Goal: Task Accomplishment & Management: Complete application form

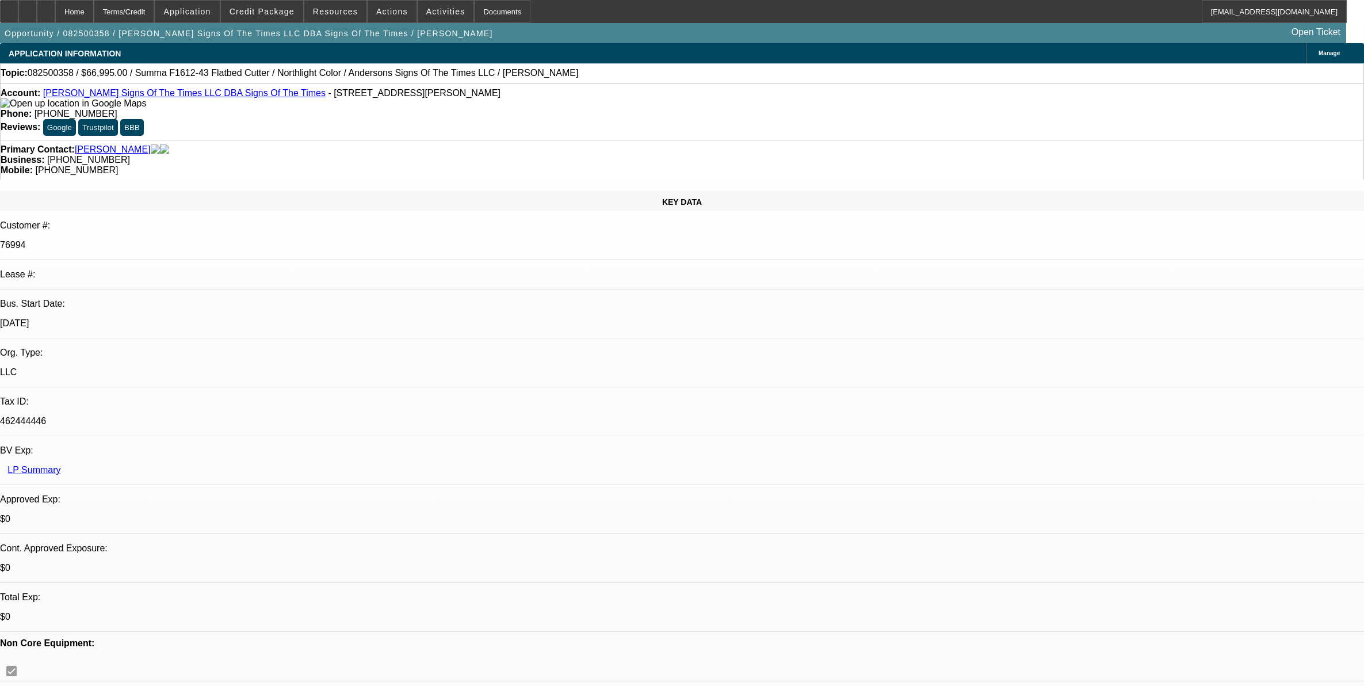
select select "0"
select select "6"
select select "0"
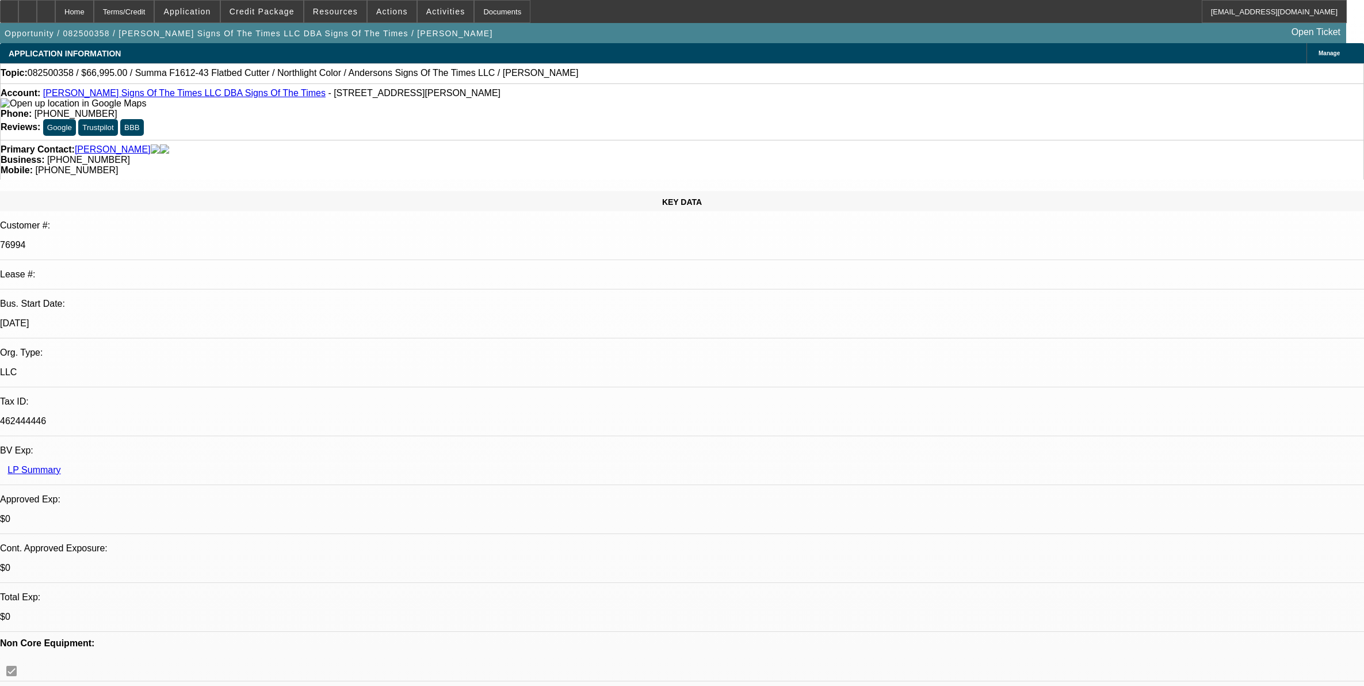
select select "0"
select select "6"
select select "0"
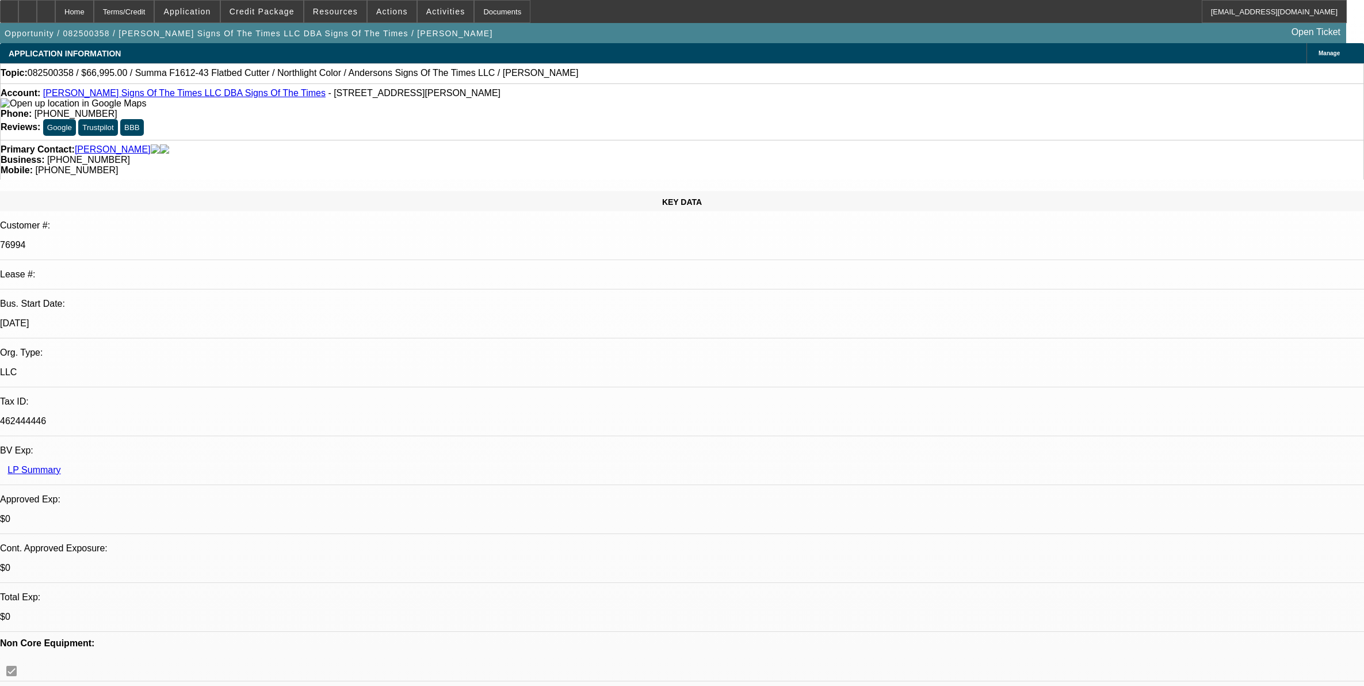
select select "0"
select select "6"
click at [265, 13] on span "Credit Package" at bounding box center [262, 11] width 65 height 9
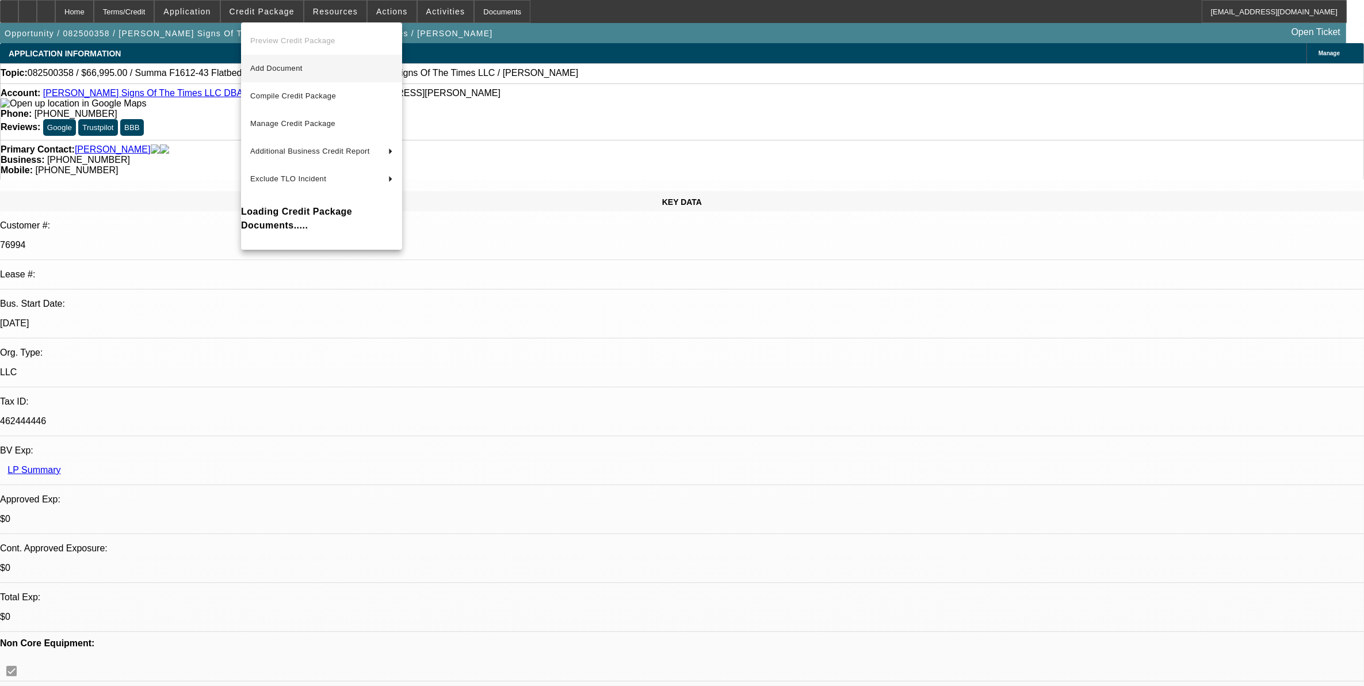
click at [277, 67] on span "Add Document" at bounding box center [276, 68] width 52 height 9
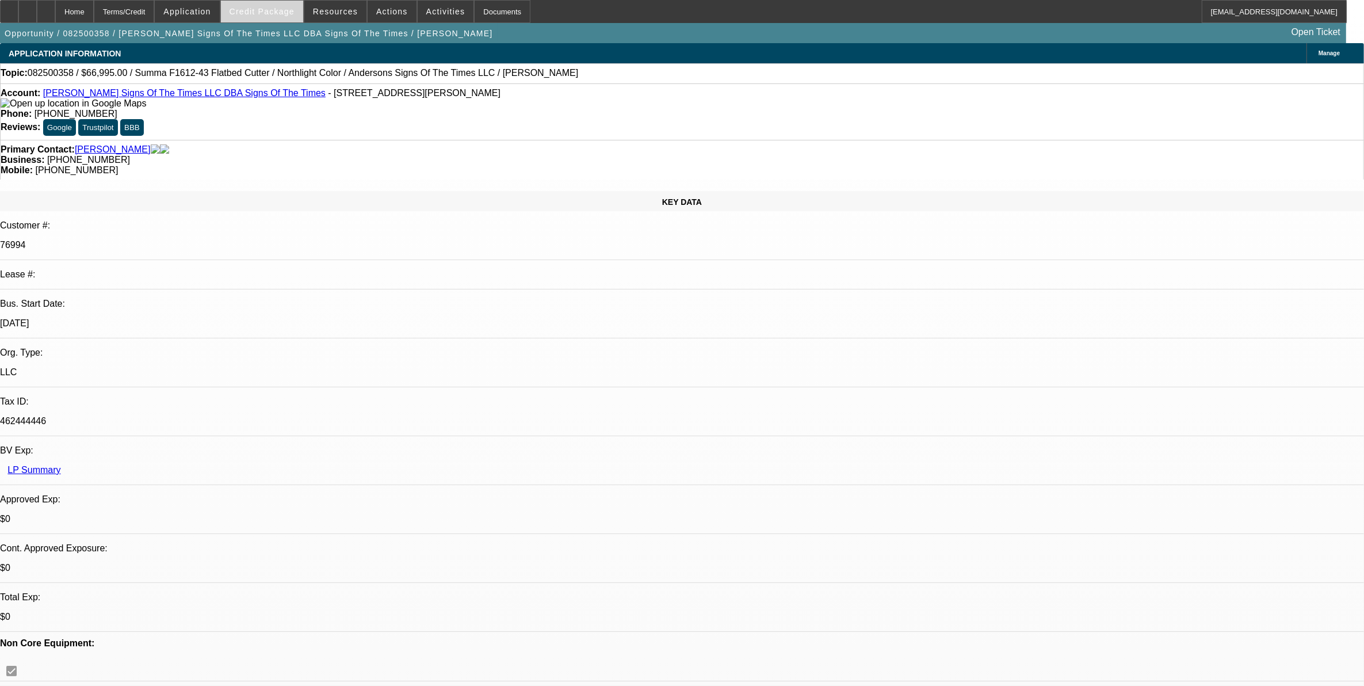
click at [261, 17] on span at bounding box center [262, 12] width 82 height 28
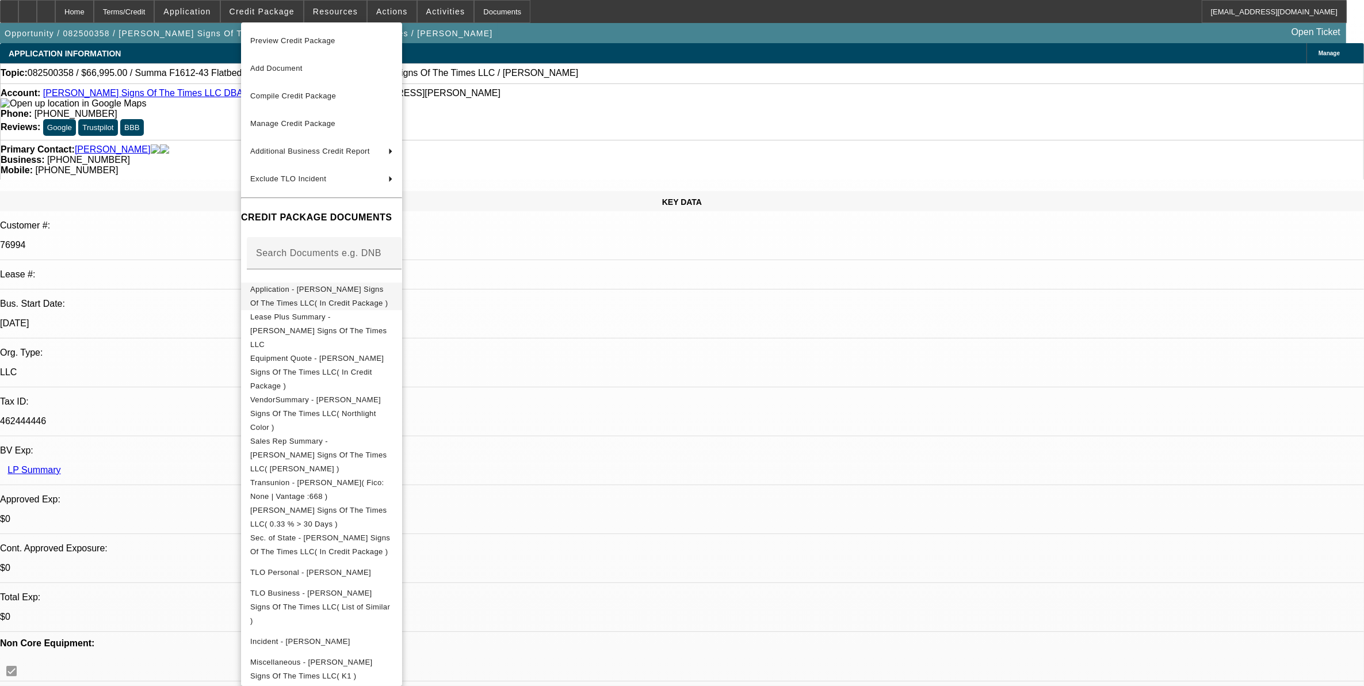
click at [271, 294] on span "Application - Anderson's Signs Of The Times LLC( In Credit Package )" at bounding box center [319, 295] width 138 height 22
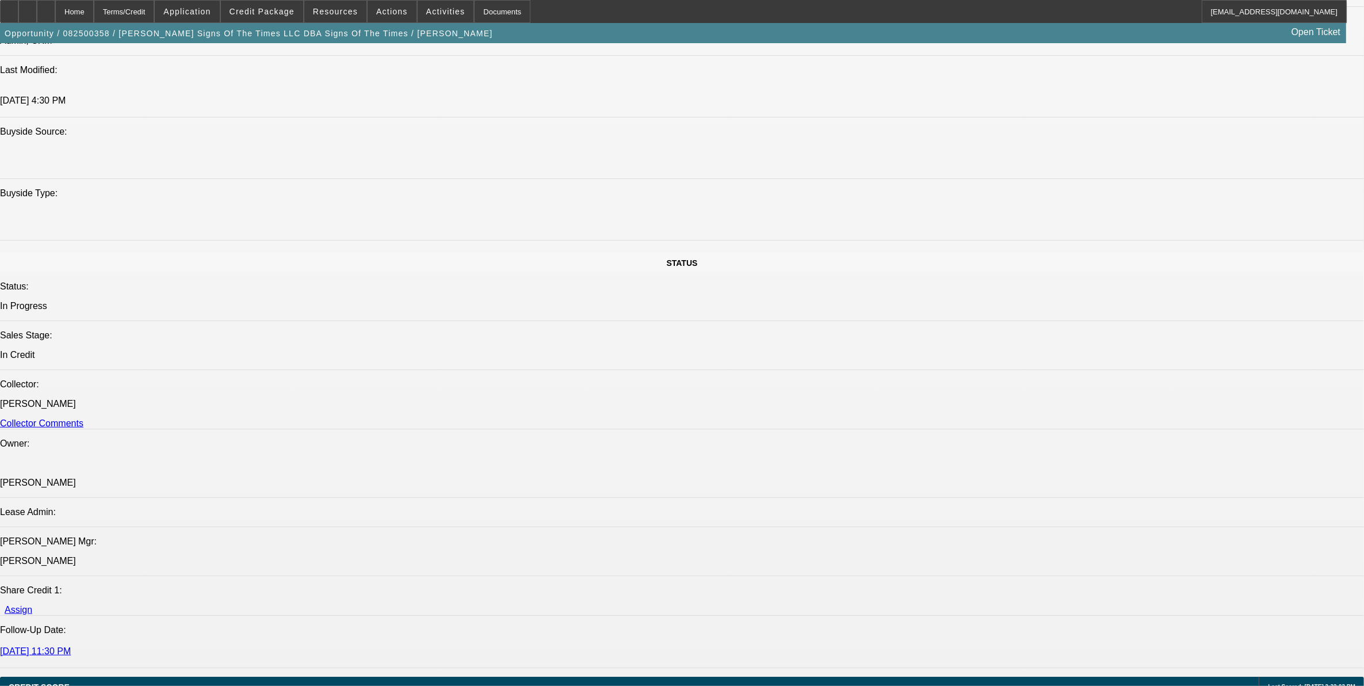
scroll to position [1511, 0]
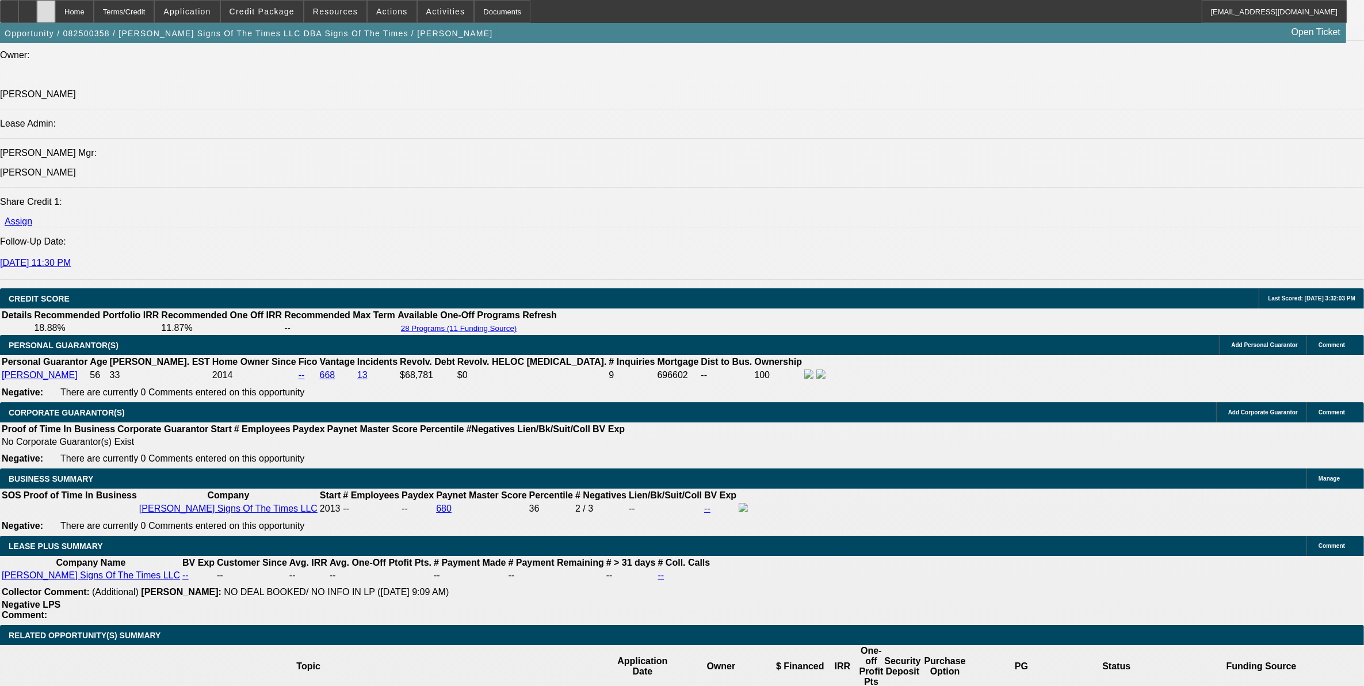
click at [55, 9] on div at bounding box center [46, 11] width 18 height 23
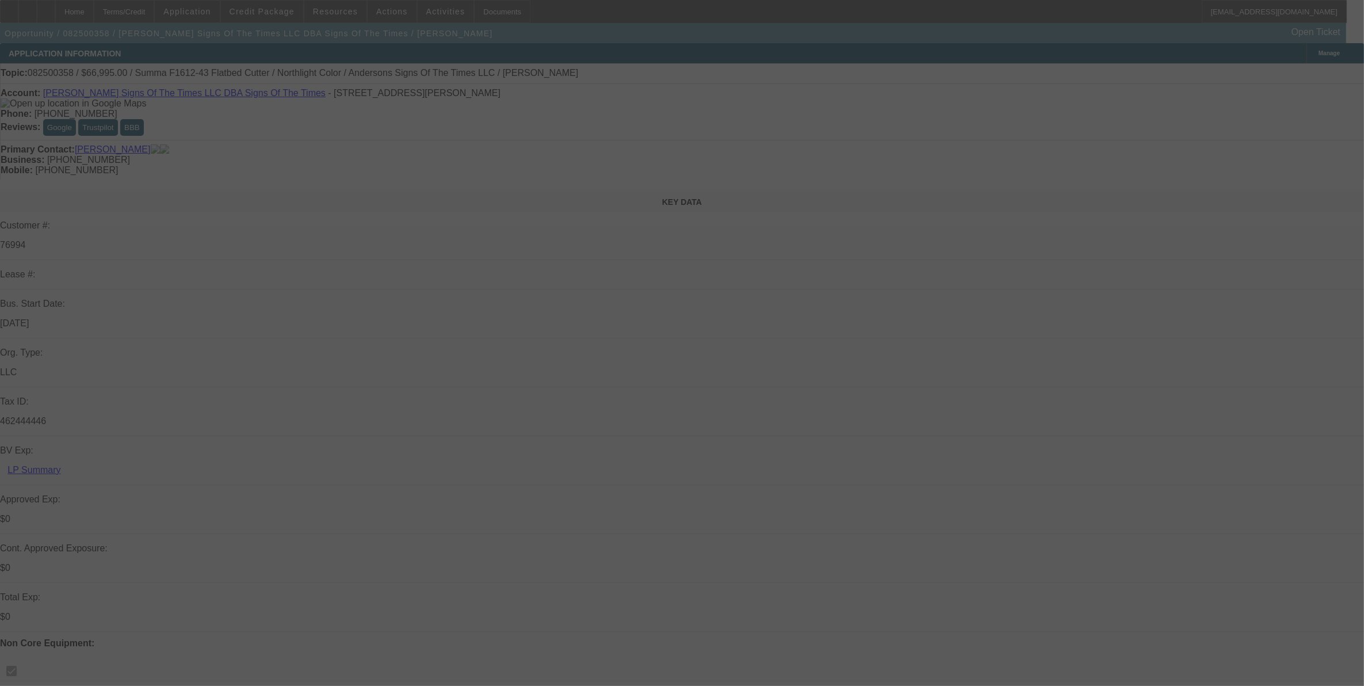
select select "0"
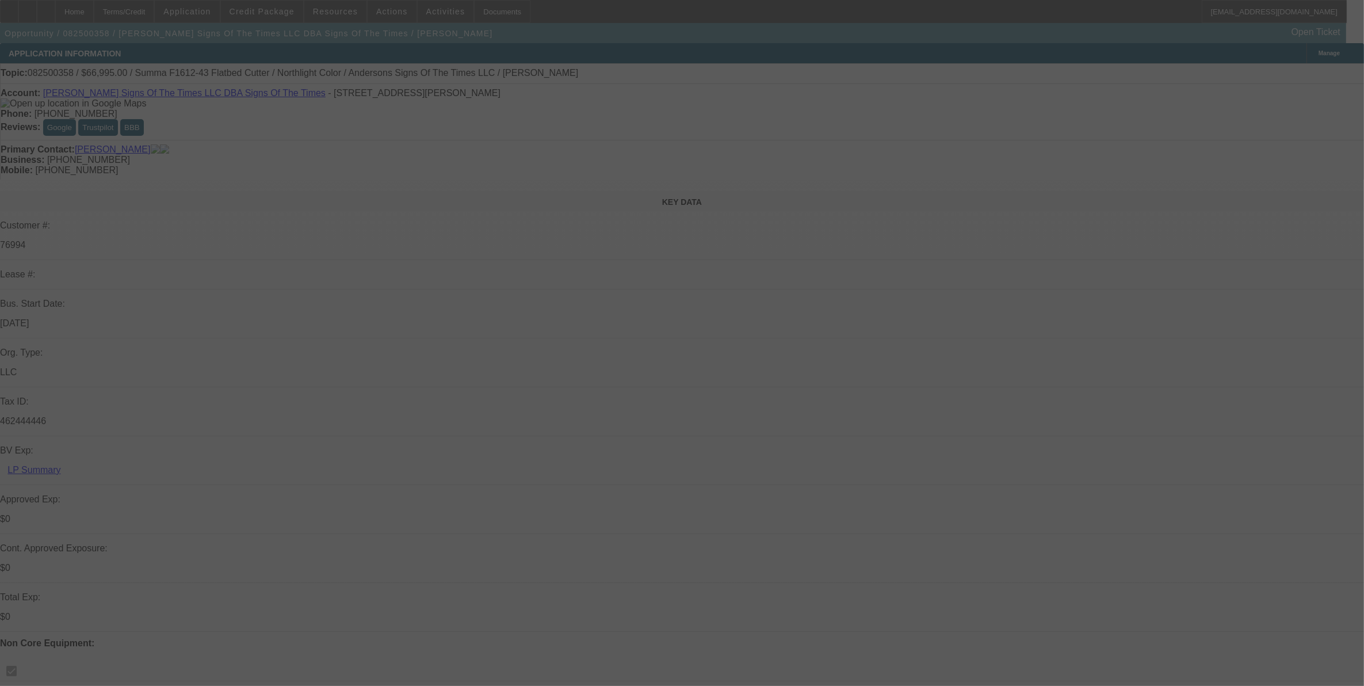
select select "0"
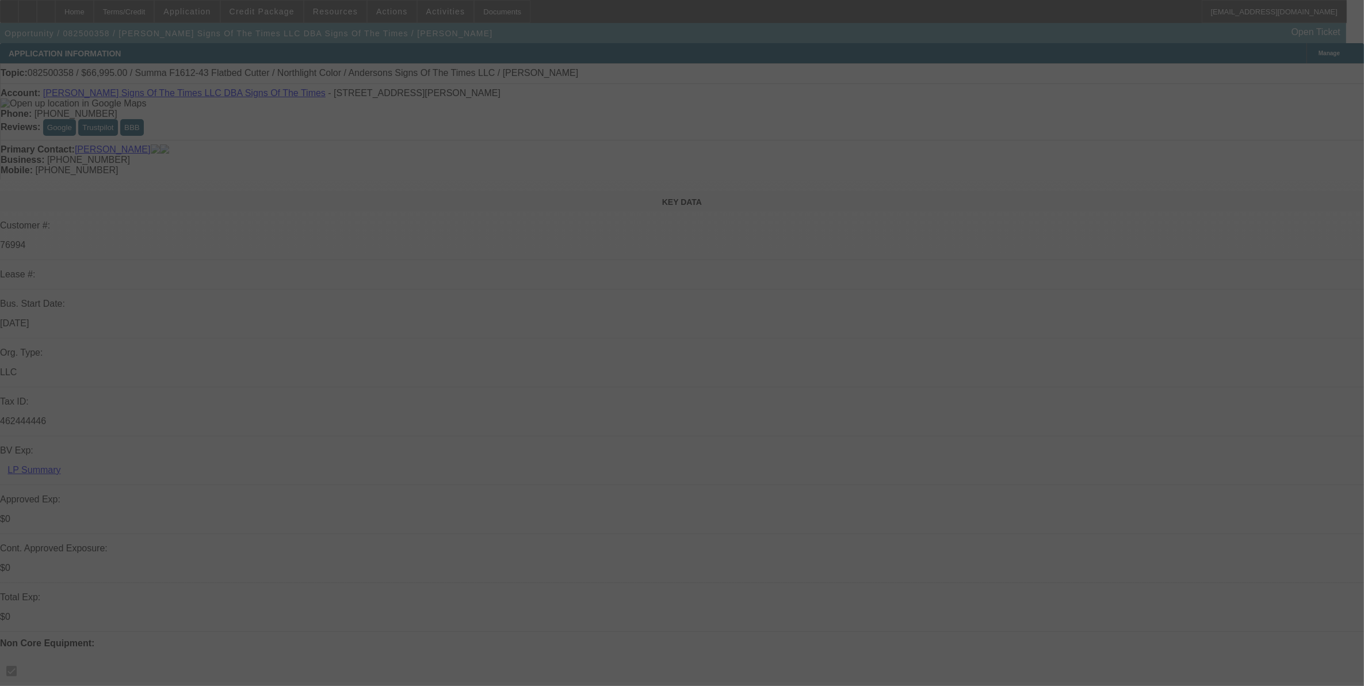
select select "0"
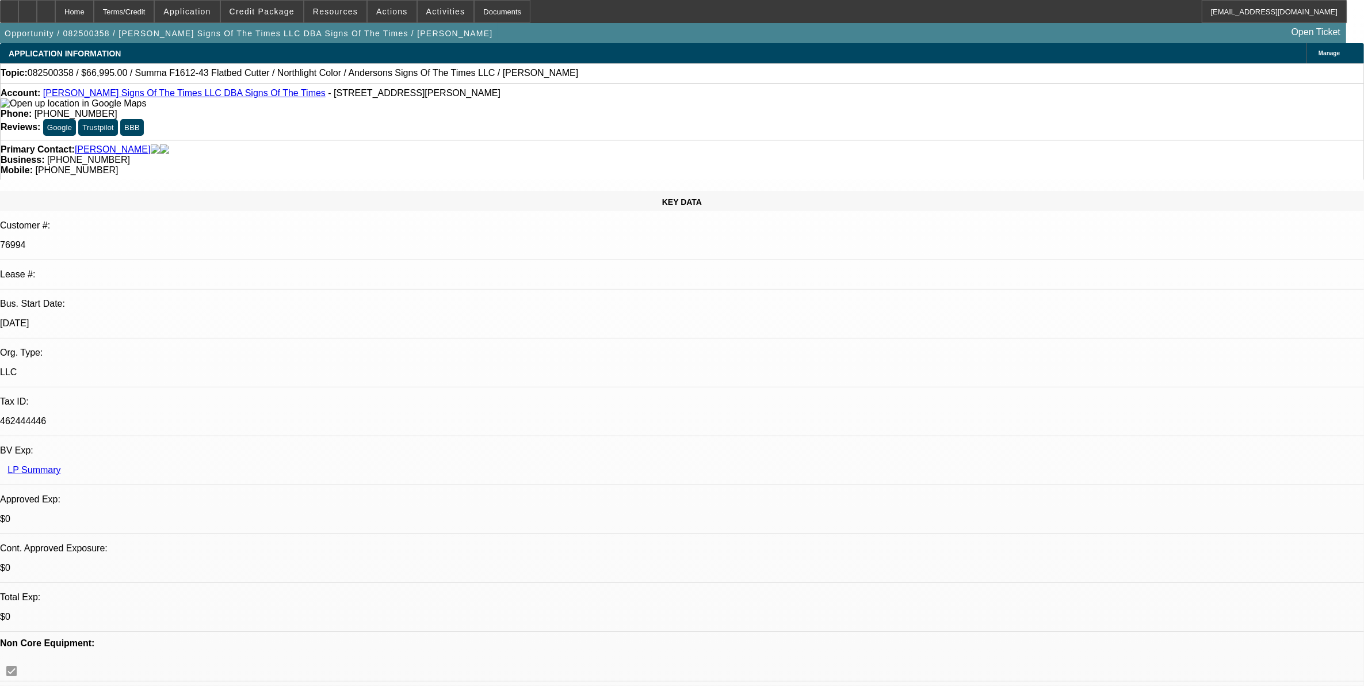
select select "1"
select select "6"
select select "1"
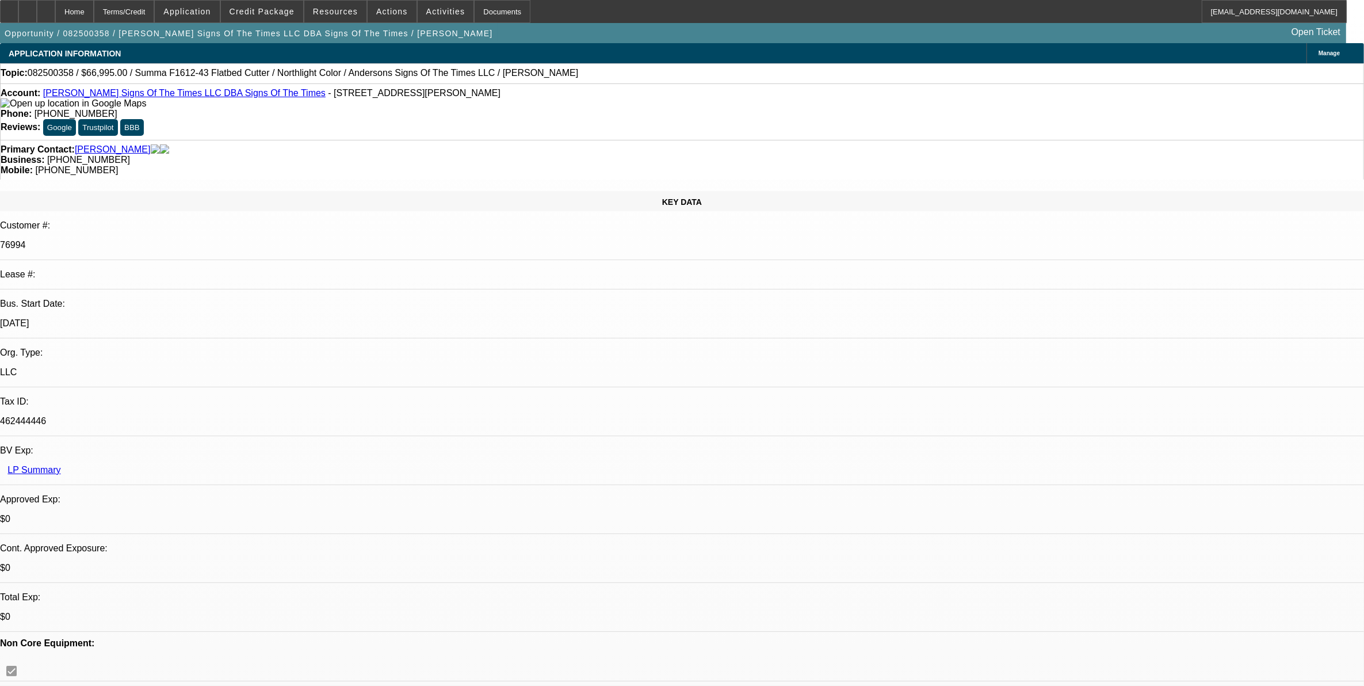
select select "6"
select select "1"
select select "6"
select select "1"
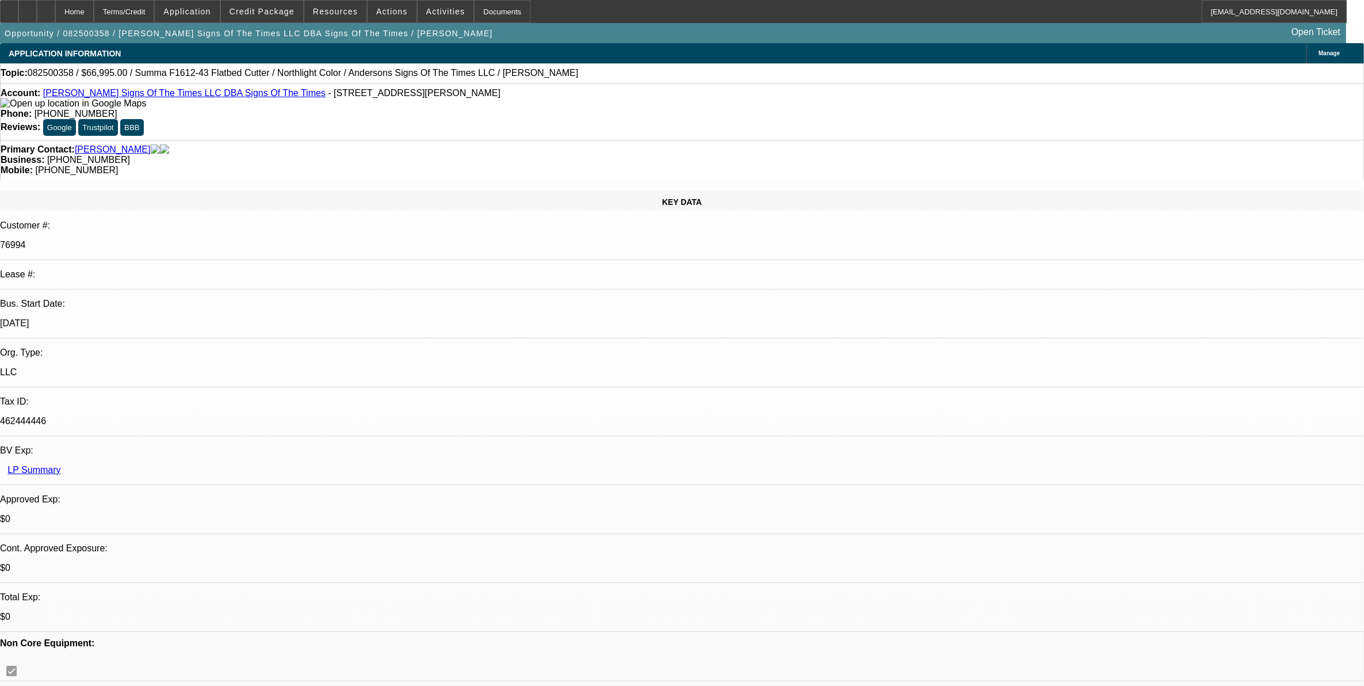
select select "1"
select select "6"
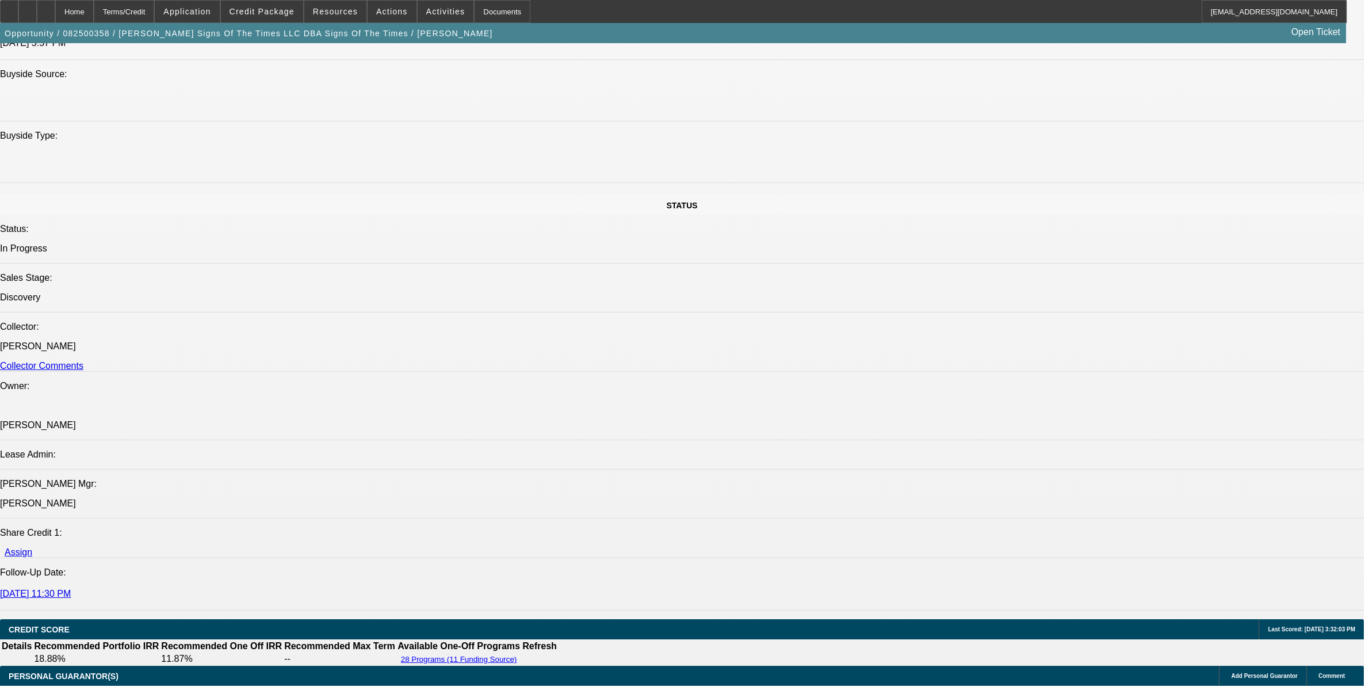
scroll to position [1511, 0]
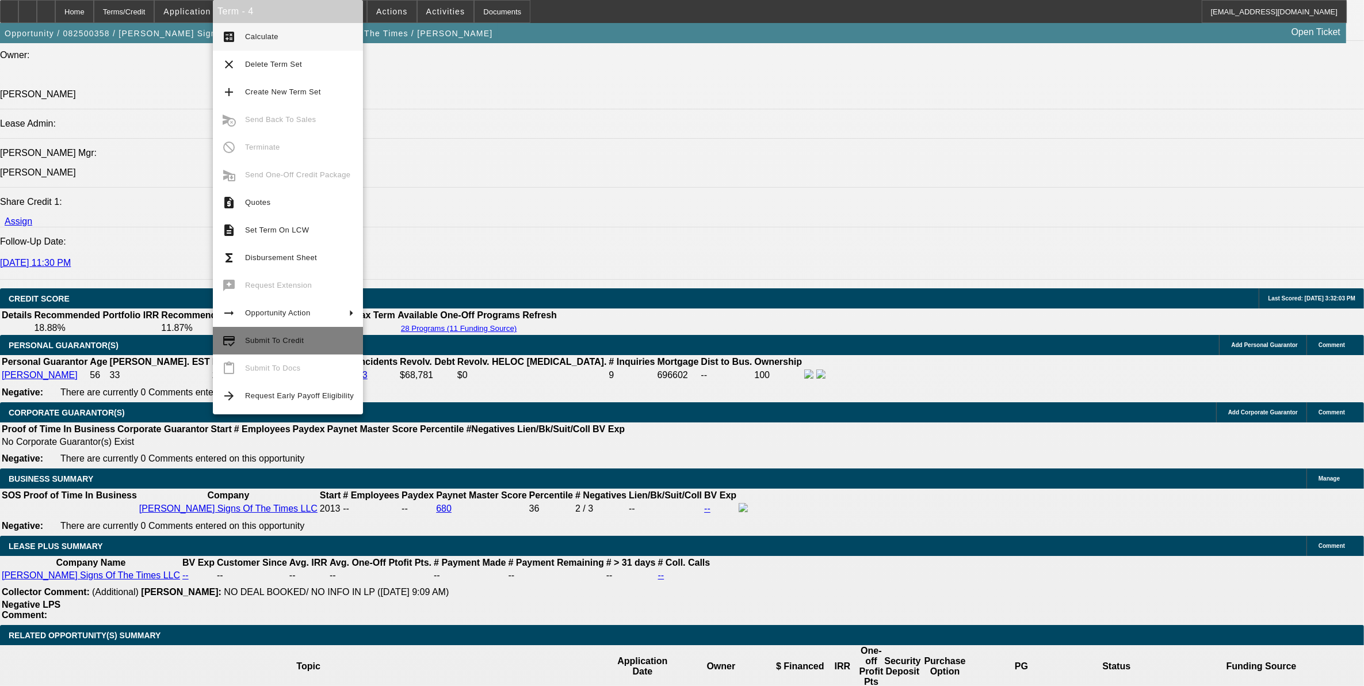
click at [281, 338] on span "Submit To Credit" at bounding box center [274, 340] width 59 height 9
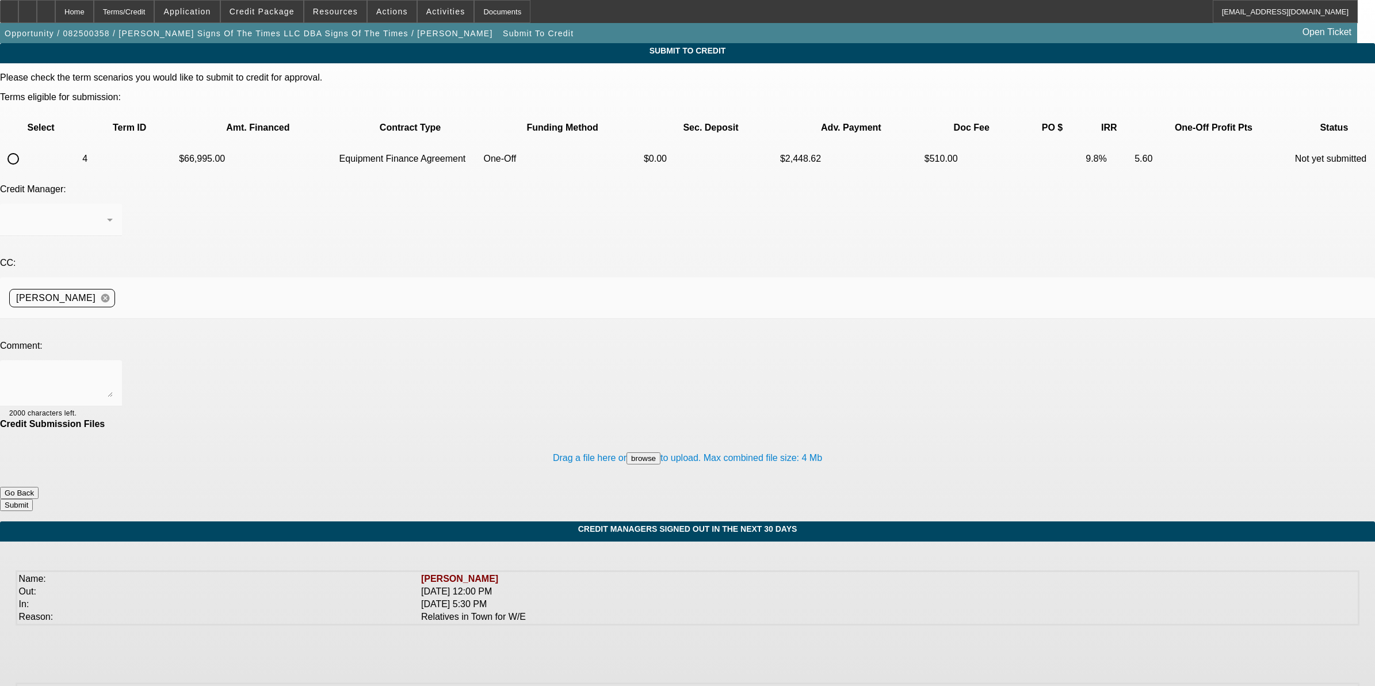
click at [25, 147] on input "radio" at bounding box center [13, 158] width 23 height 23
radio input "true"
drag, startPoint x: 308, startPoint y: 268, endPoint x: 319, endPoint y: 292, distance: 26.0
click at [113, 369] on textarea at bounding box center [61, 383] width 104 height 28
type textarea "Docusign app added"
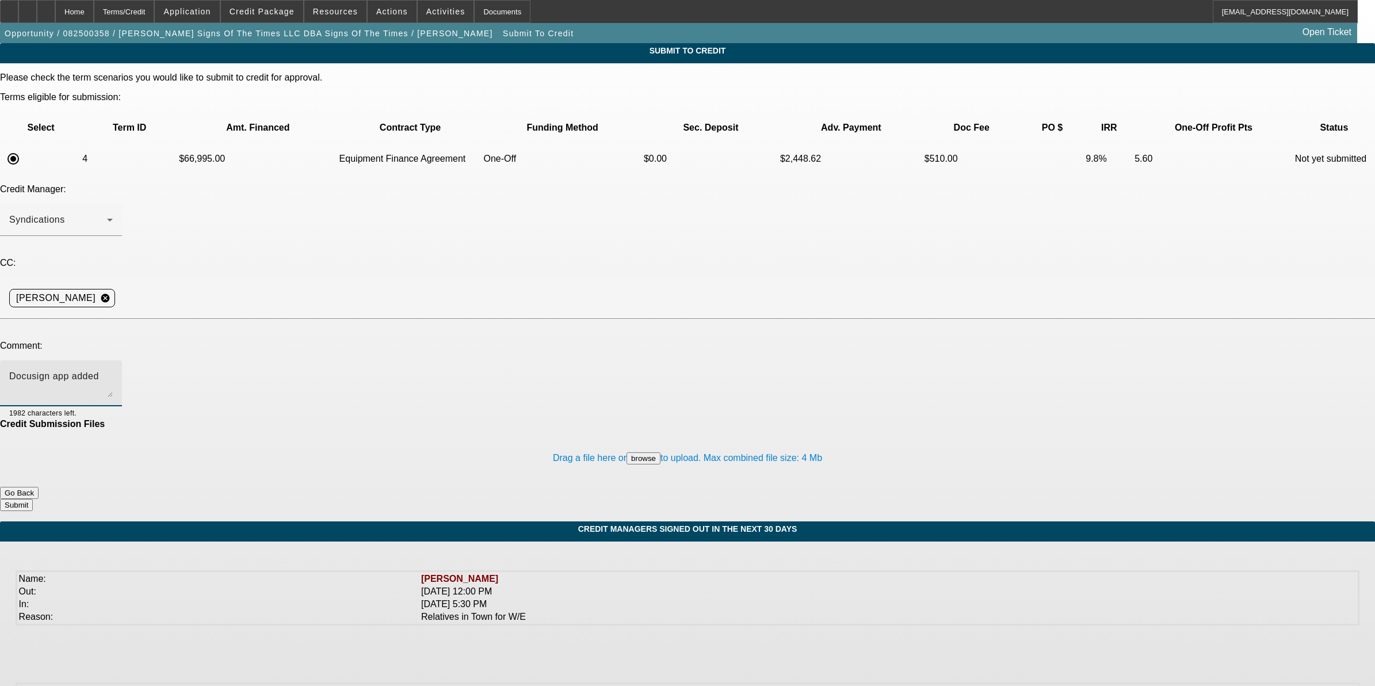
click at [33, 499] on button "Submit" at bounding box center [16, 505] width 33 height 12
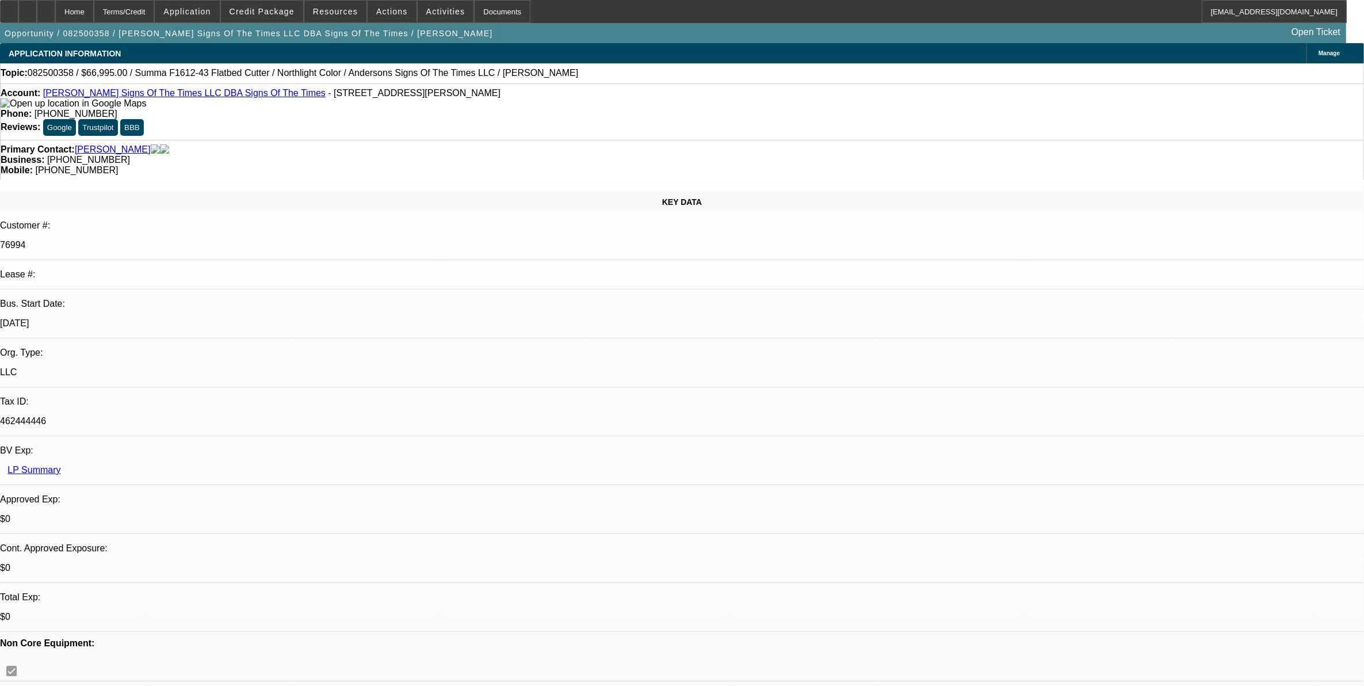
select select "0"
select select "6"
select select "0"
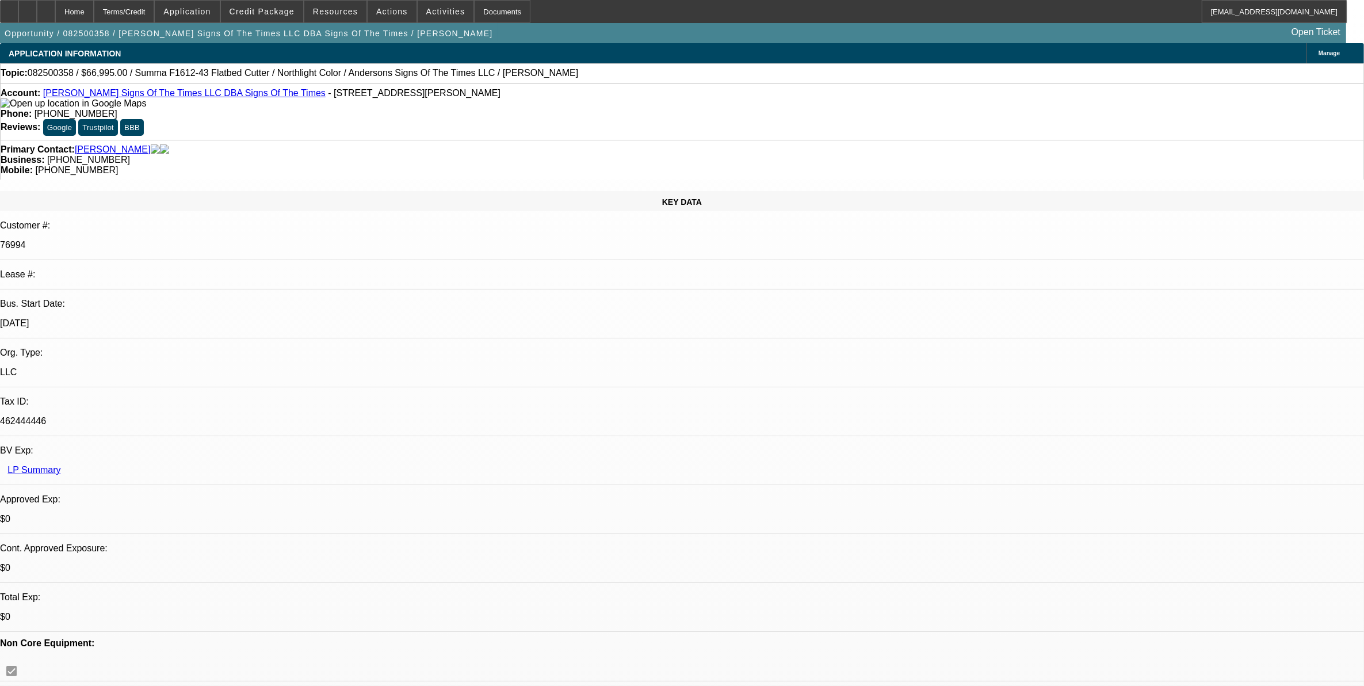
select select "0"
select select "6"
select select "0"
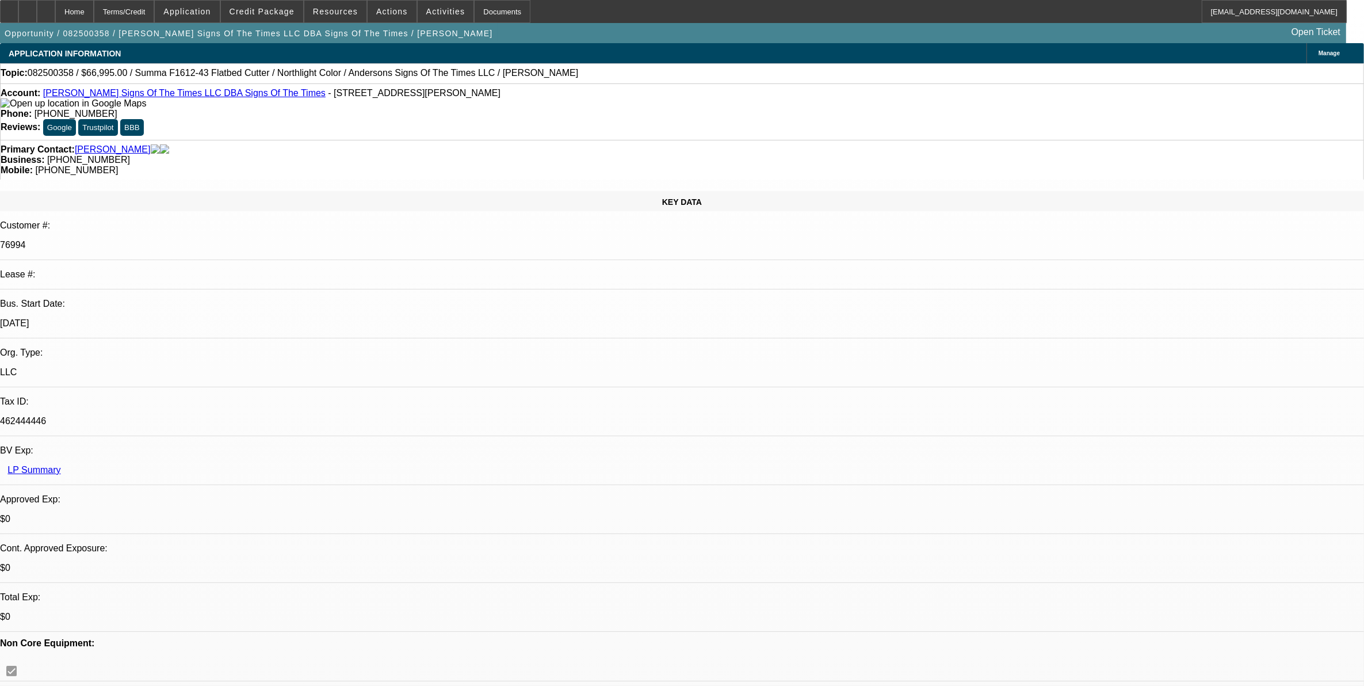
select select "0"
select select "6"
select select "0"
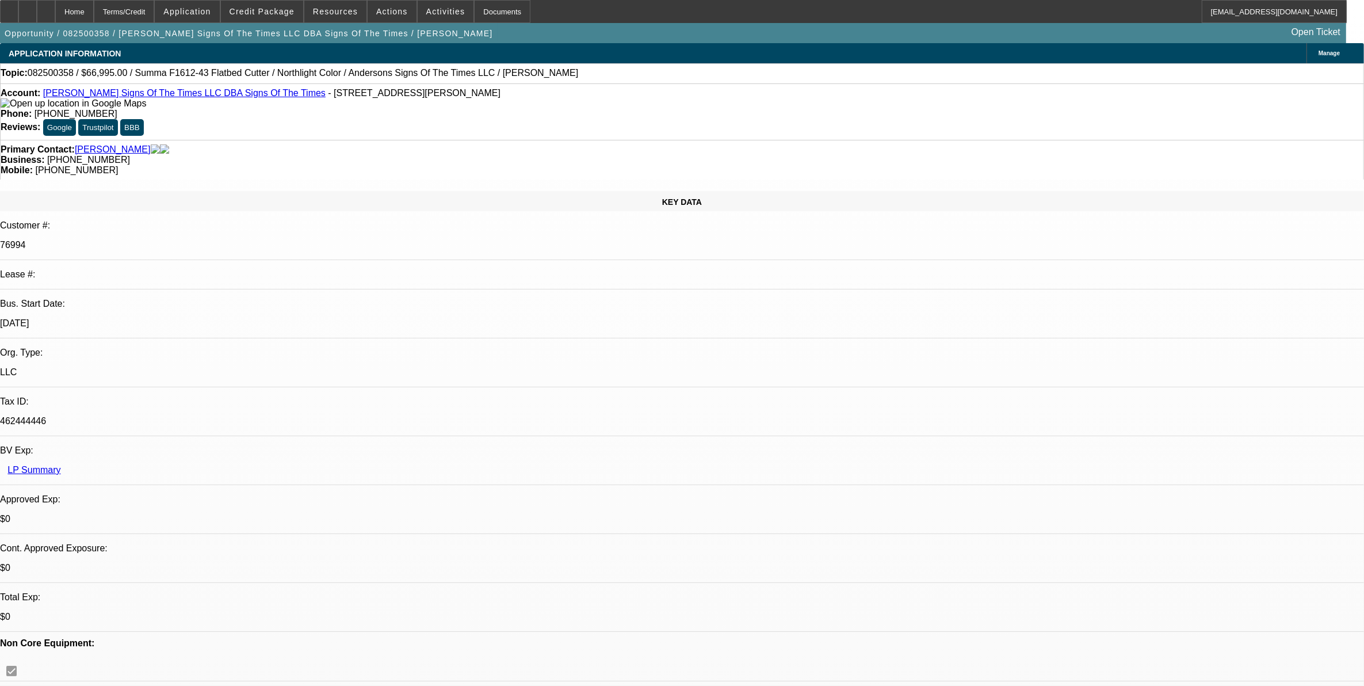
select select "6"
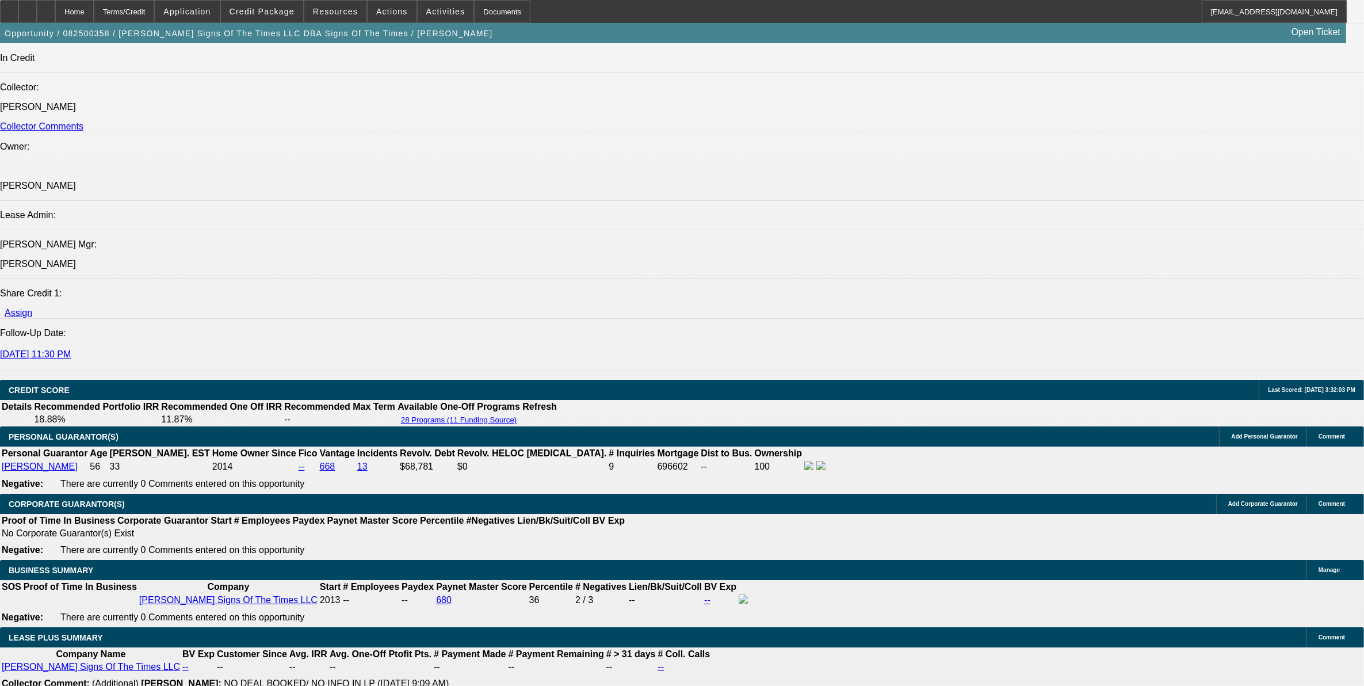
scroll to position [1582, 0]
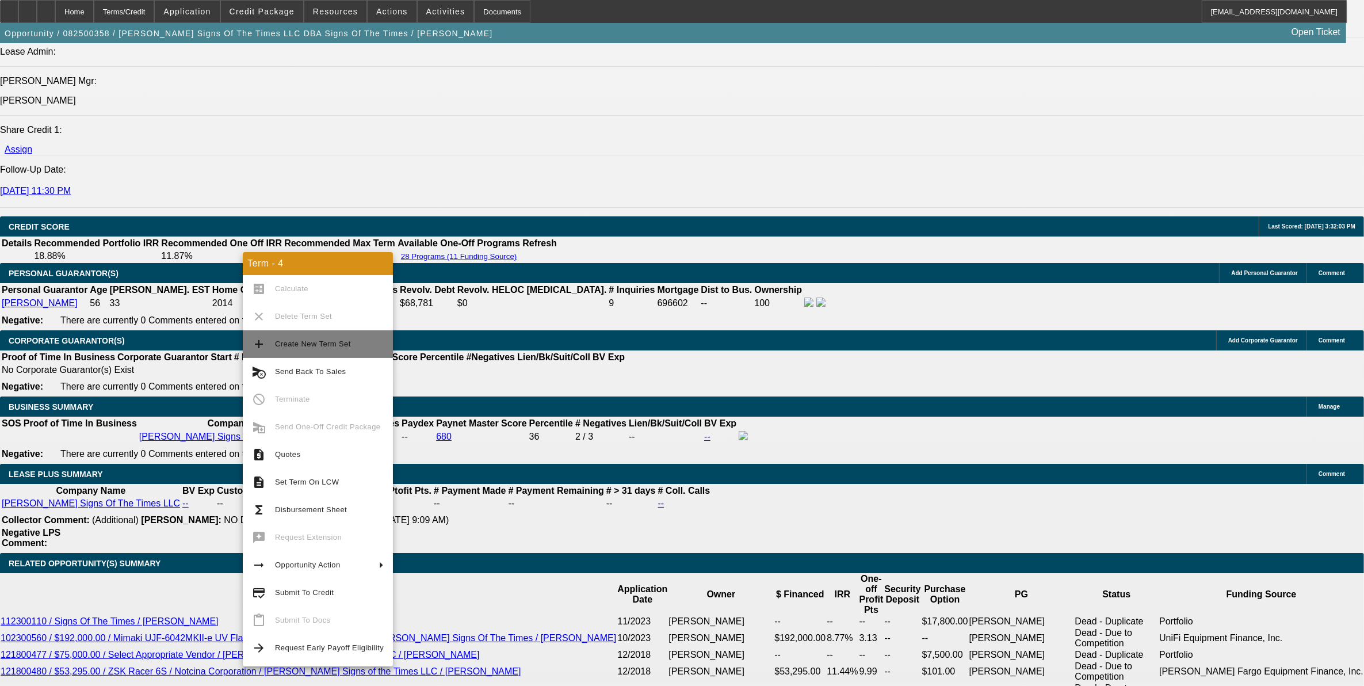
click at [295, 338] on span "Create New Term Set" at bounding box center [329, 344] width 109 height 14
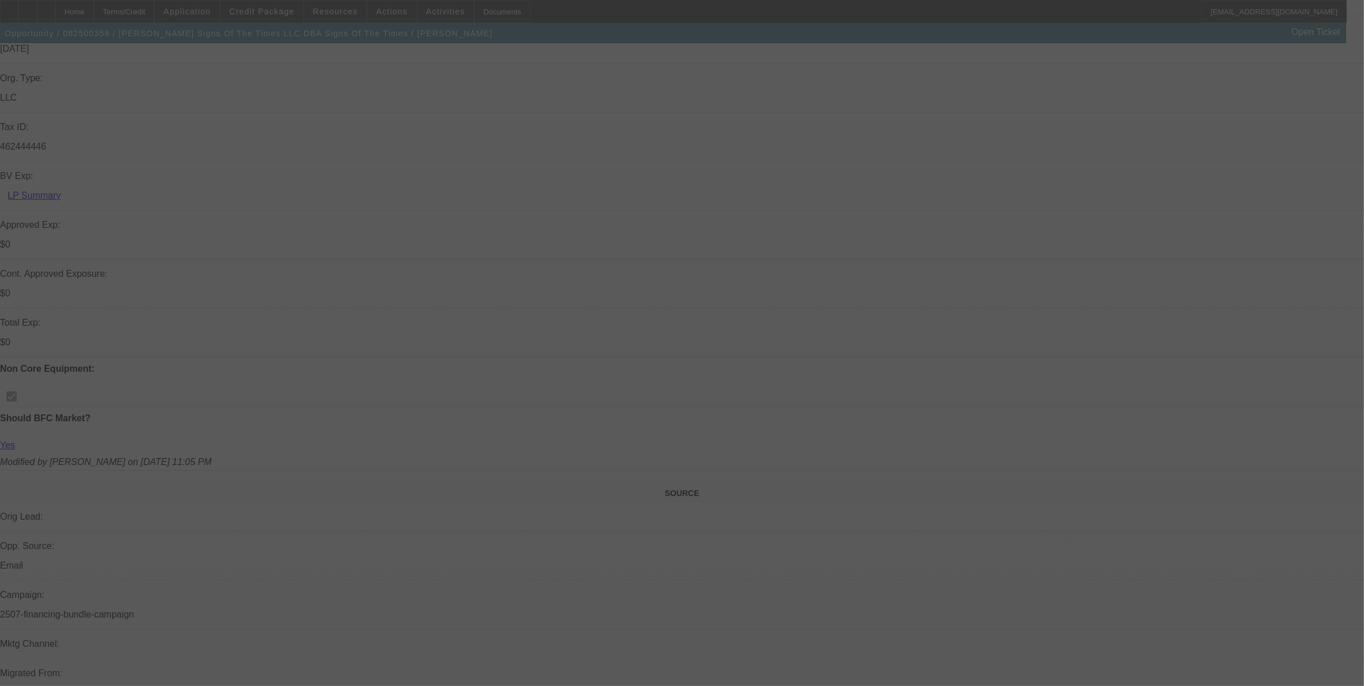
scroll to position [144, 0]
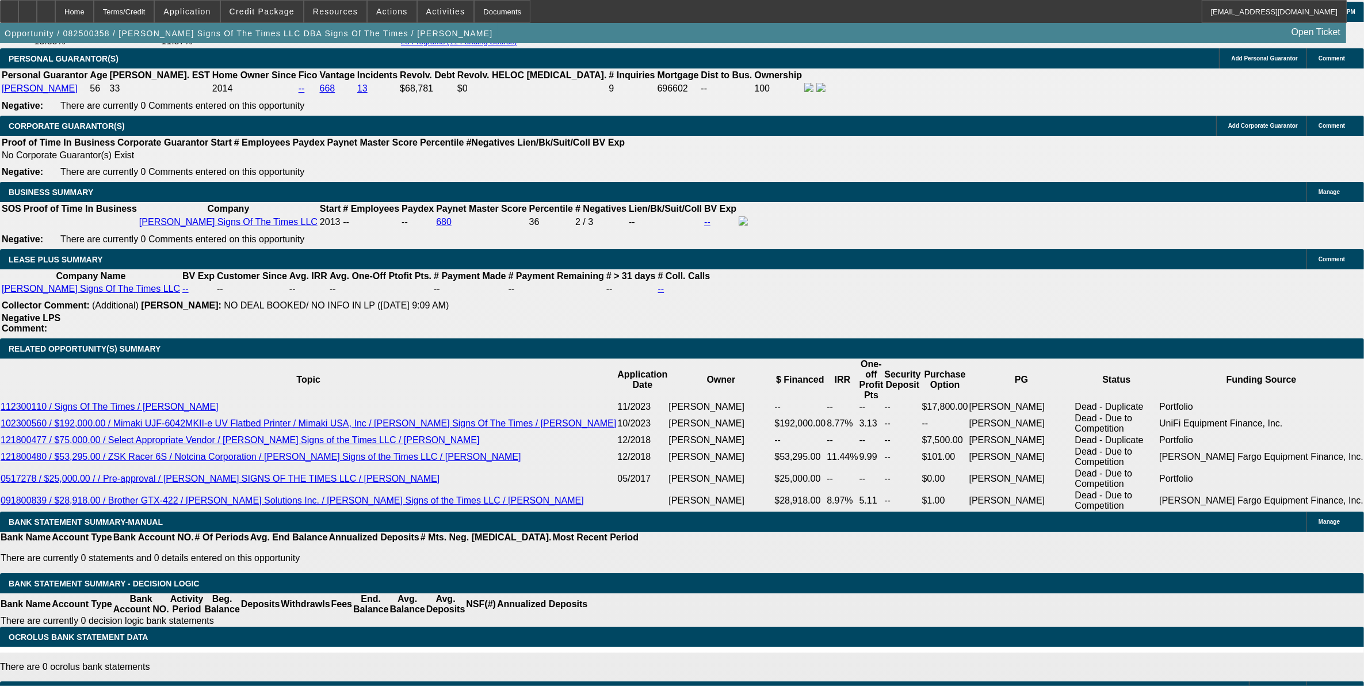
select select "0"
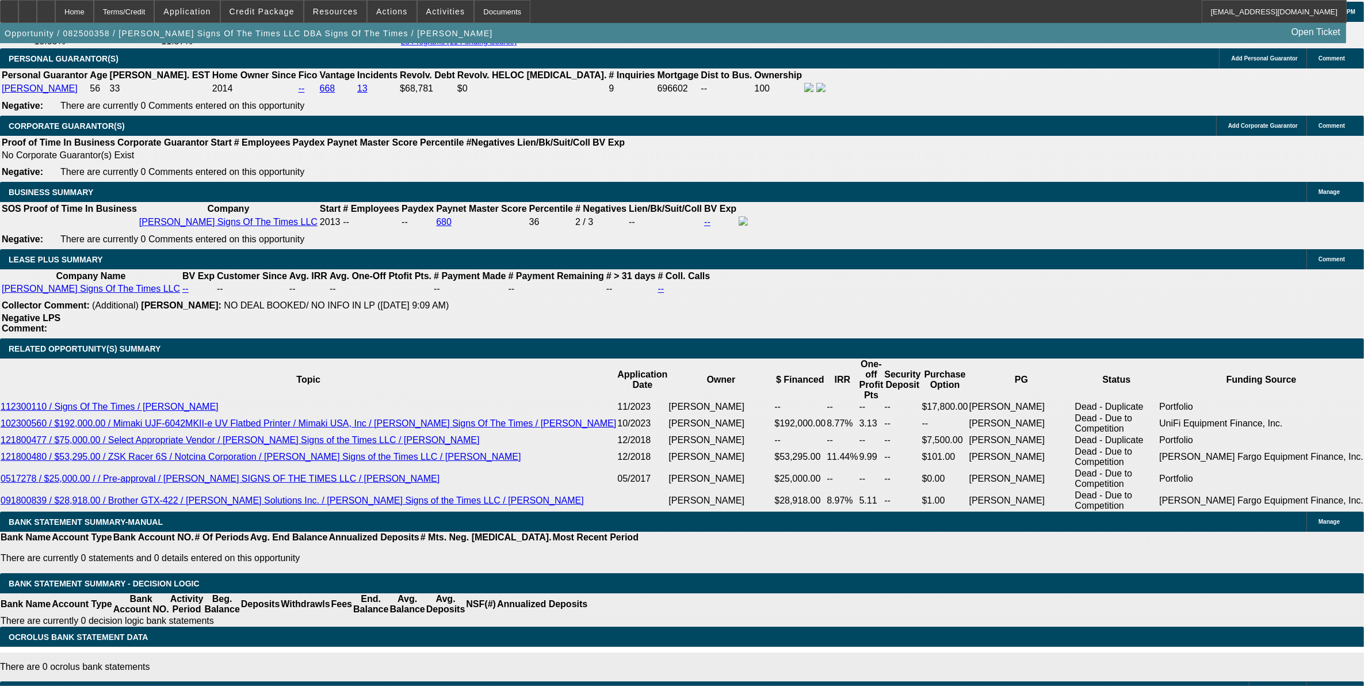
select select "0"
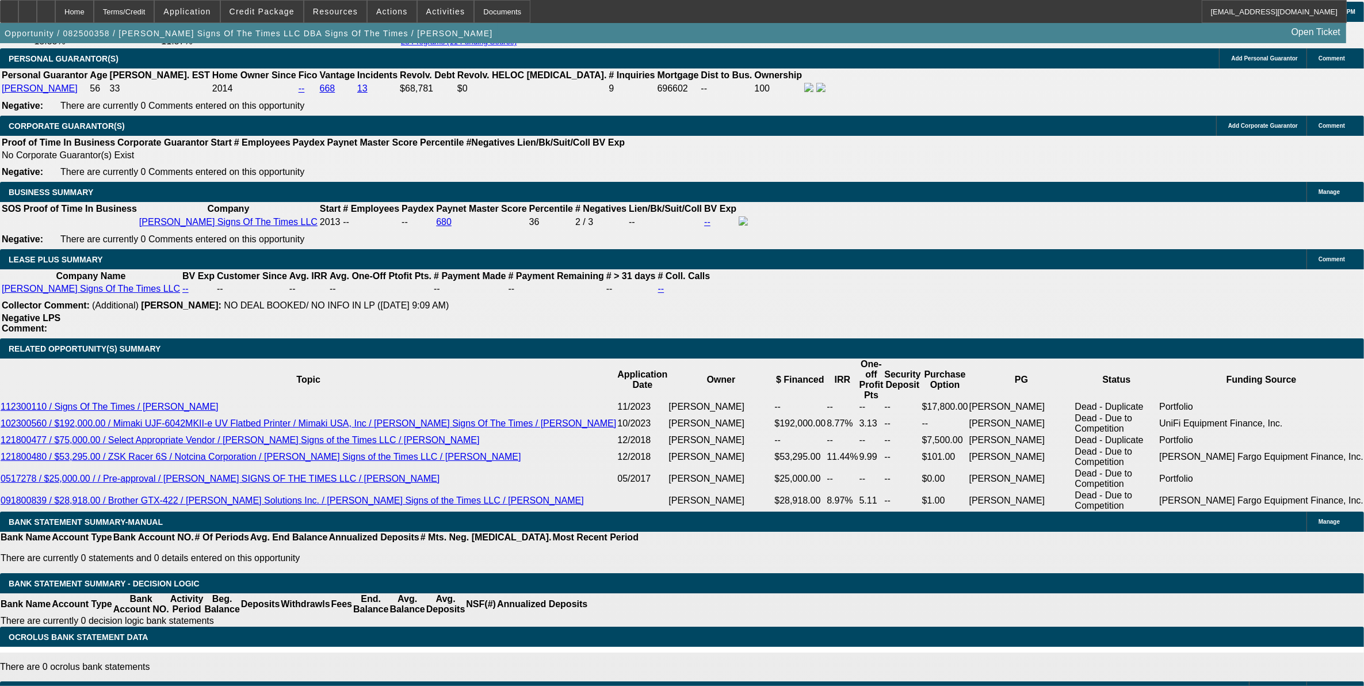
select select "0"
select select "1"
select select "6"
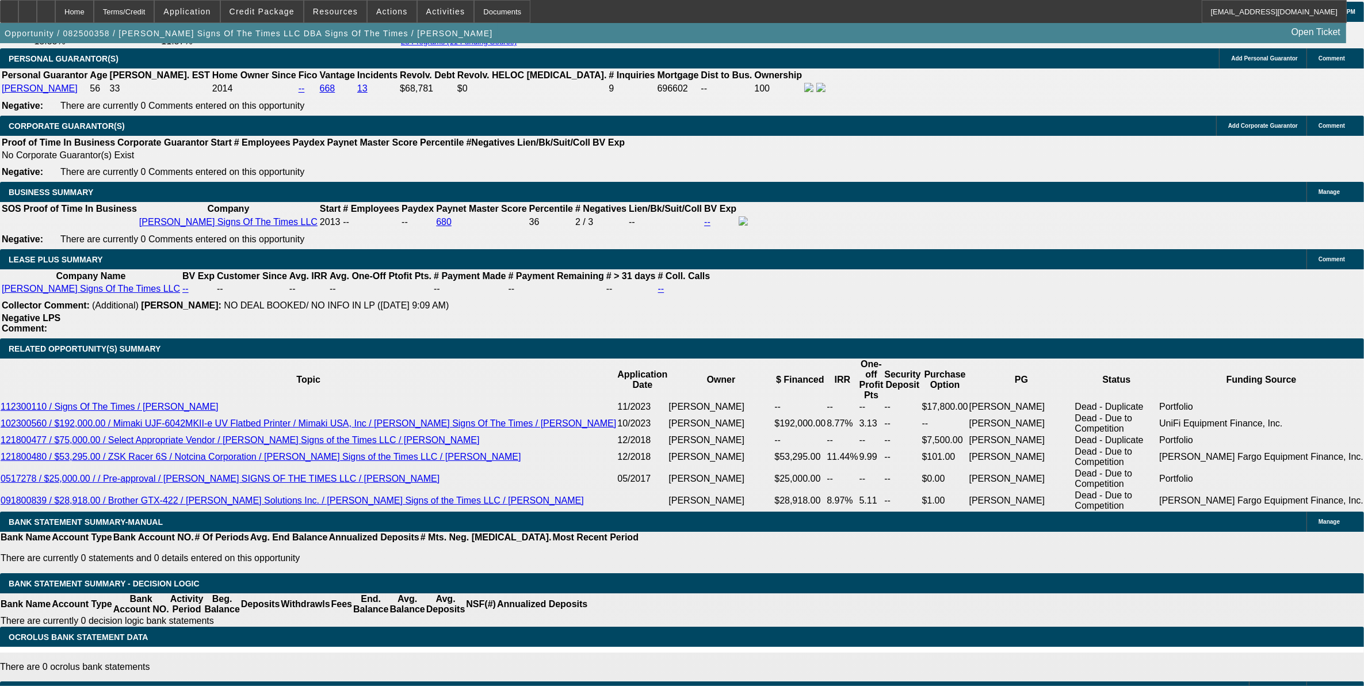
select select "1"
select select "6"
select select "1"
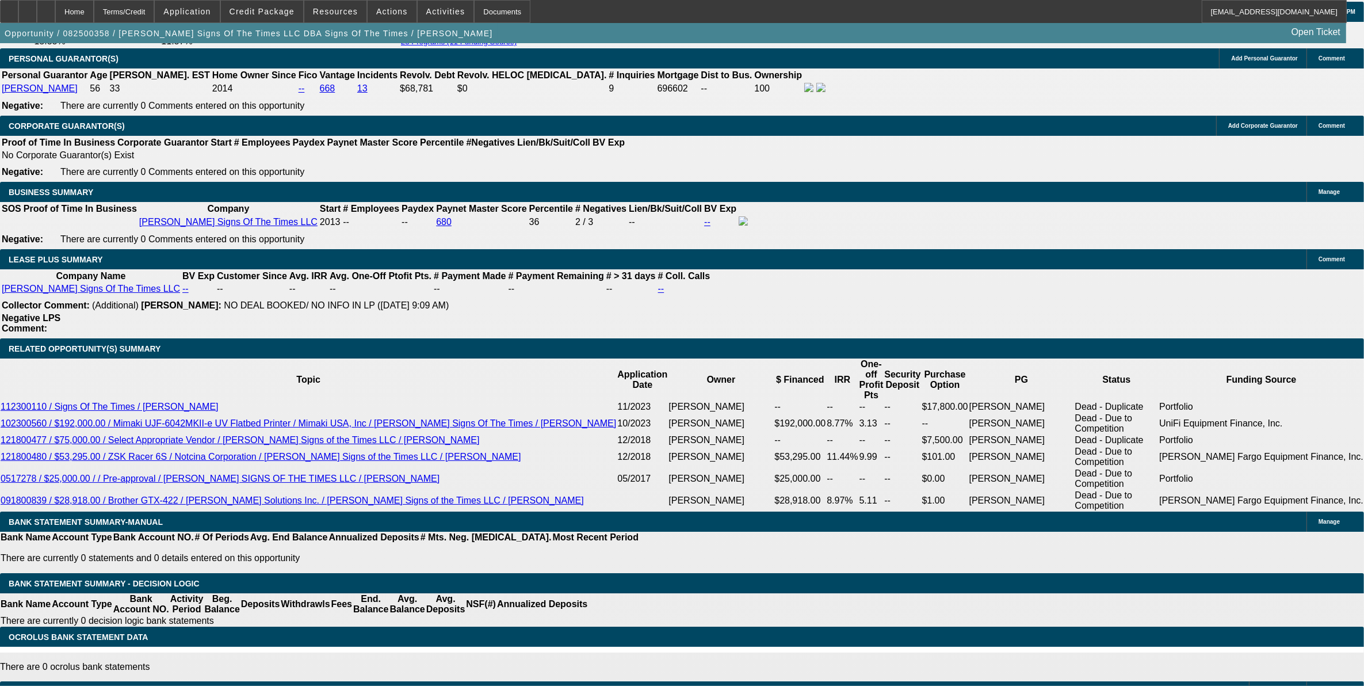
select select "6"
select select "1"
select select "6"
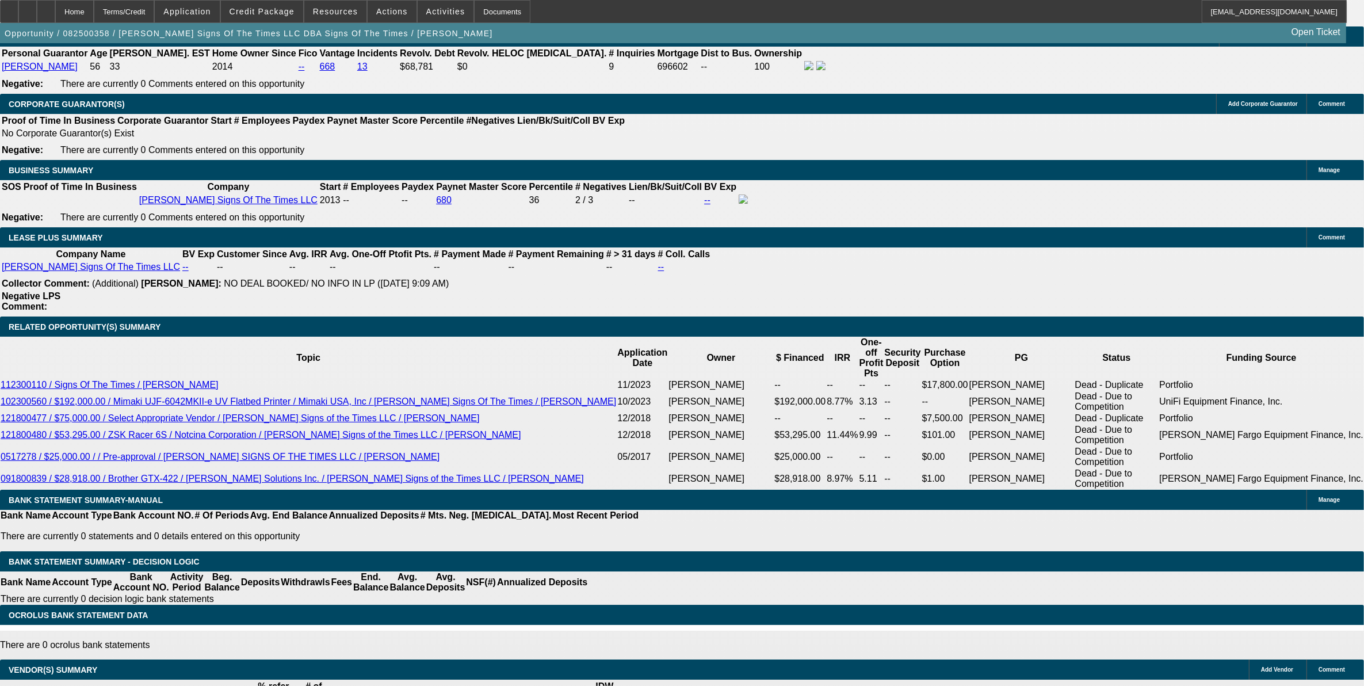
drag, startPoint x: 284, startPoint y: 164, endPoint x: 380, endPoint y: 163, distance: 96.7
type input "UNKNOWN"
type input "9."
type input "$1,207.62"
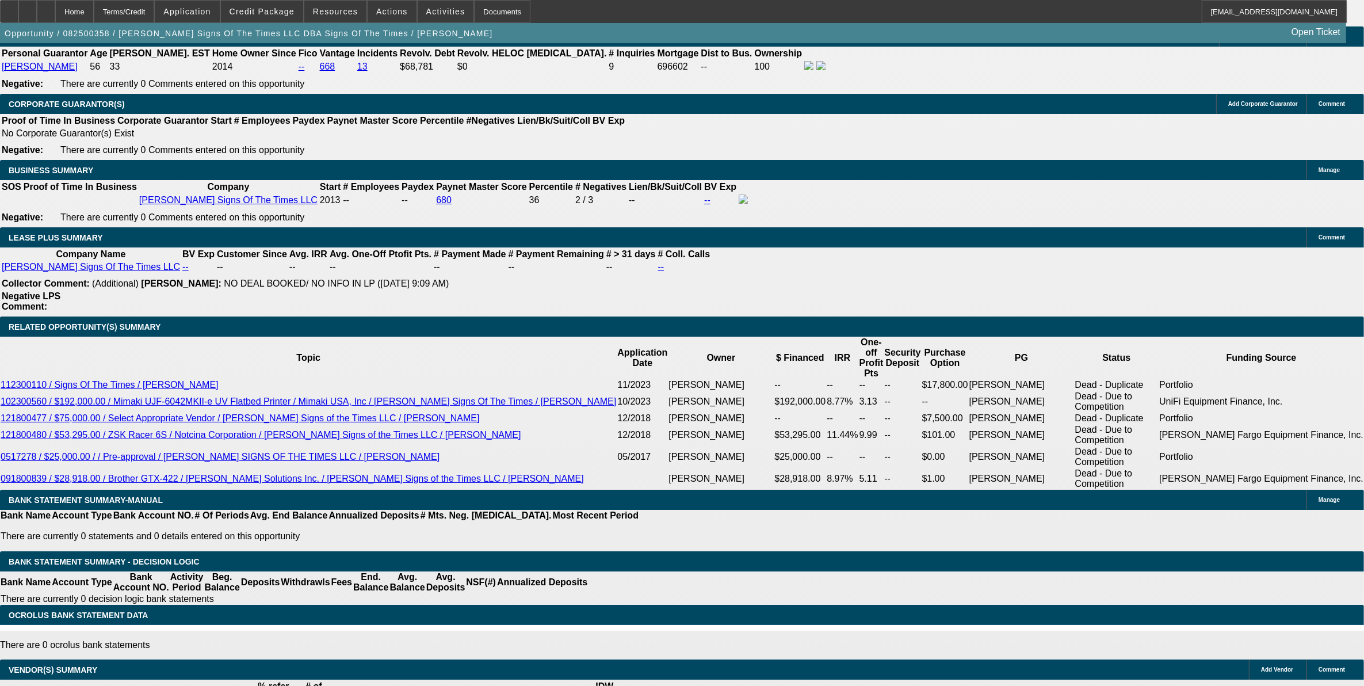
type input "9.9"
type input "$1,237.76"
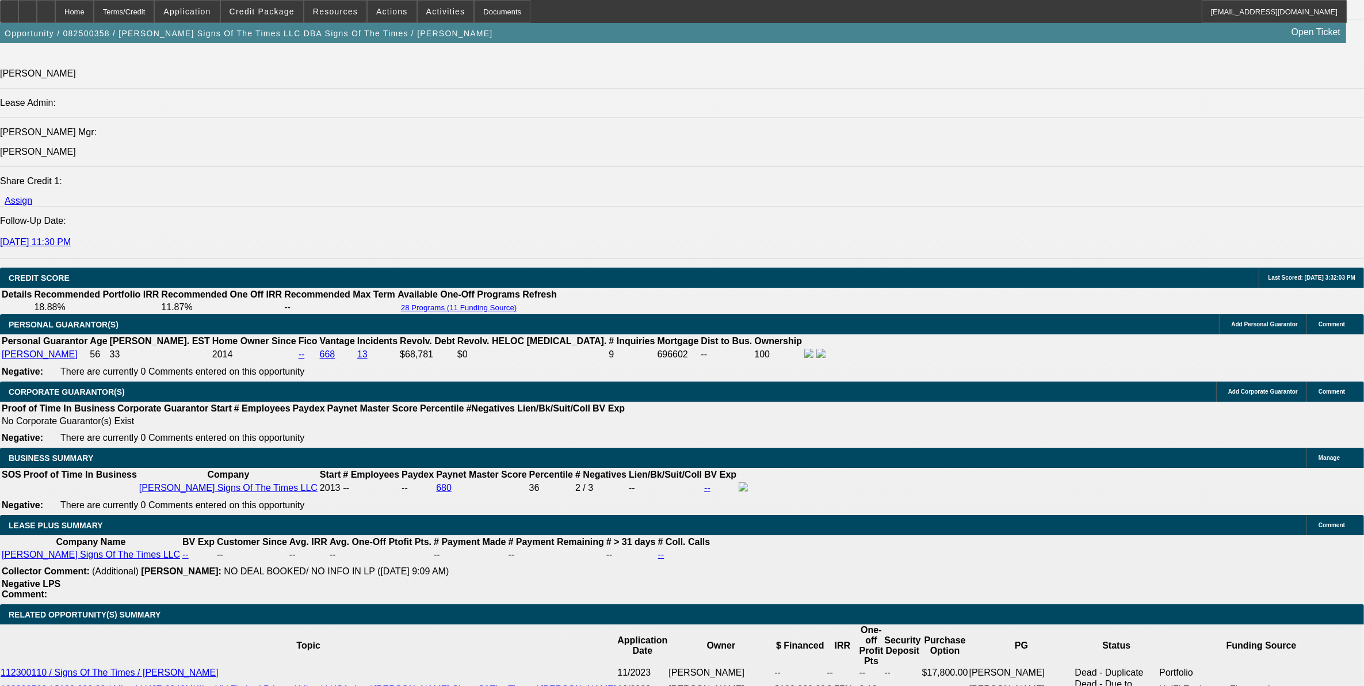
type input "9.9"
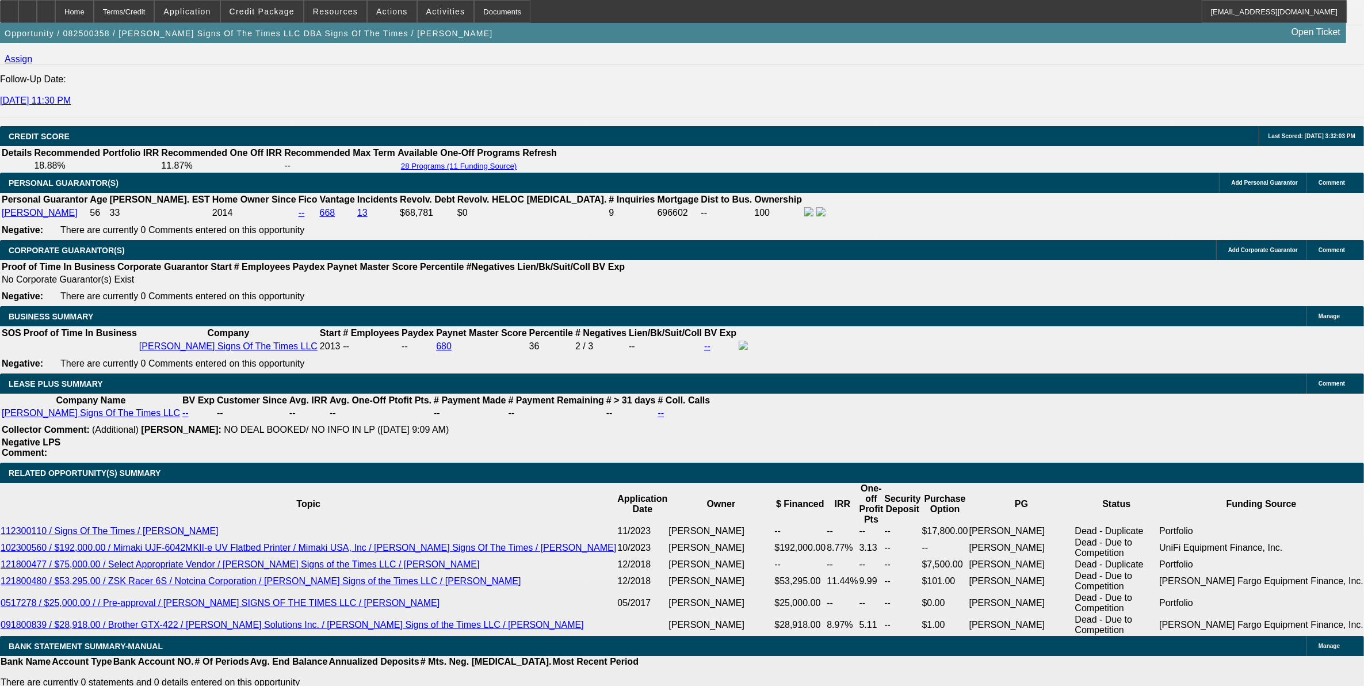
scroll to position [1885, 0]
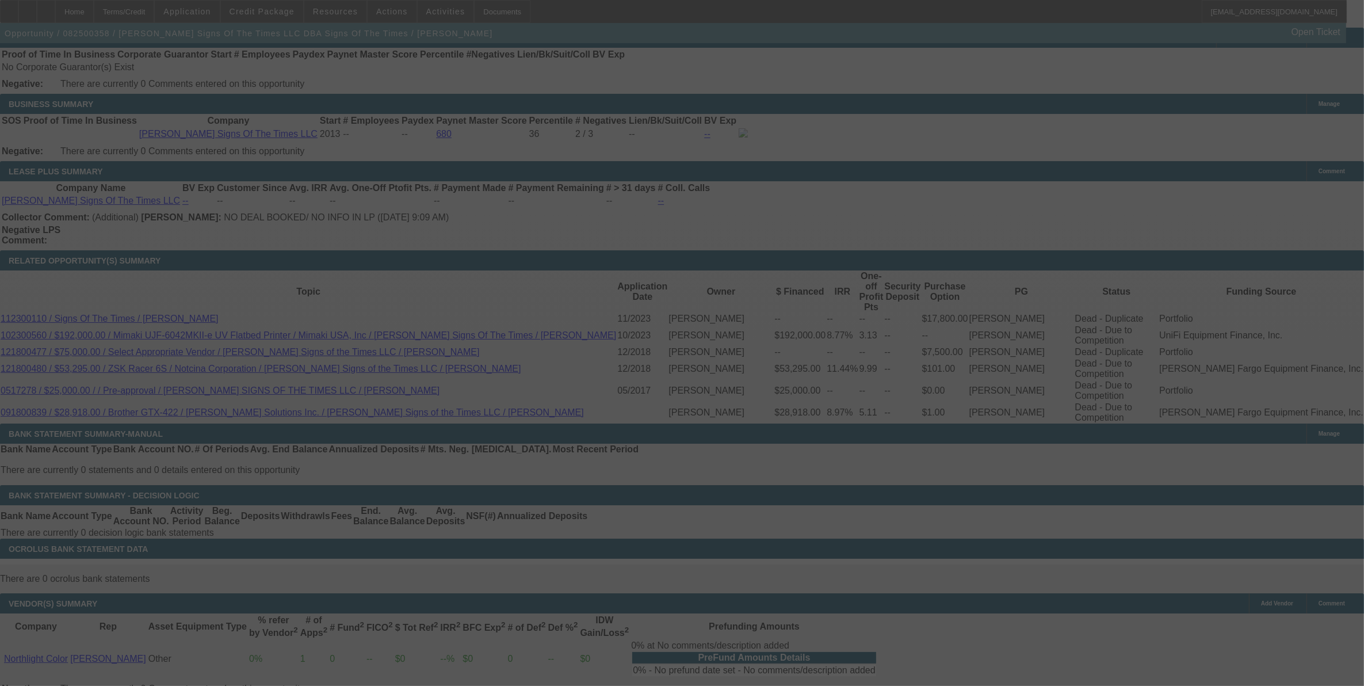
select select "0"
select select "6"
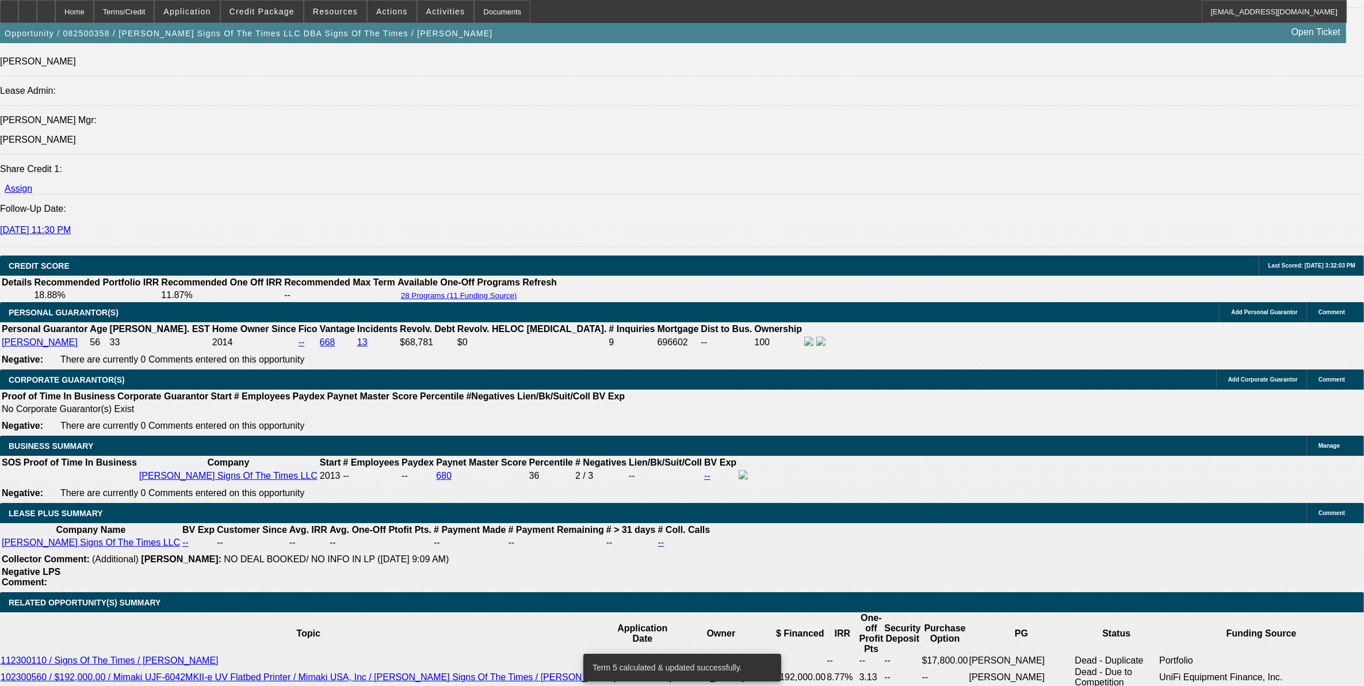
scroll to position [1525, 0]
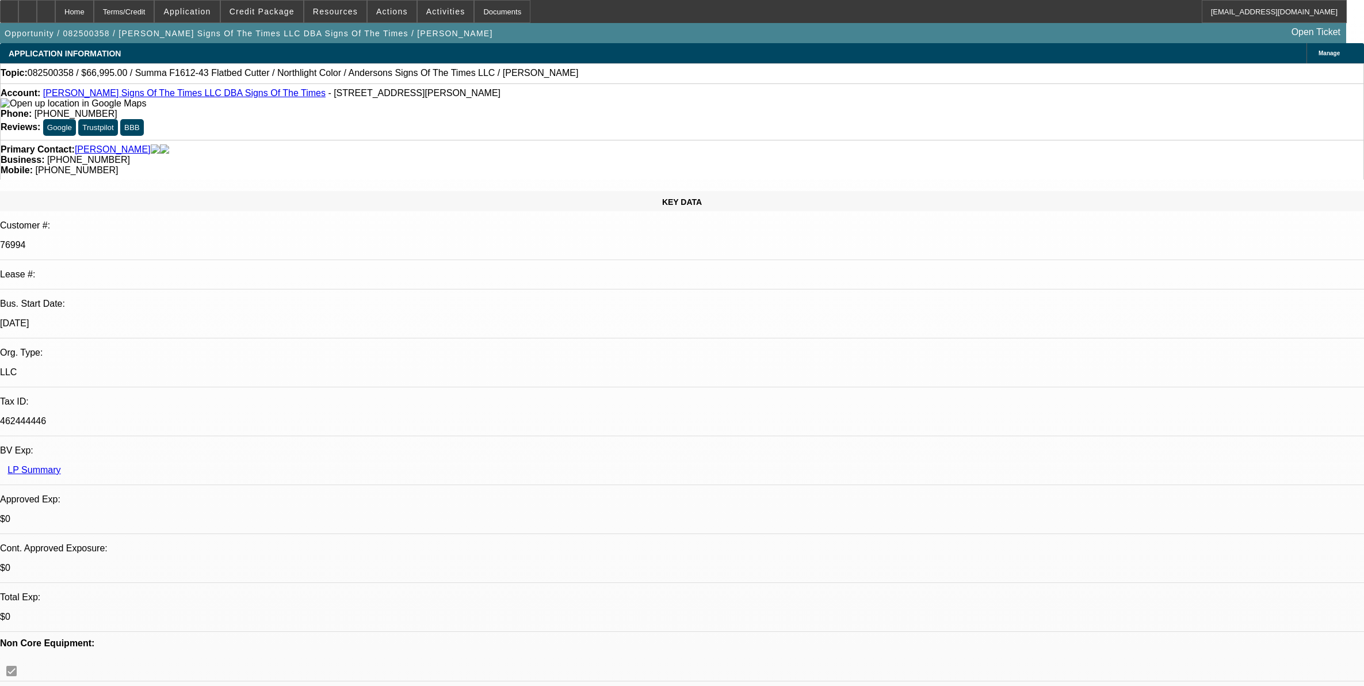
select select "0"
select select "6"
select select "0"
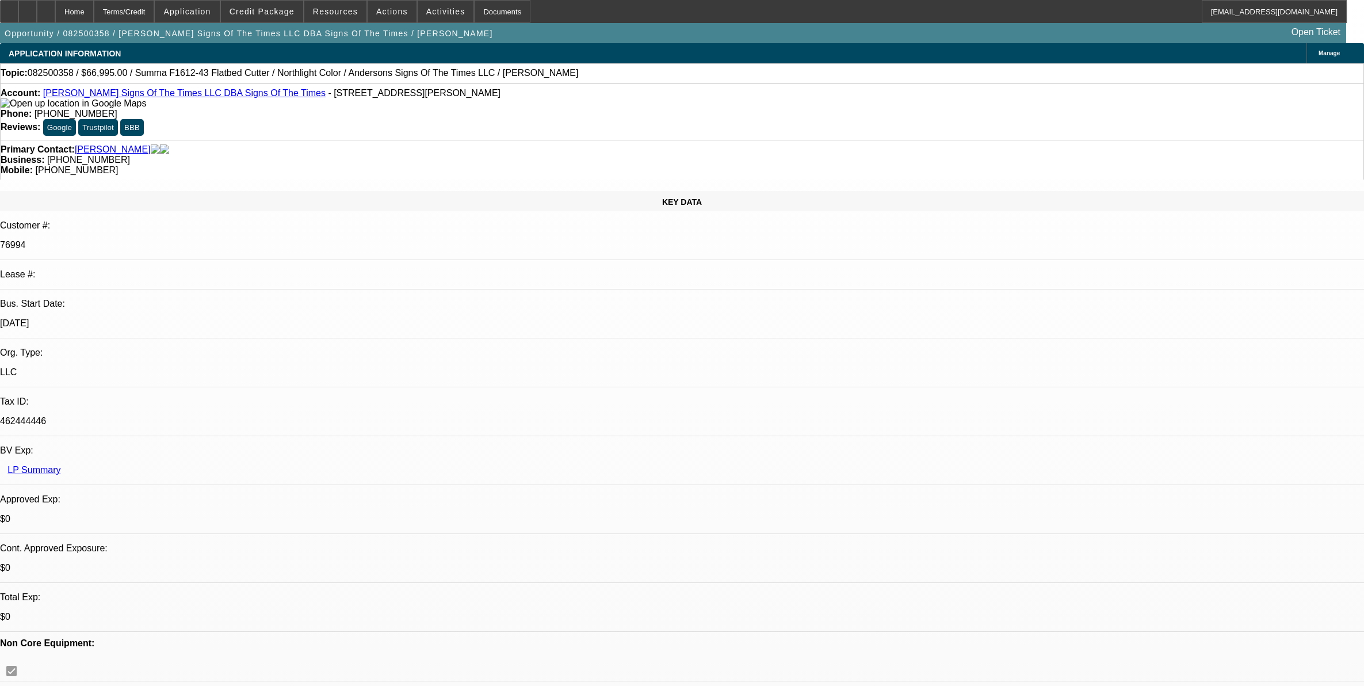
select select "0"
select select "6"
select select "0"
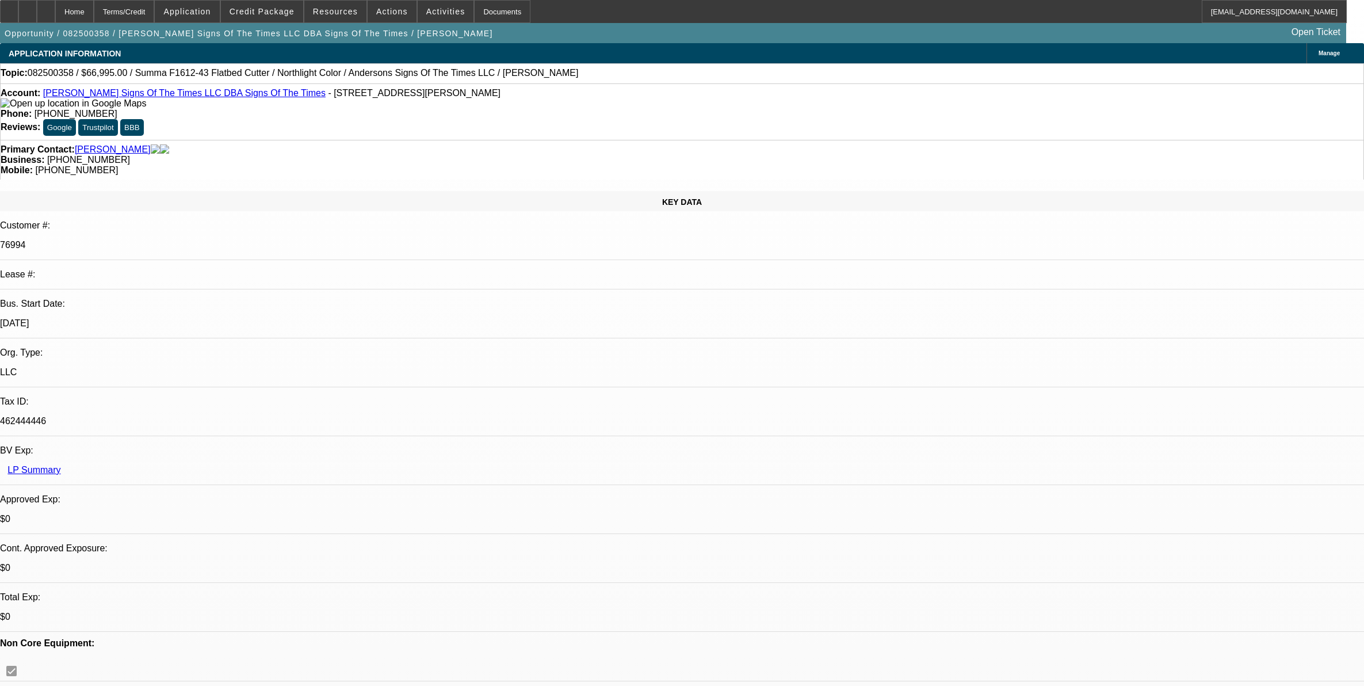
select select "0"
select select "6"
select select "0"
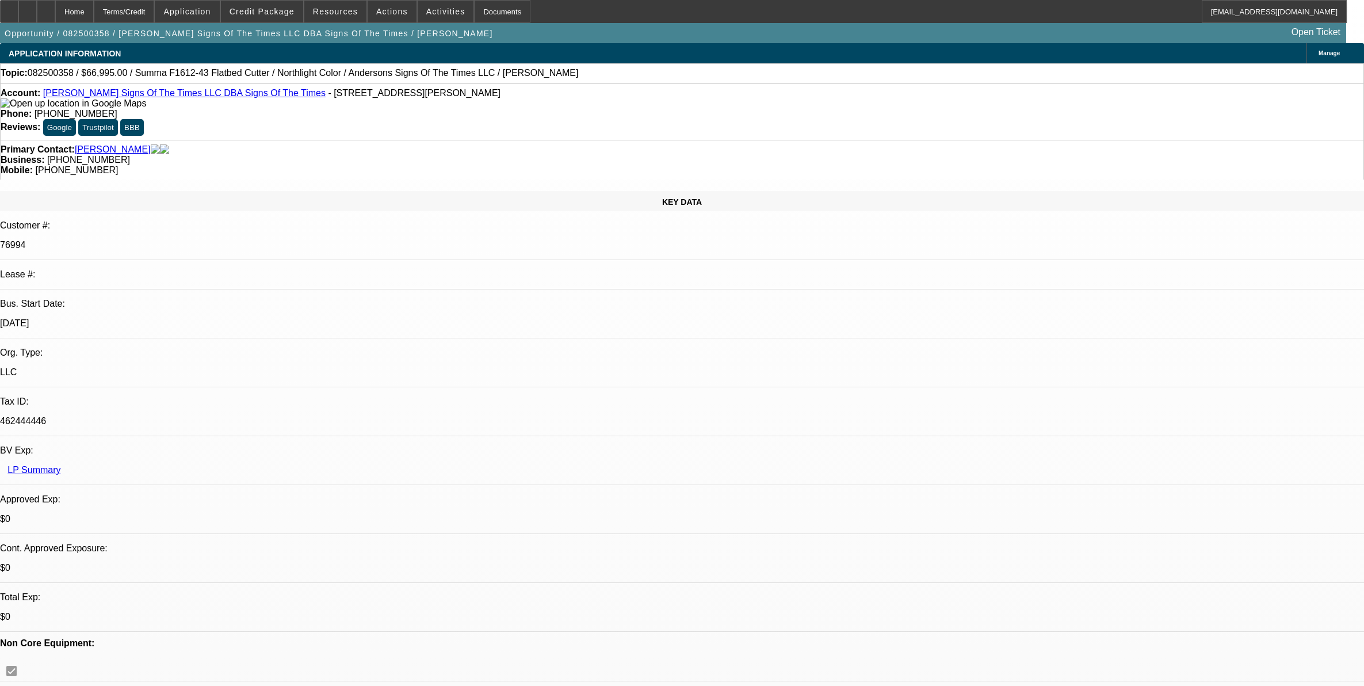
select select "6"
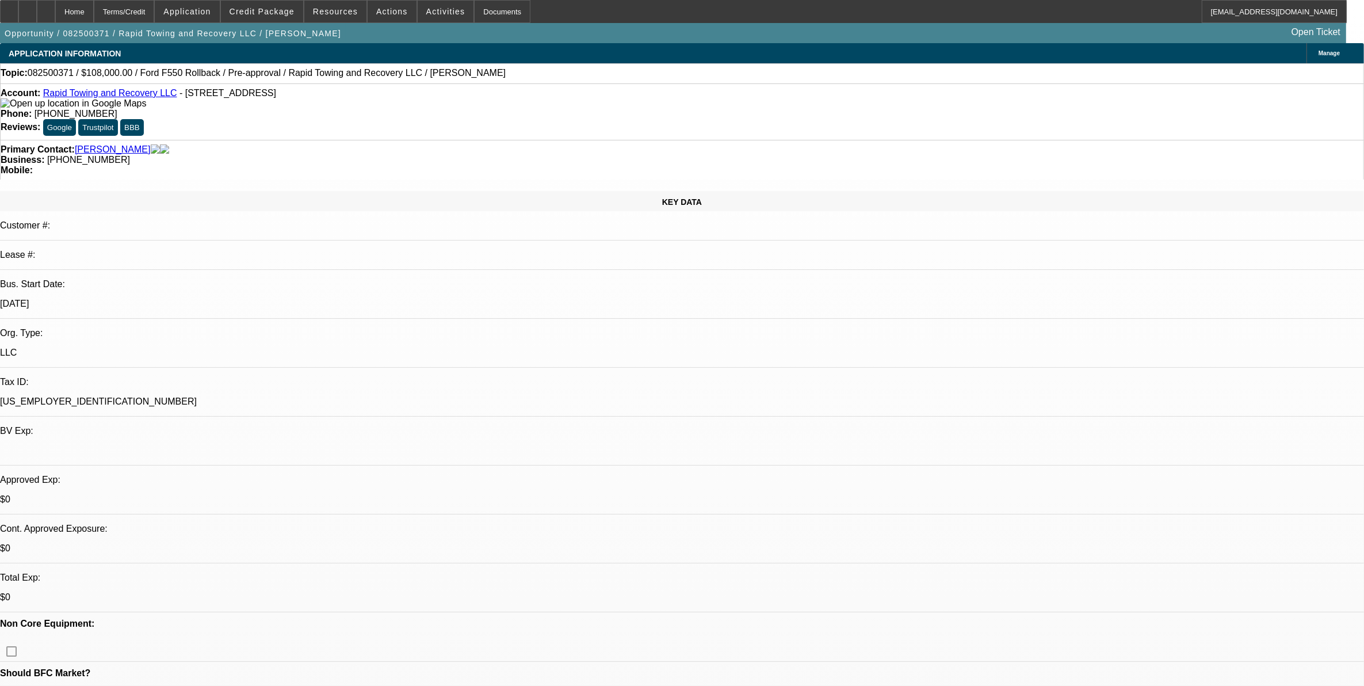
select select "0.1"
select select "0"
select select "0.1"
select select "0"
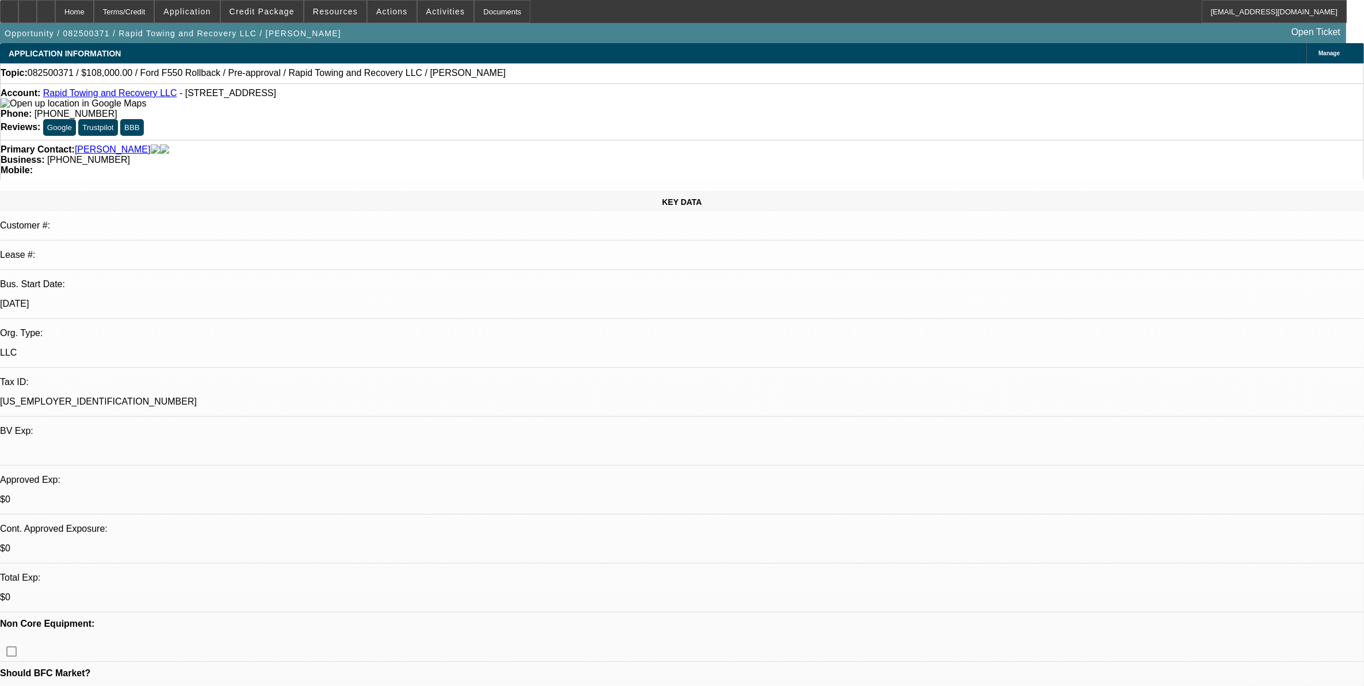
select select "0"
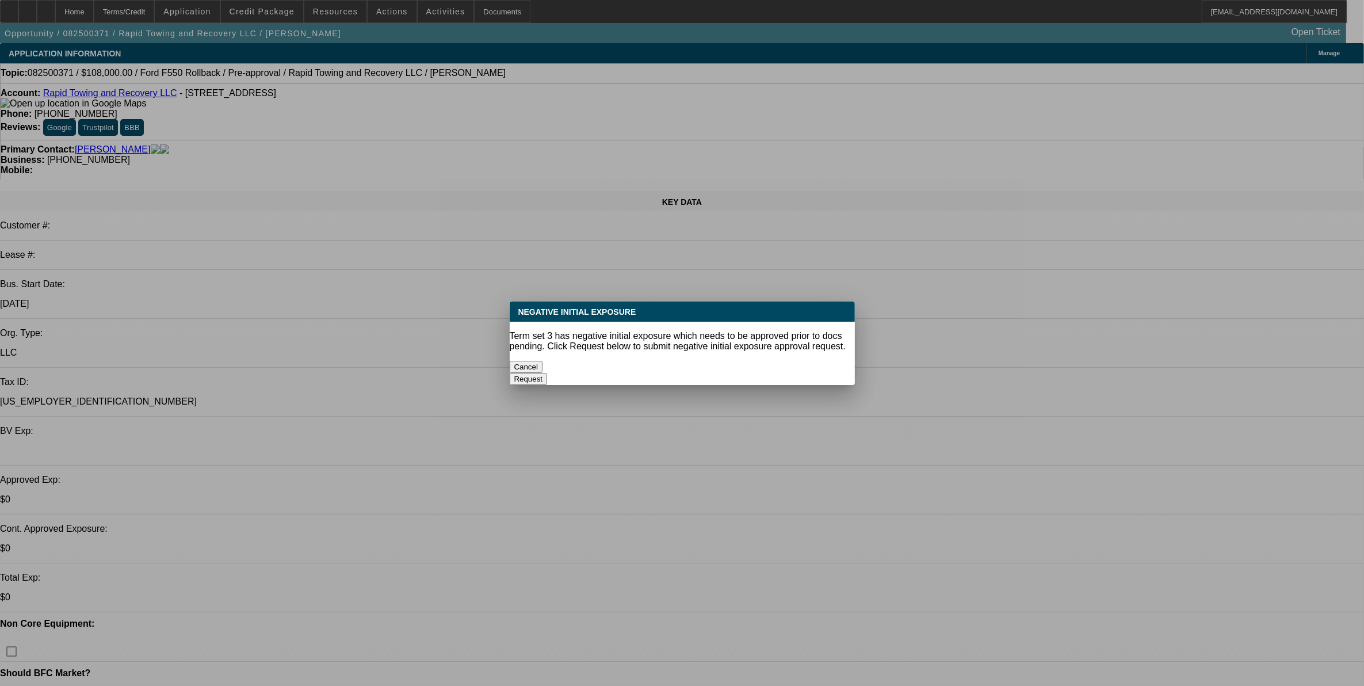
select select "1"
select select "2"
select select "6"
select select "1"
select select "2"
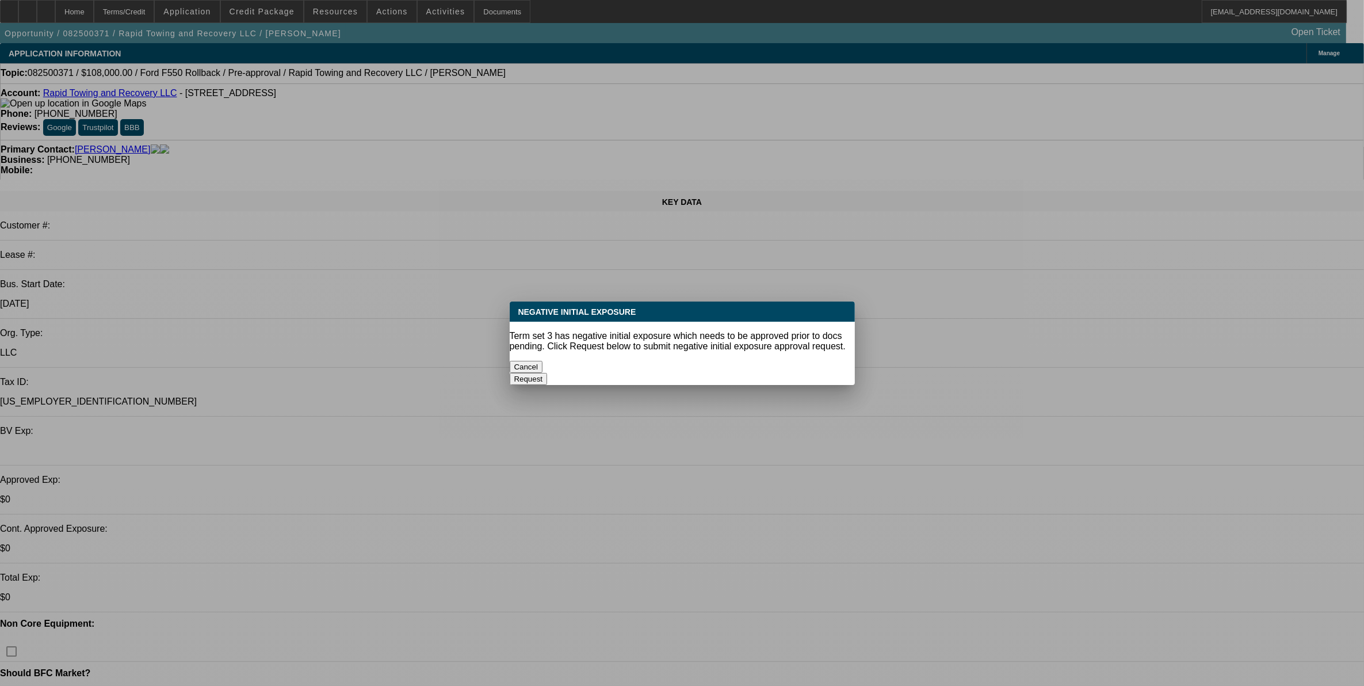
select select "6"
select select "1"
select select "2"
select select "6"
click at [543, 361] on button "Cancel" at bounding box center [526, 367] width 33 height 12
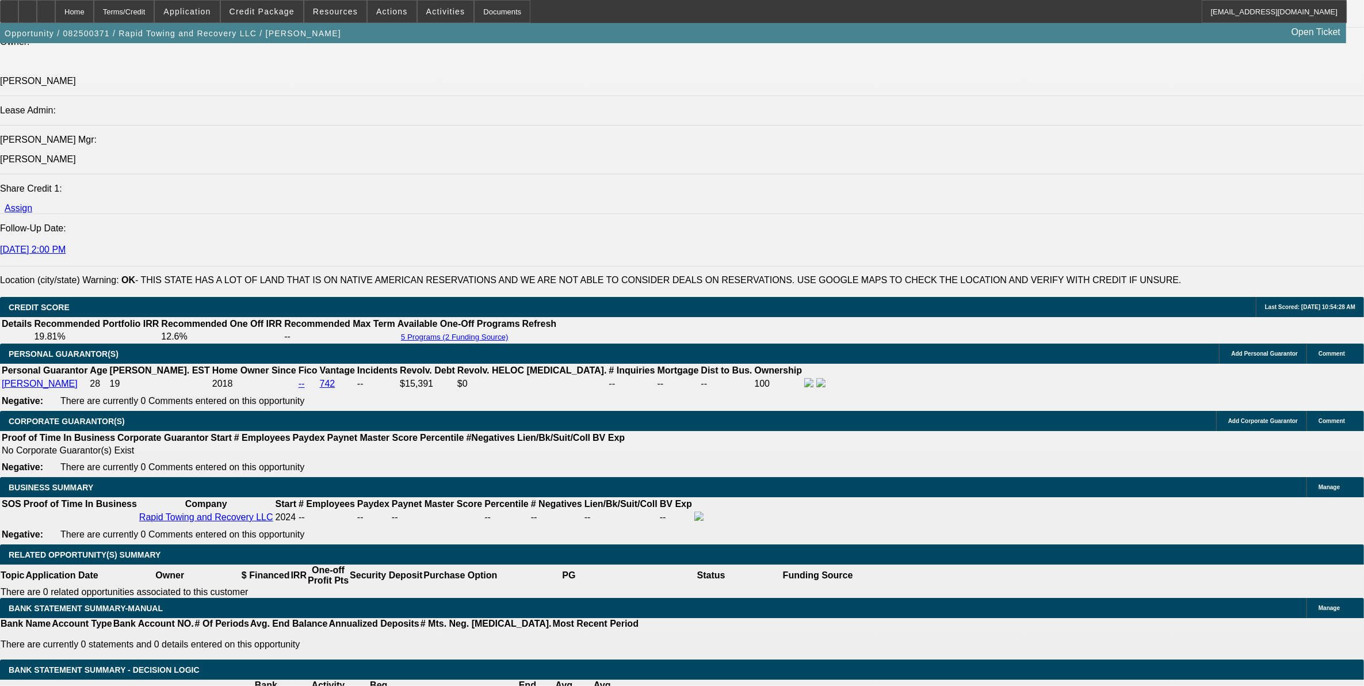
scroll to position [1654, 0]
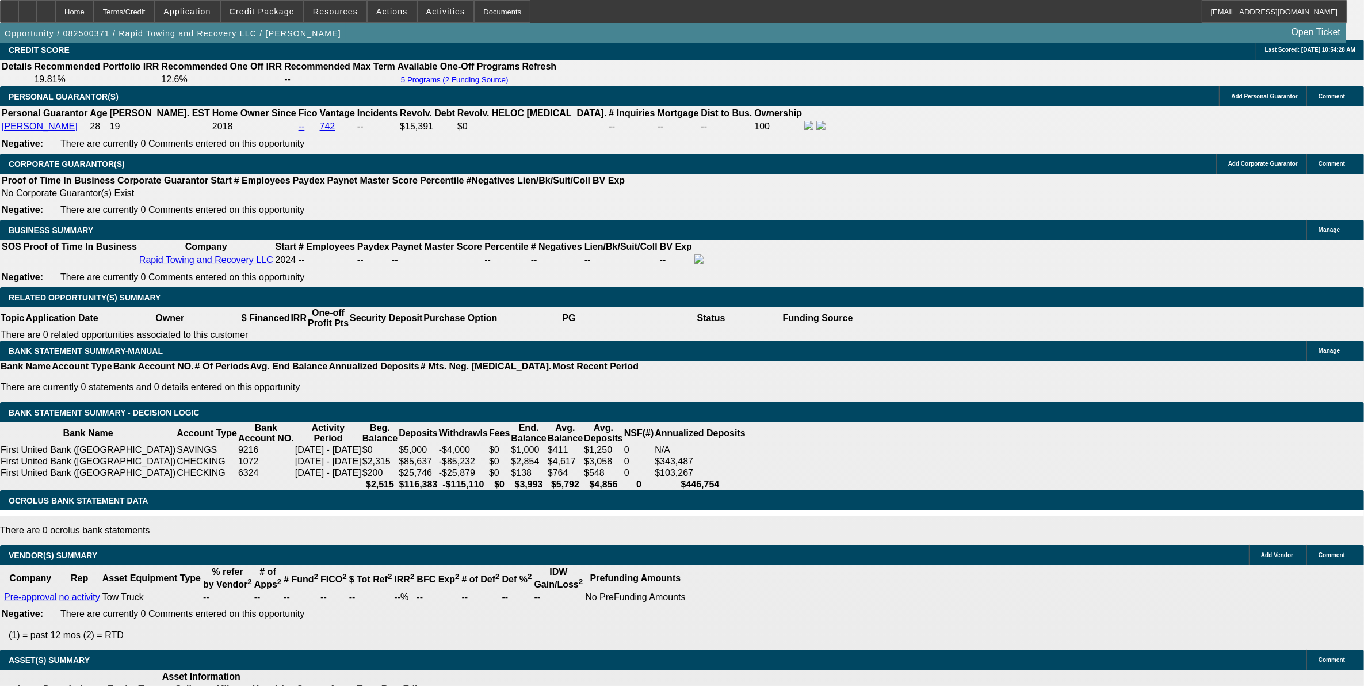
drag, startPoint x: 277, startPoint y: 253, endPoint x: 433, endPoint y: 253, distance: 155.9
type input "UNKNOWN"
type input "15."
type input "$2,569.31"
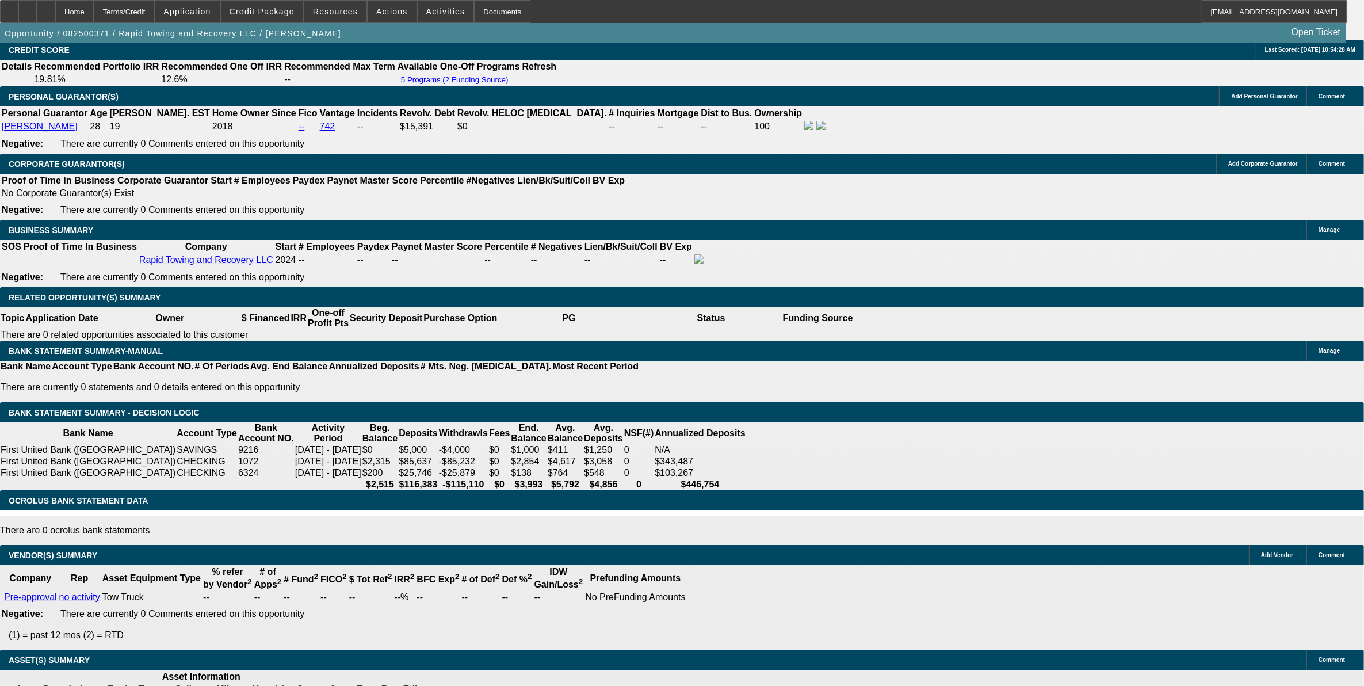
type input "15.5"
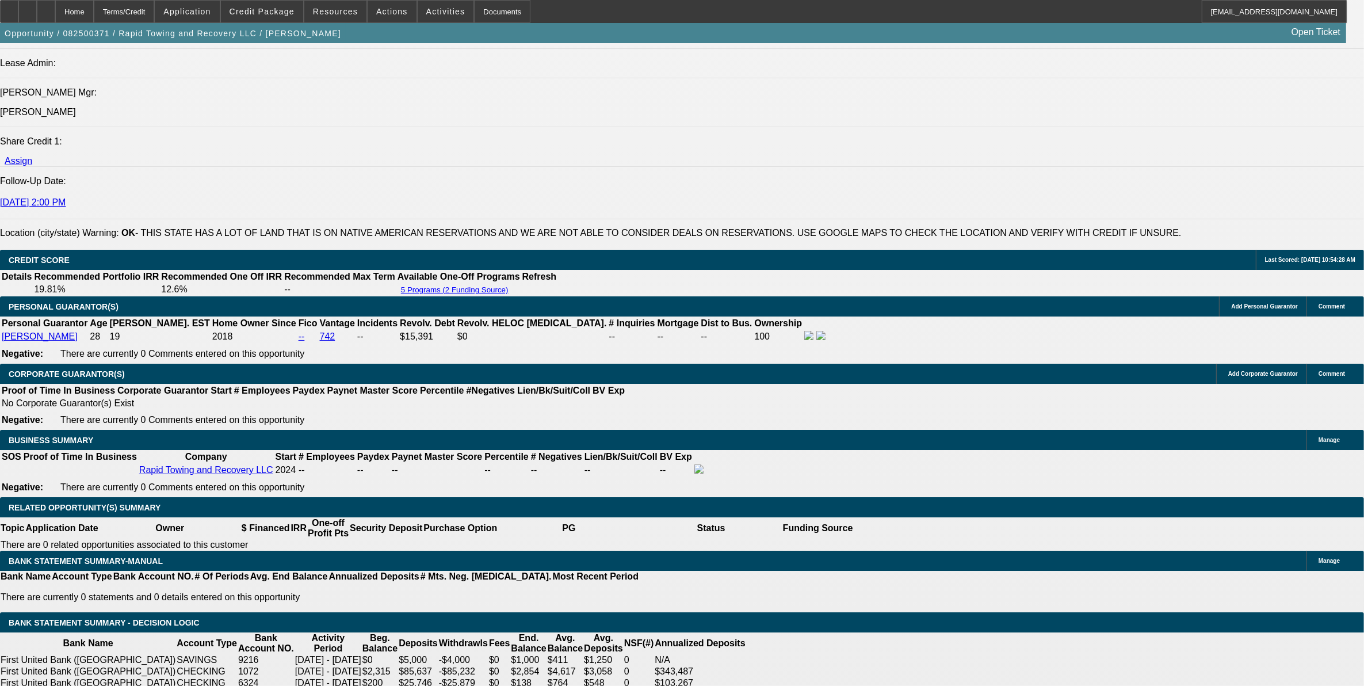
type input "$1,846.12"
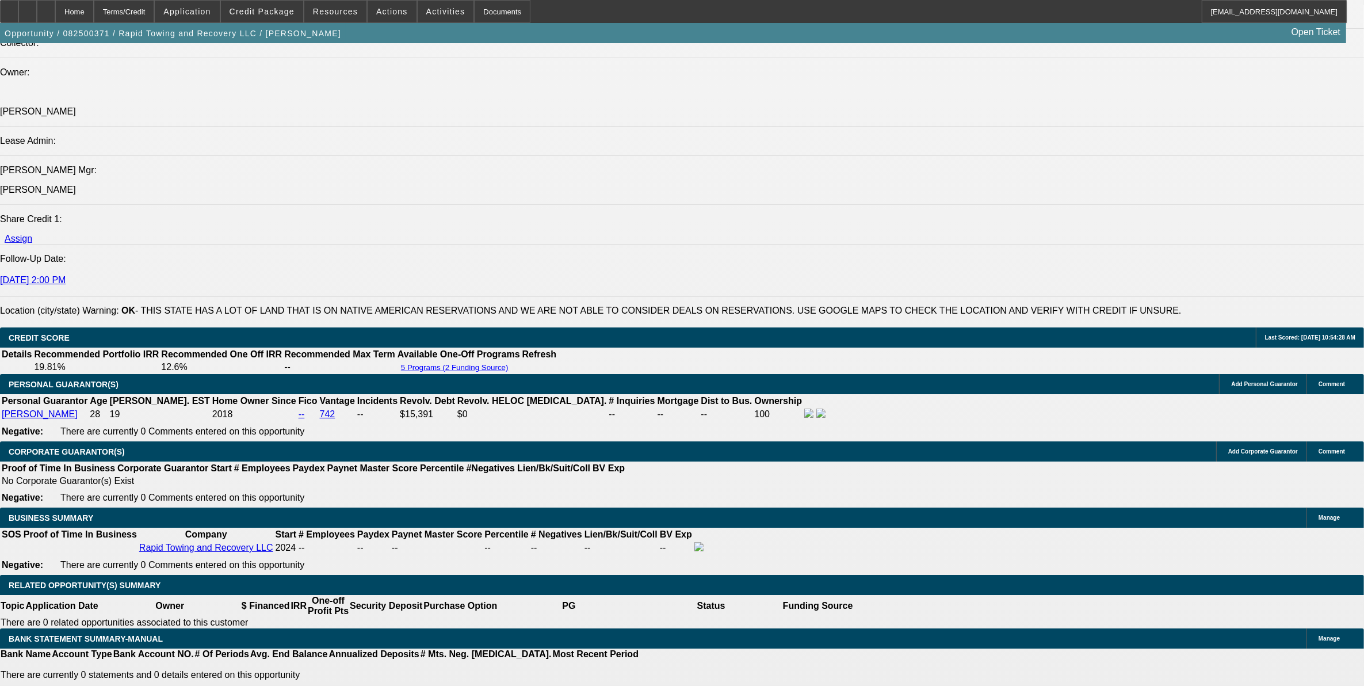
type input "15.5"
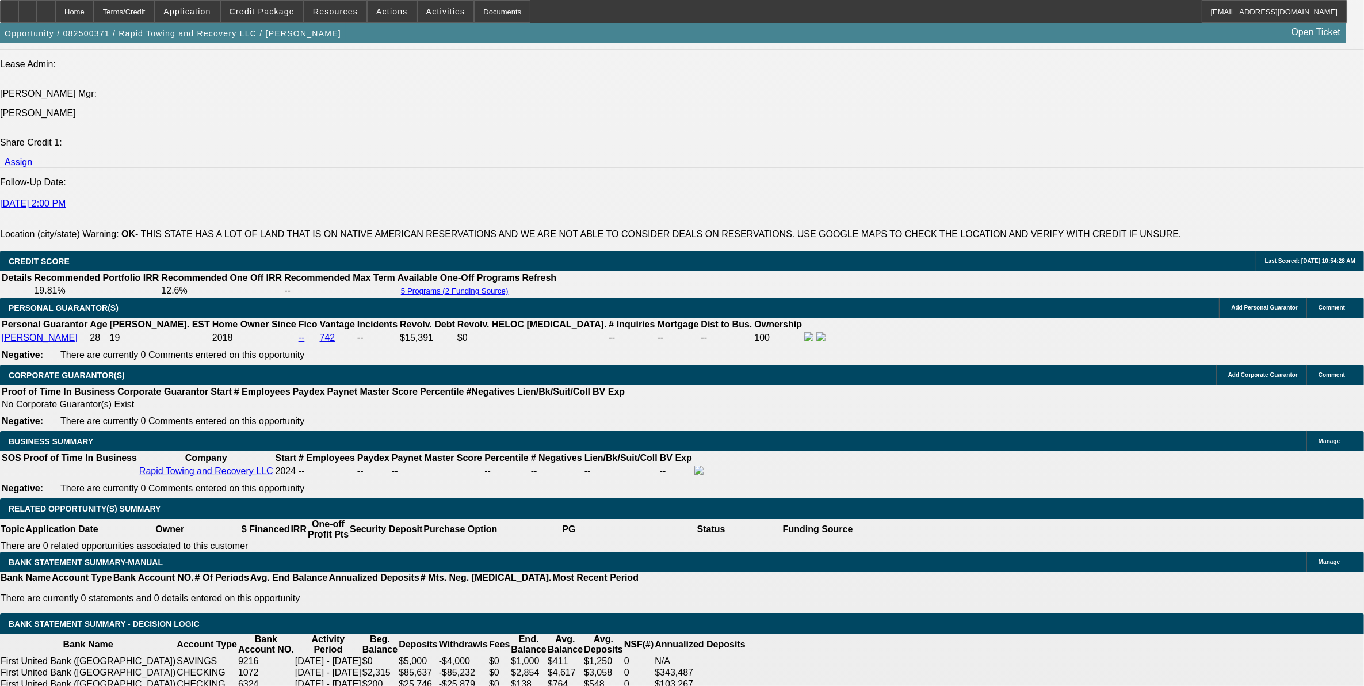
scroll to position [1511, 0]
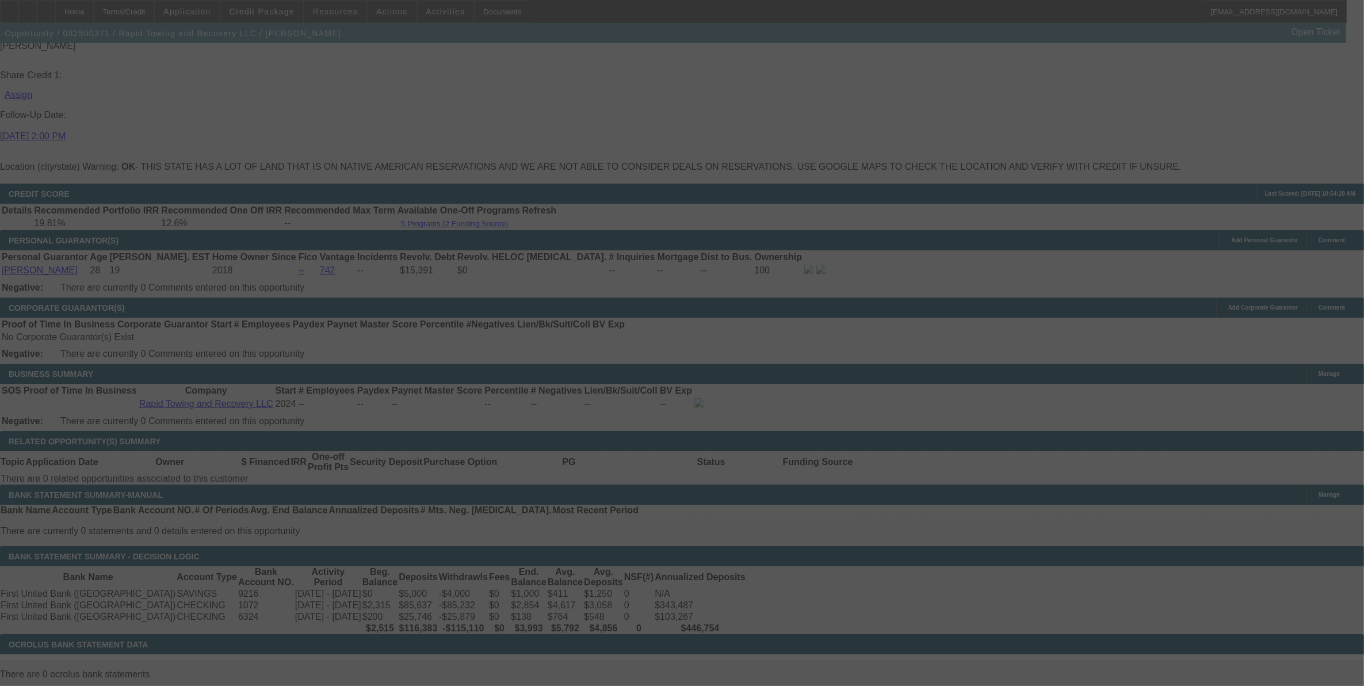
select select "0.1"
select select "0"
select select "2"
select select "0"
select select "6"
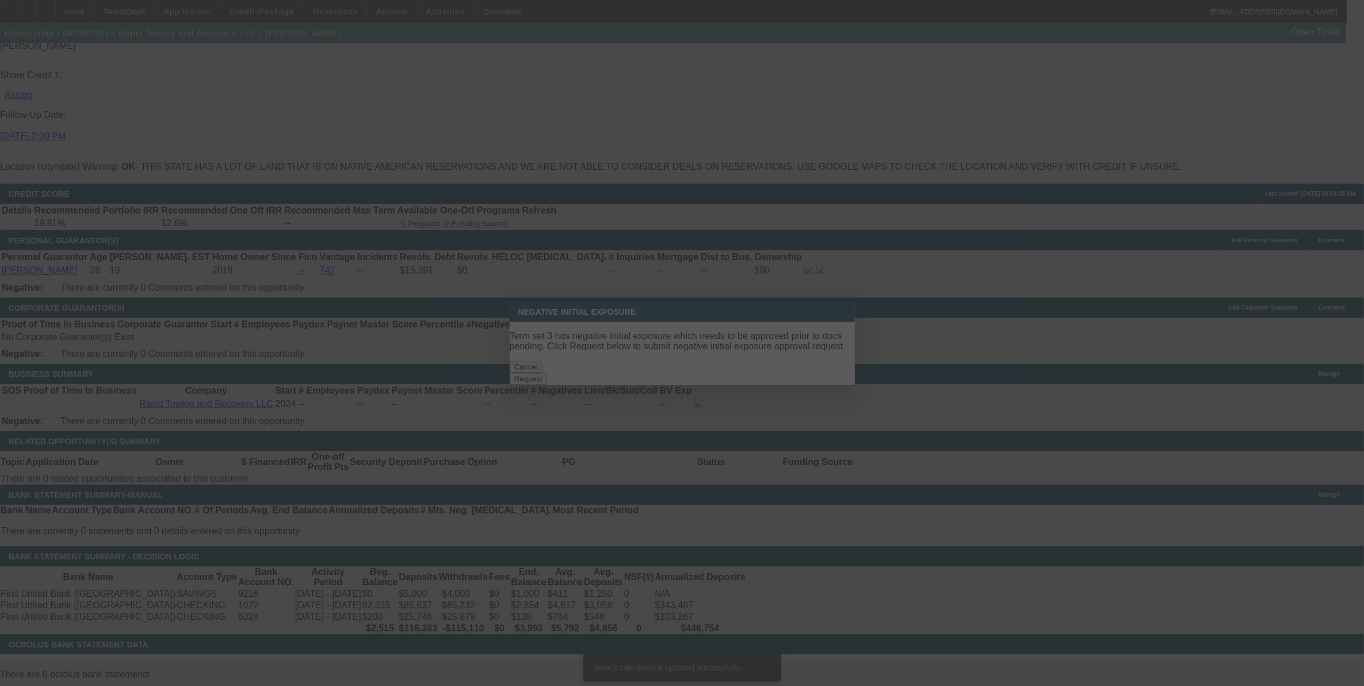
scroll to position [0, 0]
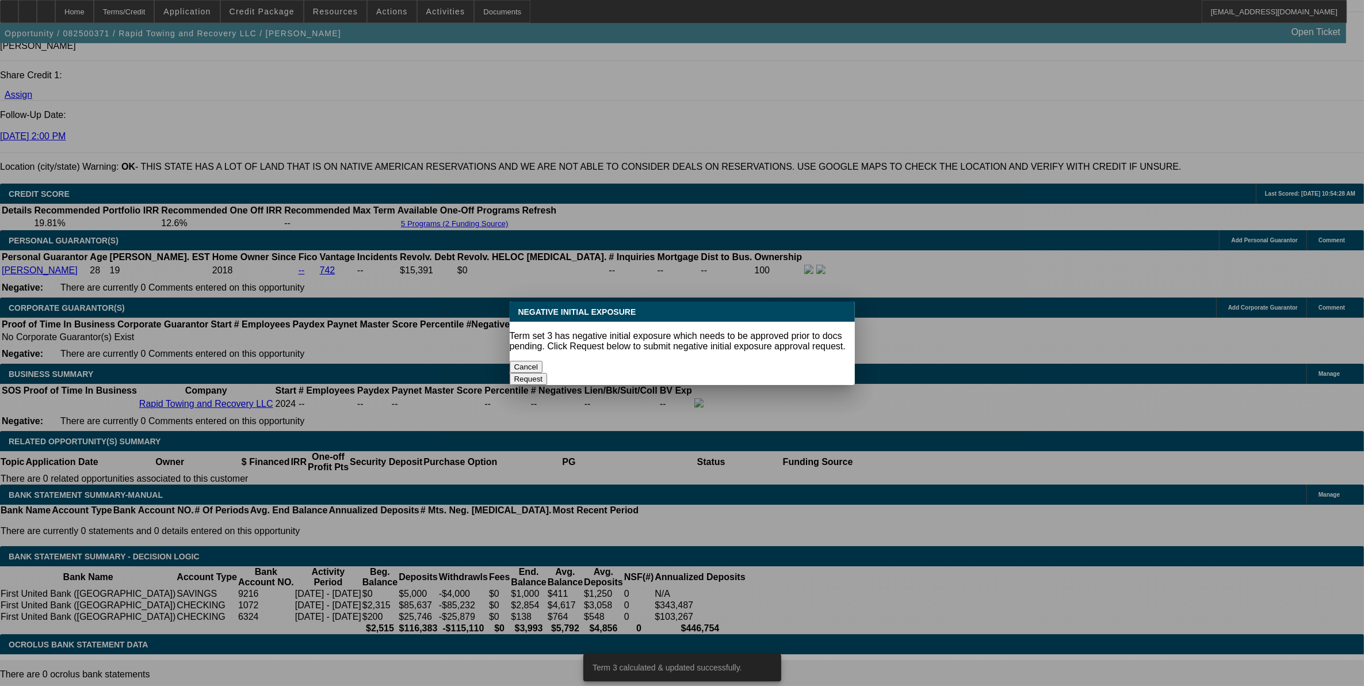
click at [543, 363] on button "Cancel" at bounding box center [526, 367] width 33 height 12
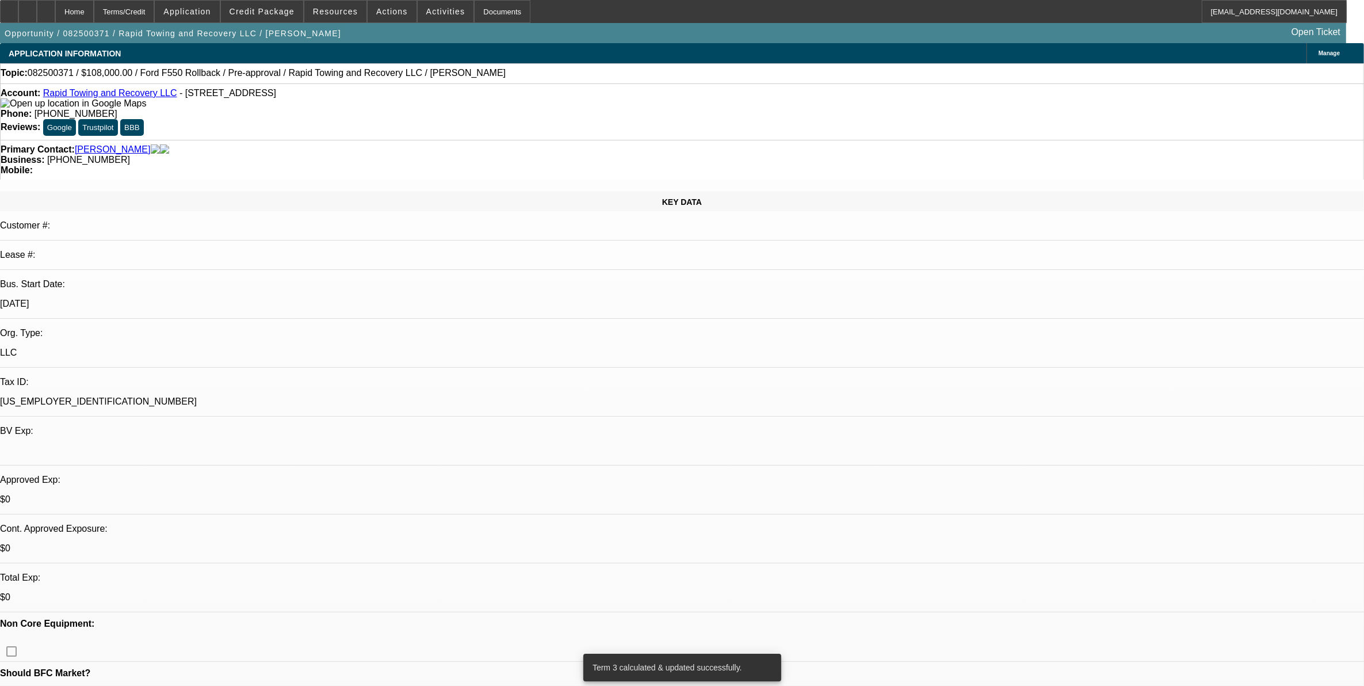
scroll to position [1511, 0]
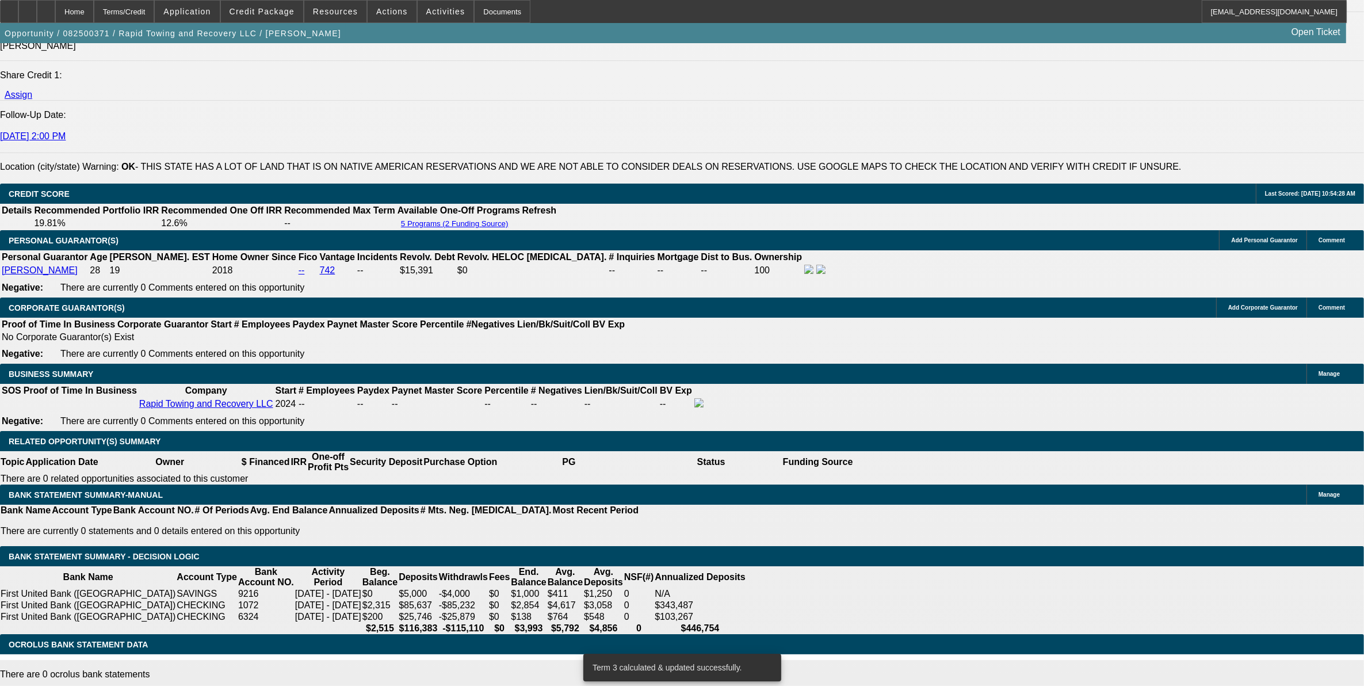
drag, startPoint x: 291, startPoint y: 392, endPoint x: 668, endPoint y: 245, distance: 404.9
type input "UNKNOWN"
type input "15"
type input "$2,569.31"
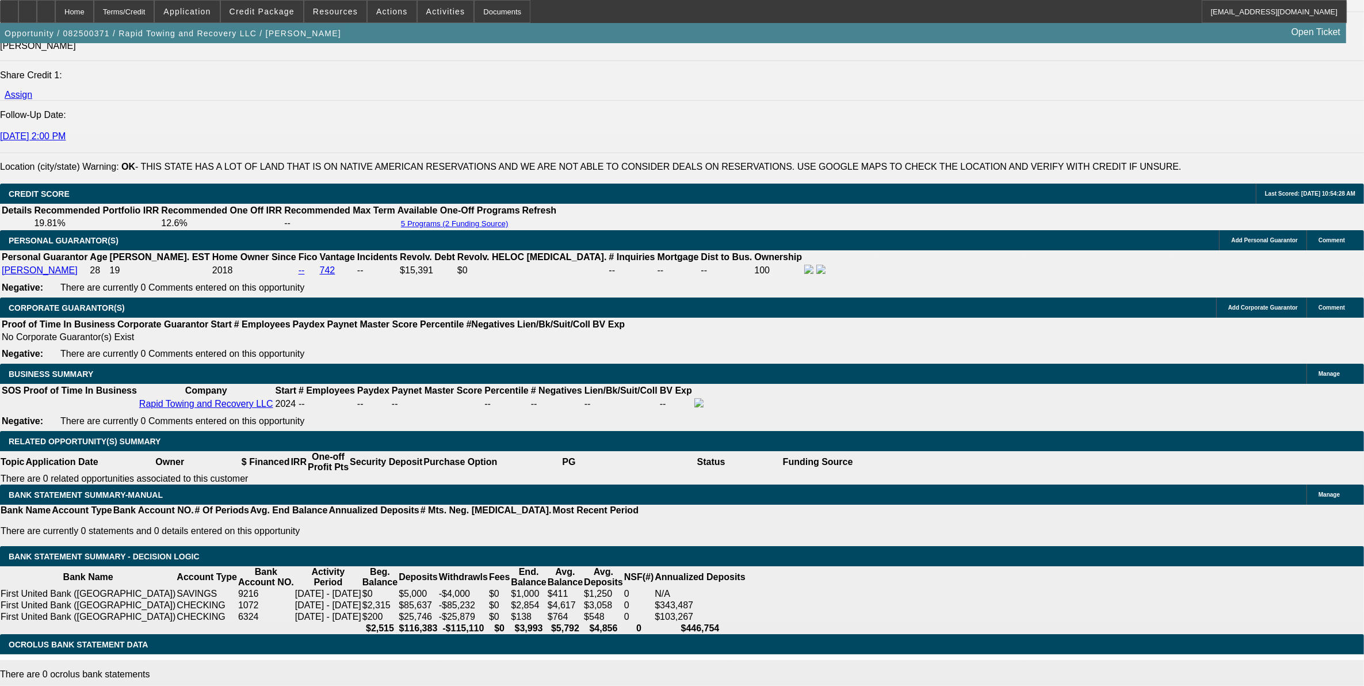
type input "15.5"
type input "$2,597.74"
type input "15.5"
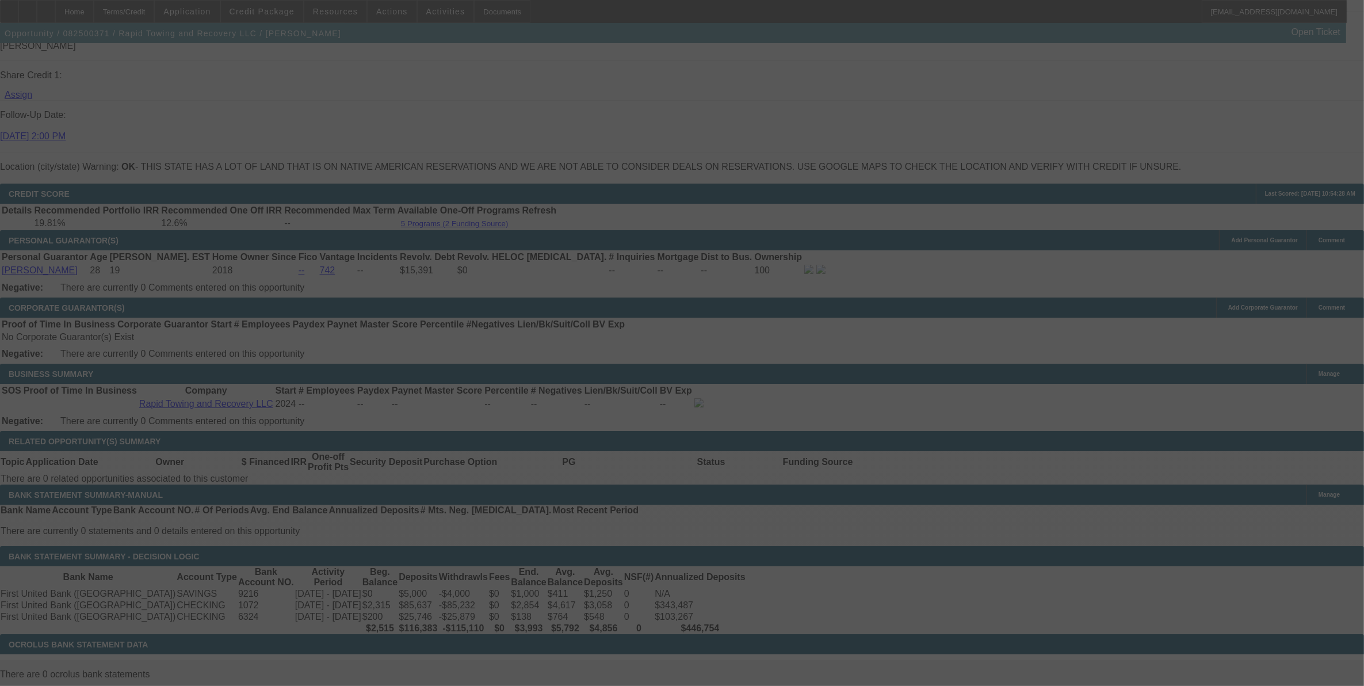
select select "0.1"
select select "0"
select select "2"
select select "0"
select select "6"
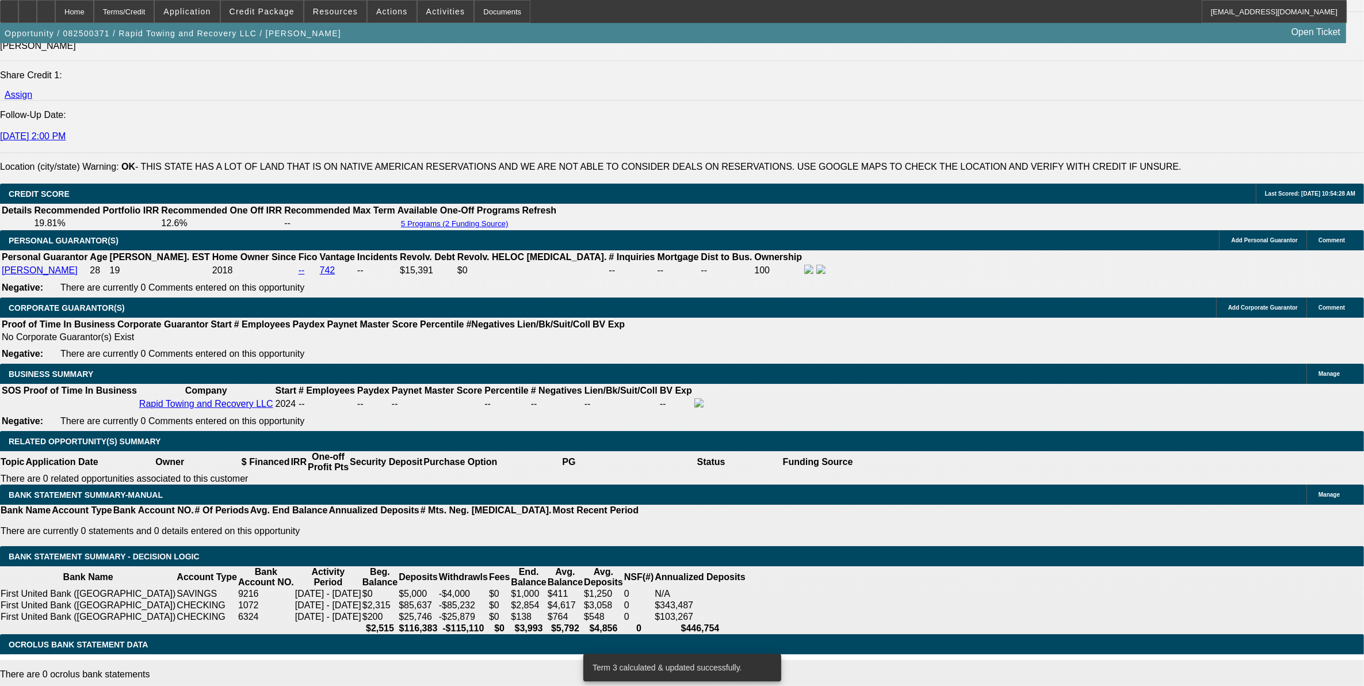
drag, startPoint x: 283, startPoint y: 393, endPoint x: 455, endPoint y: 387, distance: 172.2
type input "1"
type input "UNKNOWN"
type input "16"
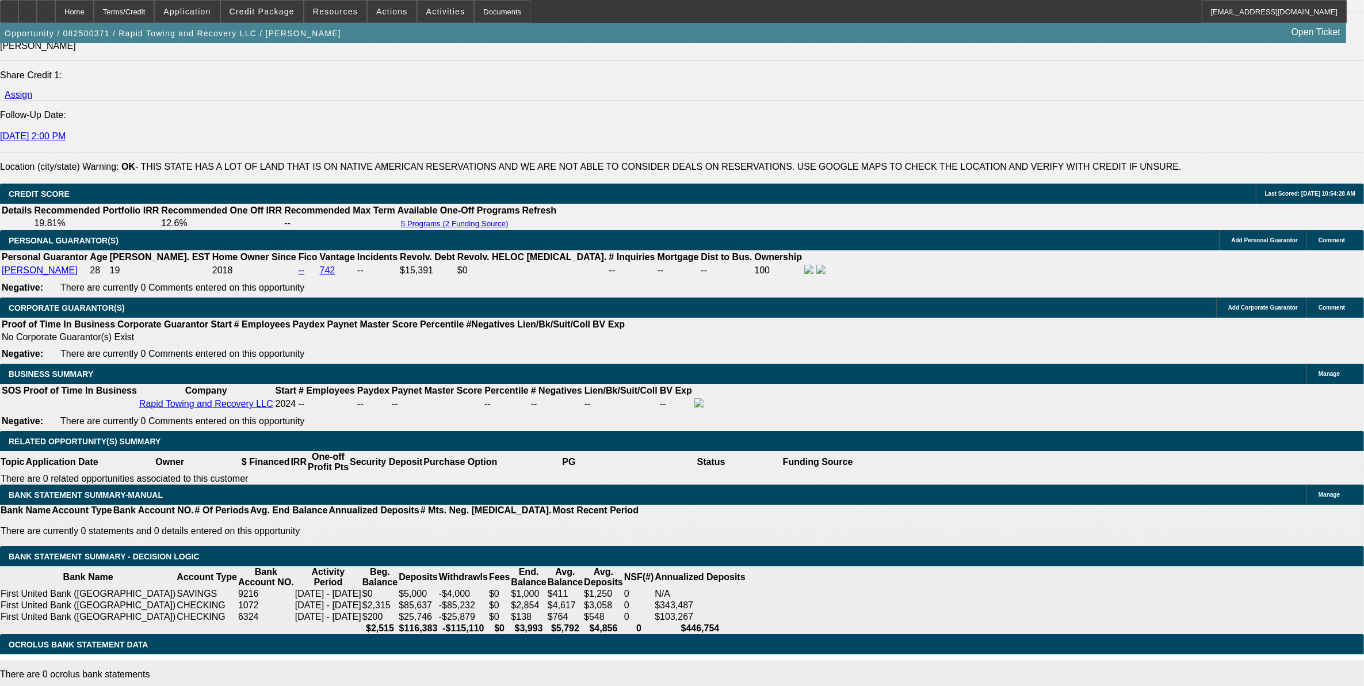
type input "$2,626.35"
type input "16.8"
type input "$2,672.48"
type input "16.8"
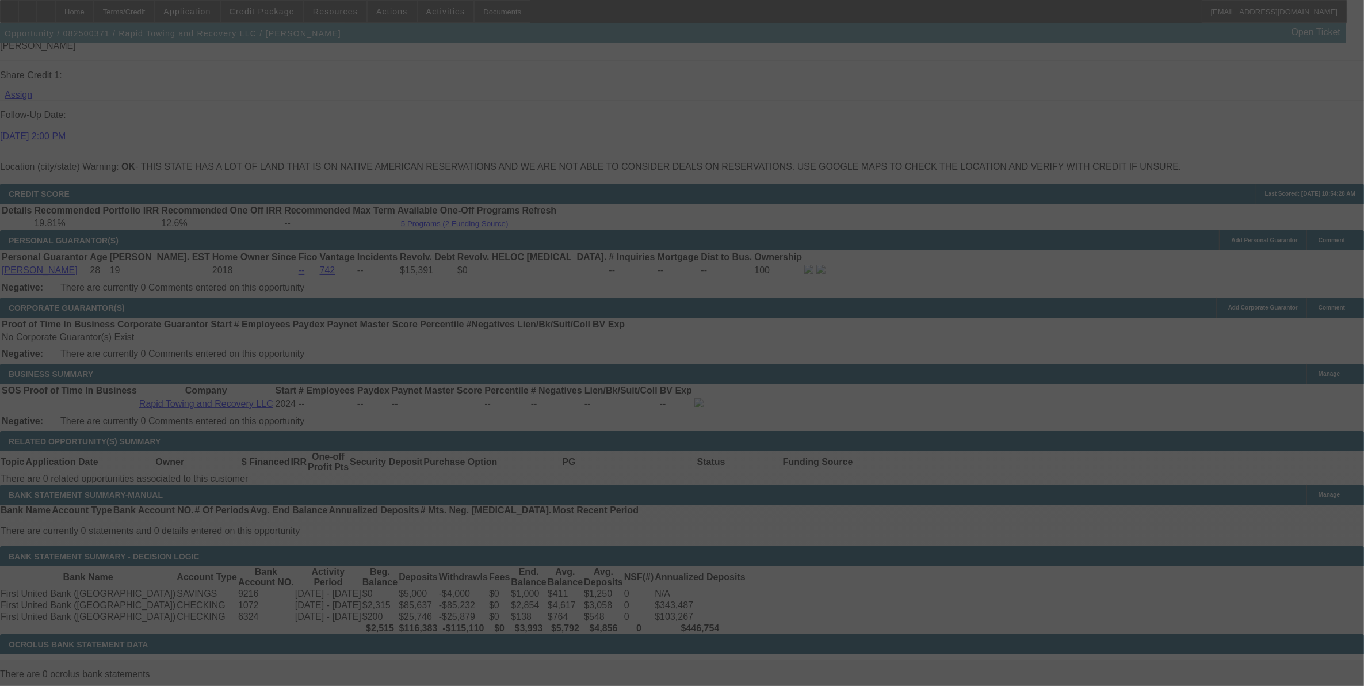
select select "0.1"
select select "0"
select select "2"
select select "0"
select select "6"
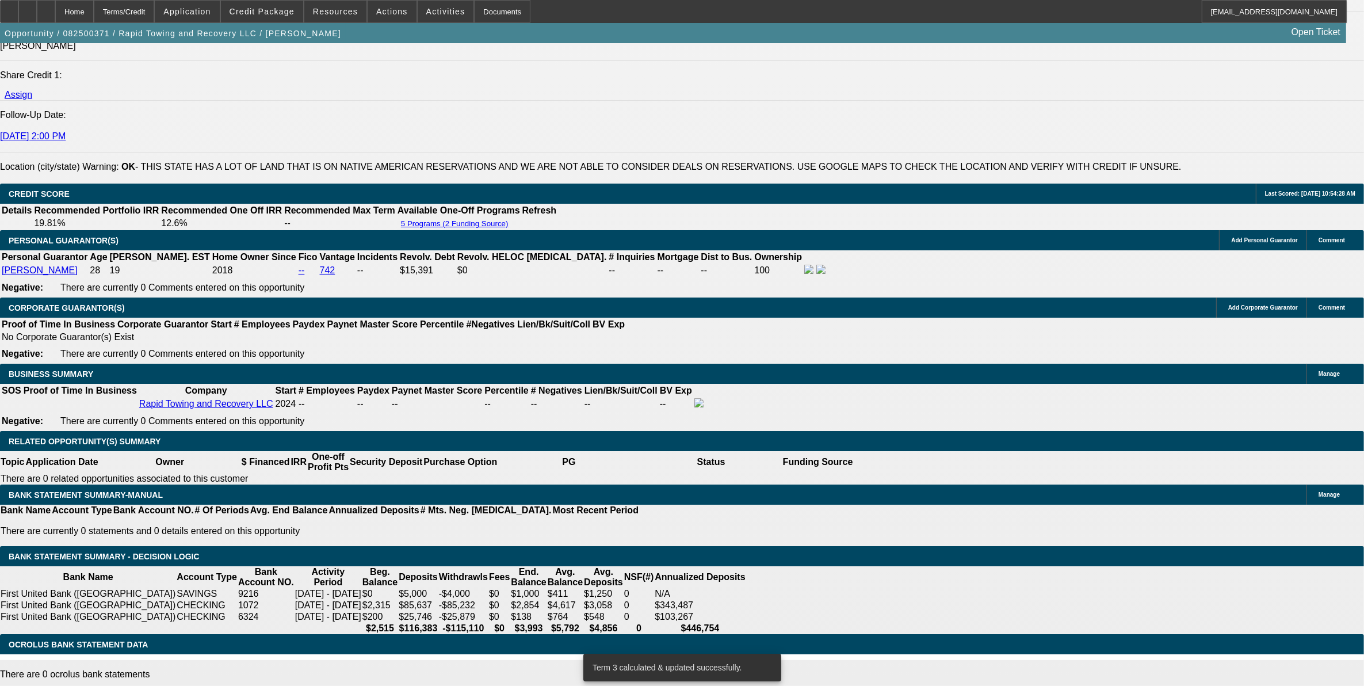
drag, startPoint x: 280, startPoint y: 397, endPoint x: 416, endPoint y: 383, distance: 136.6
type input "UNKNOWN"
type input "17"
type input "$2,684.08"
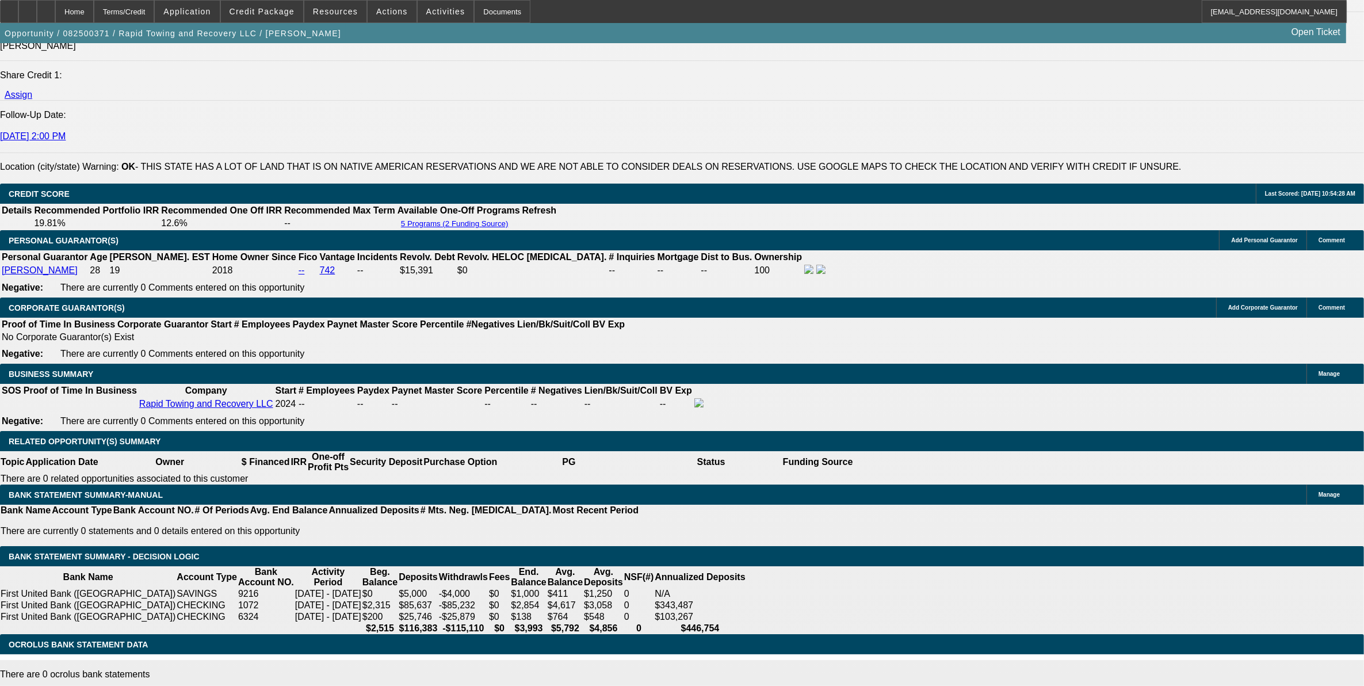
type input "17.8"
type input "$2,730.75"
type input "17.8"
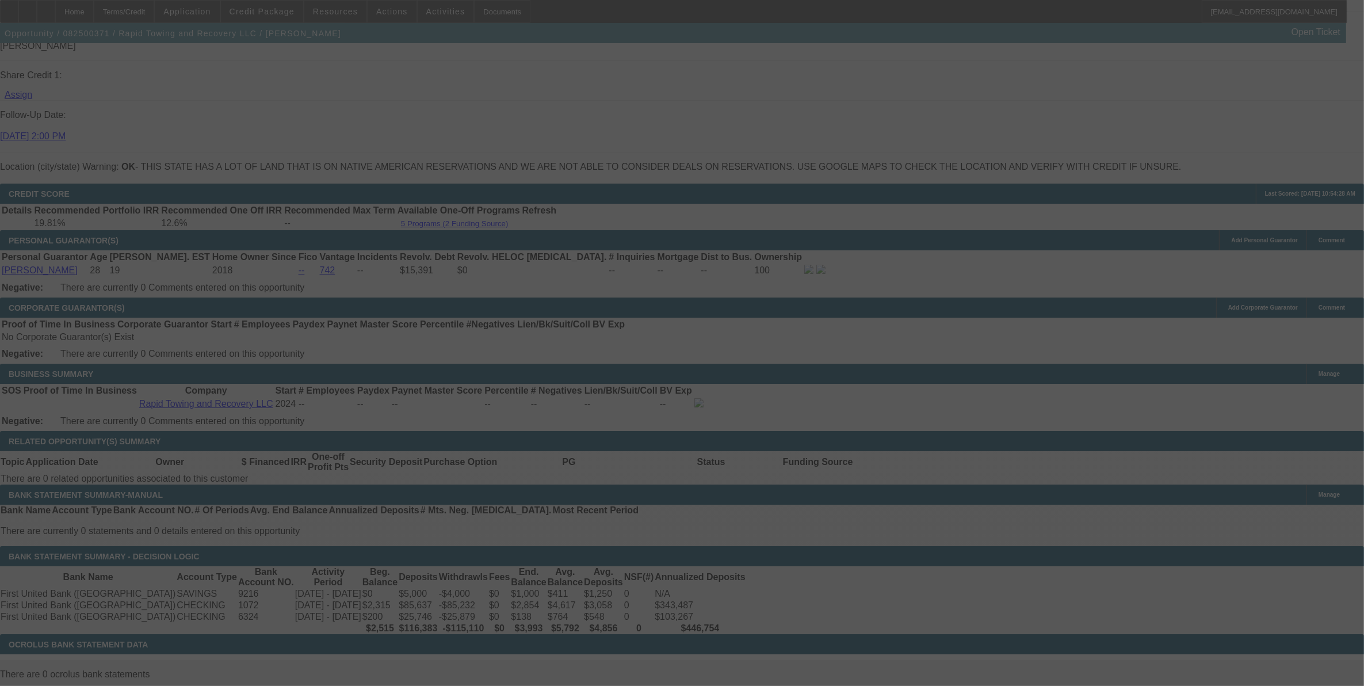
select select "0.1"
select select "0"
select select "2"
select select "0"
select select "6"
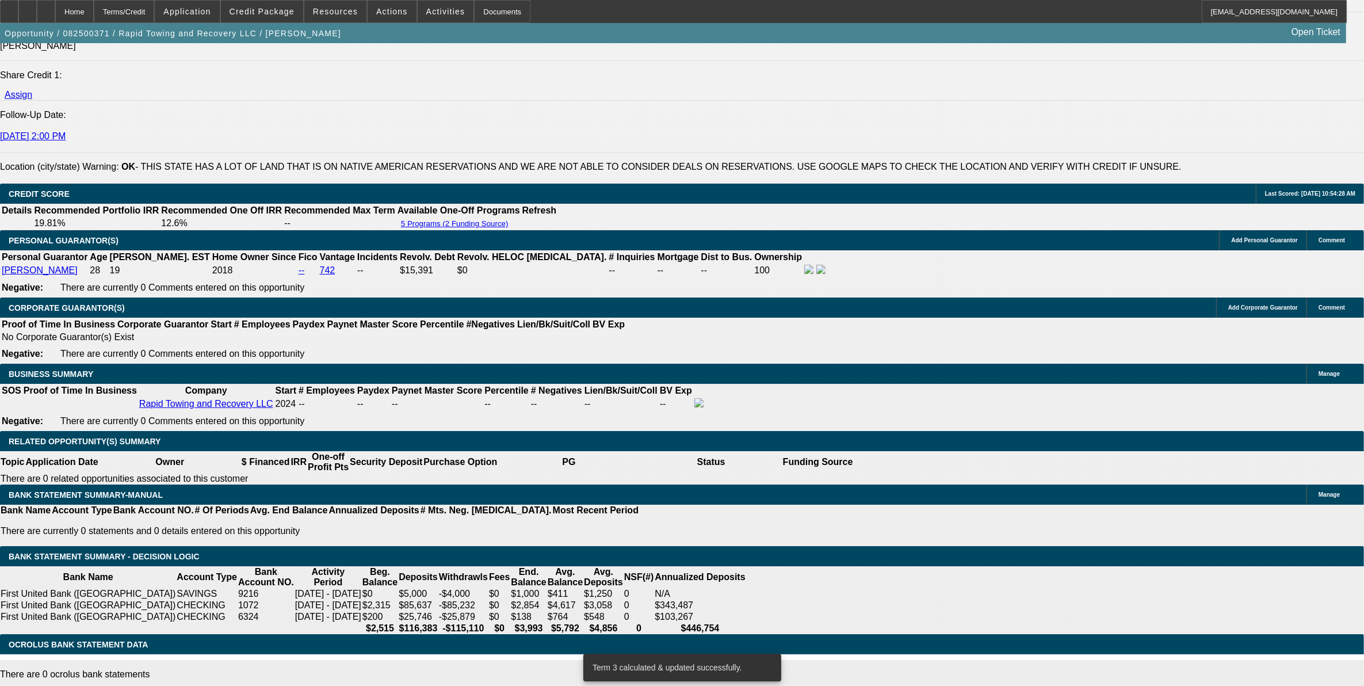
drag, startPoint x: 280, startPoint y: 389, endPoint x: 468, endPoint y: 393, distance: 188.2
type input "0"
type input "UNKNOWN"
type input "$1,800.00"
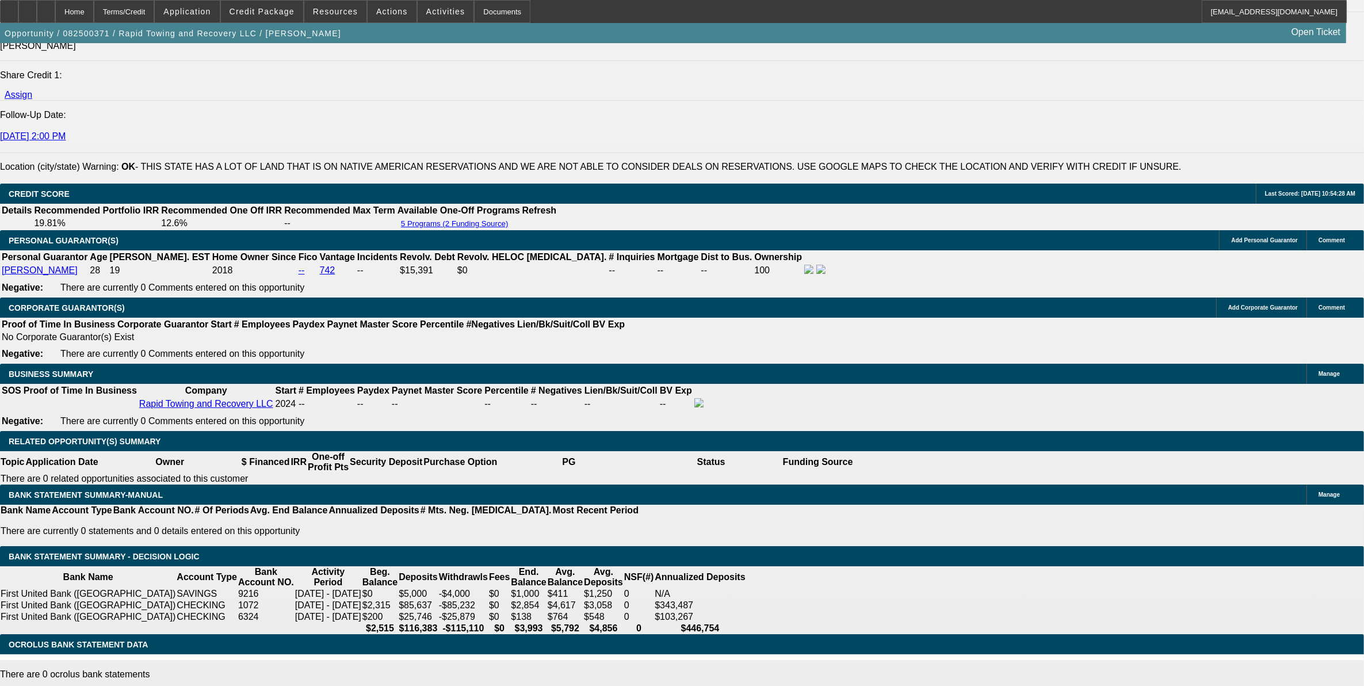
type input "18"
type input "$1,846.12"
type input "18."
type input "$2,742.49"
type input "18.8"
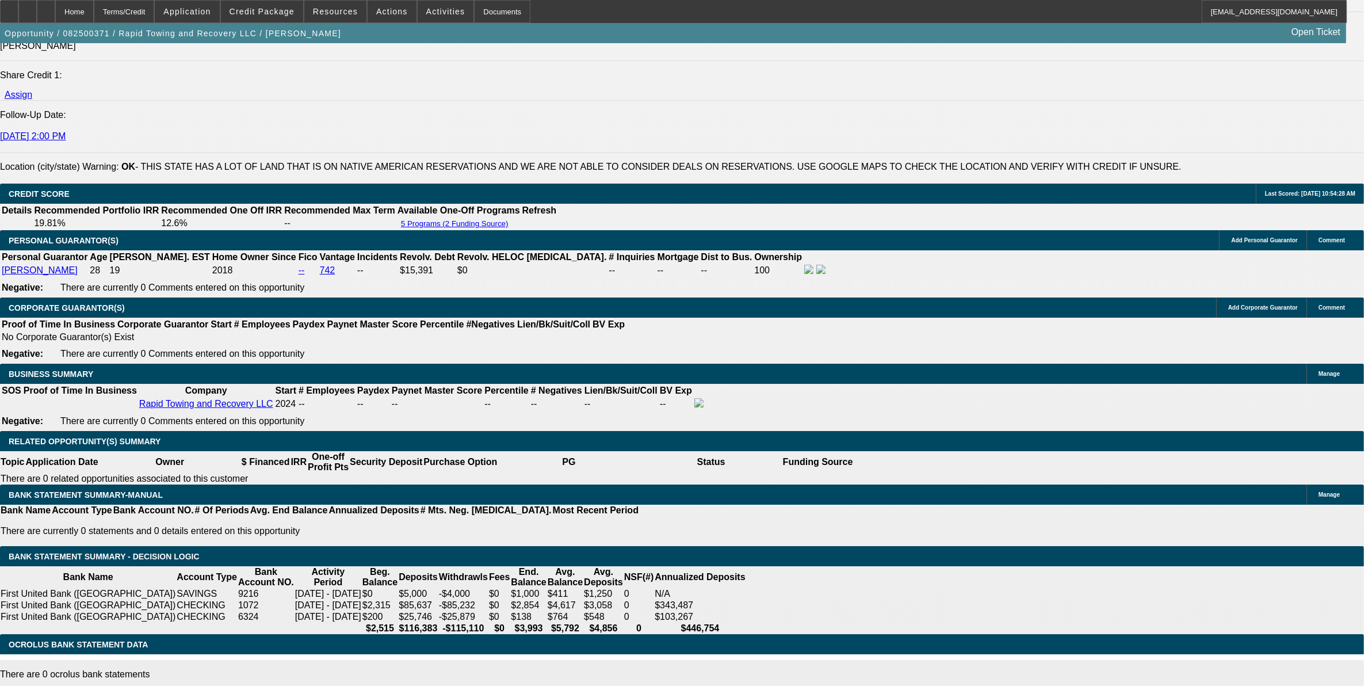
type input "$2,789.71"
type input "18.8"
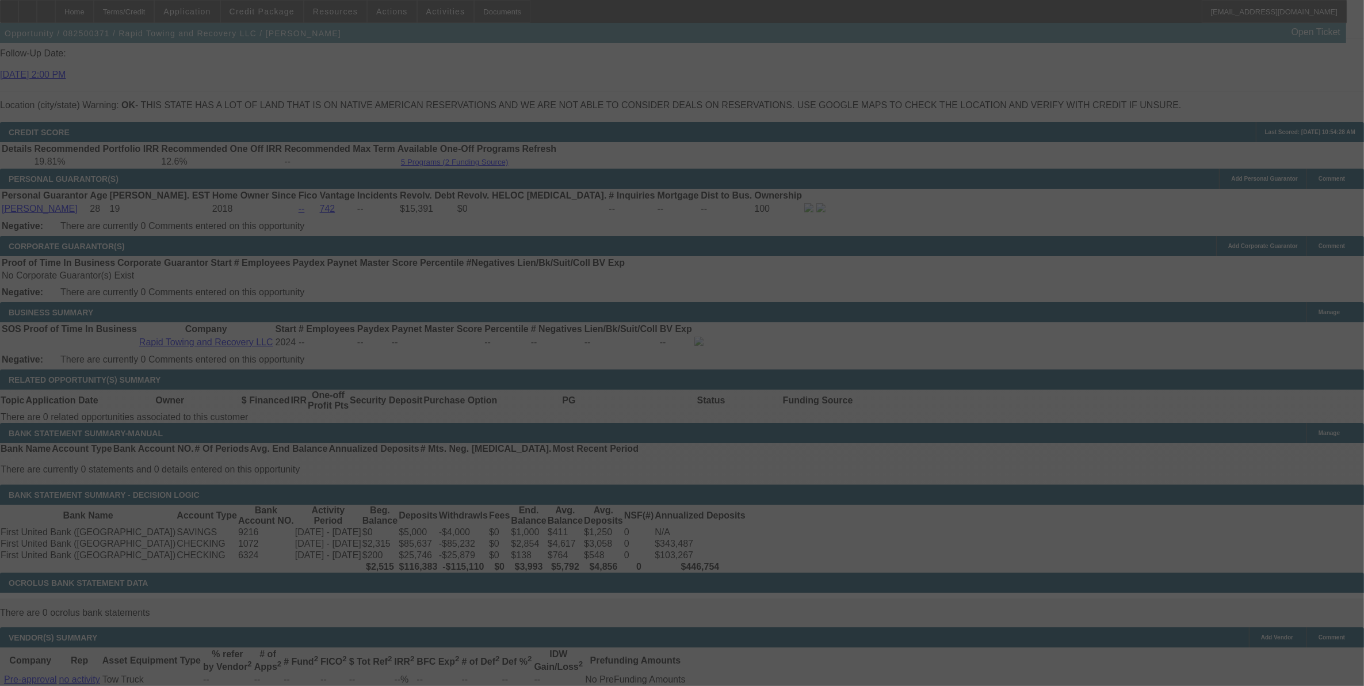
scroll to position [1654, 0]
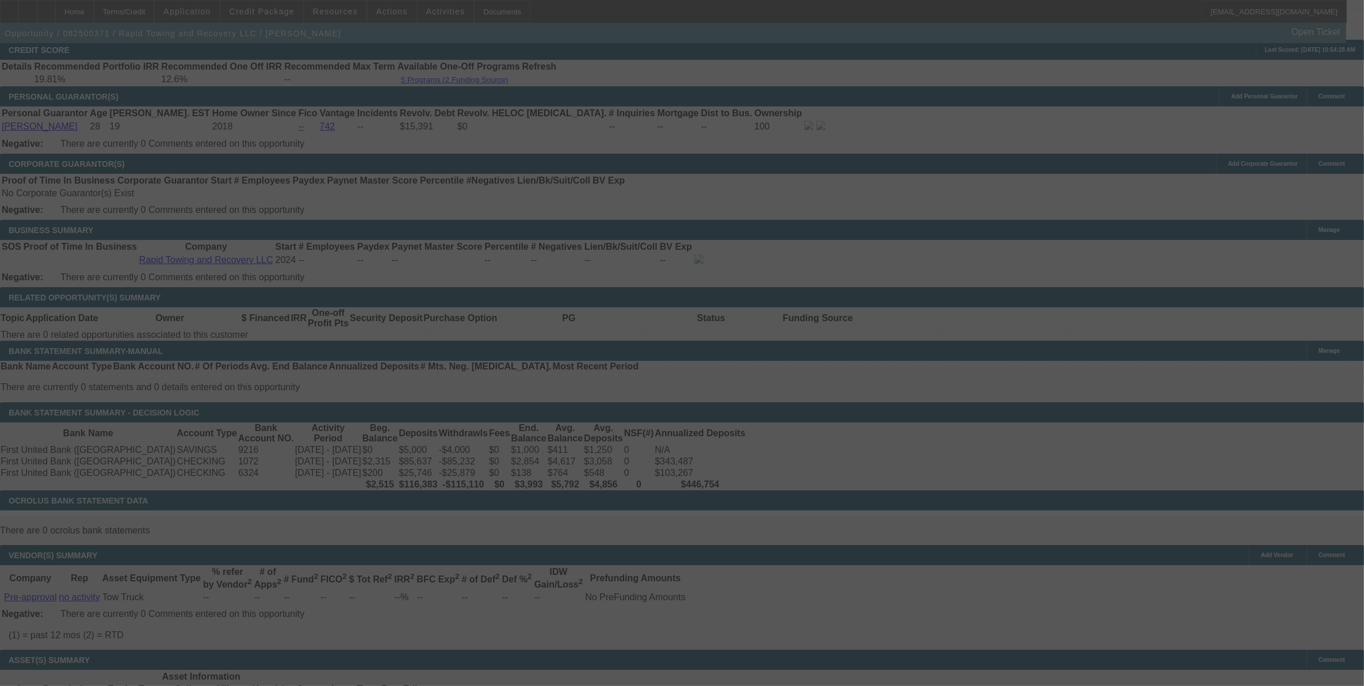
select select "0.1"
select select "0"
select select "2"
select select "0"
select select "6"
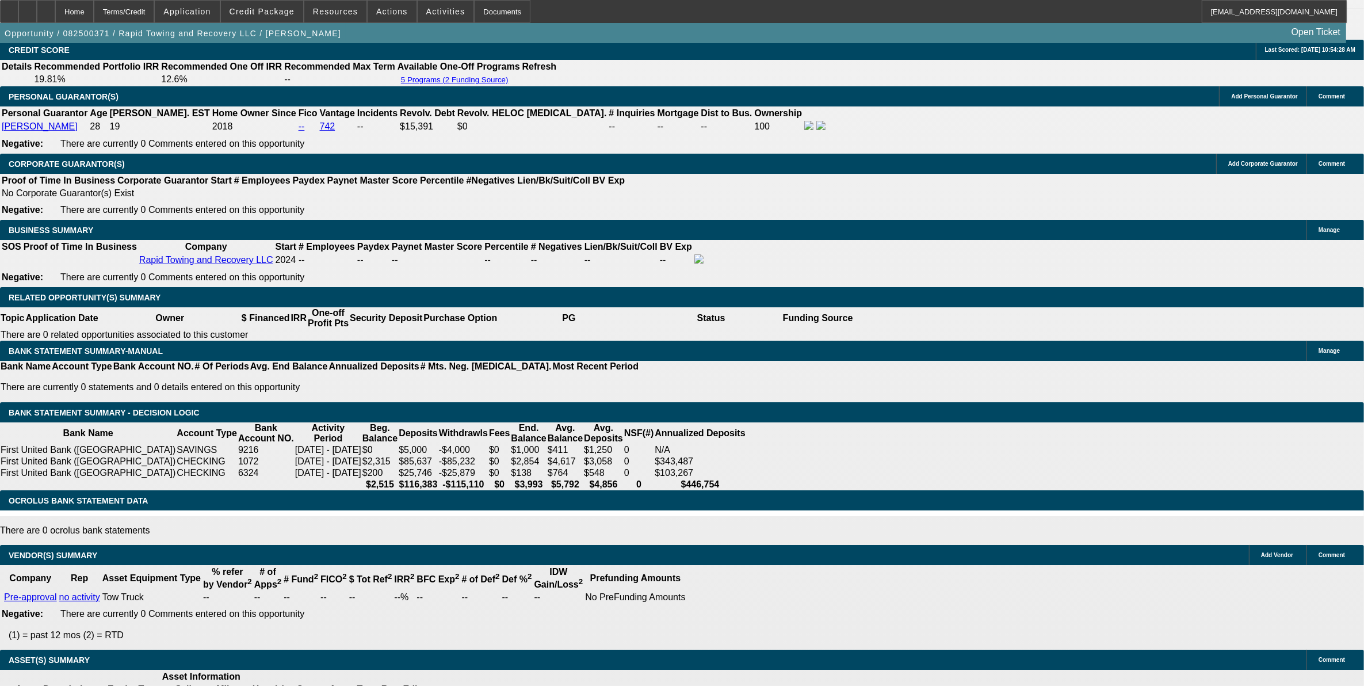
drag, startPoint x: 285, startPoint y: 249, endPoint x: 438, endPoint y: 247, distance: 153.1
type input "UNKNOWN"
type input "18"
type input "$2,742.49"
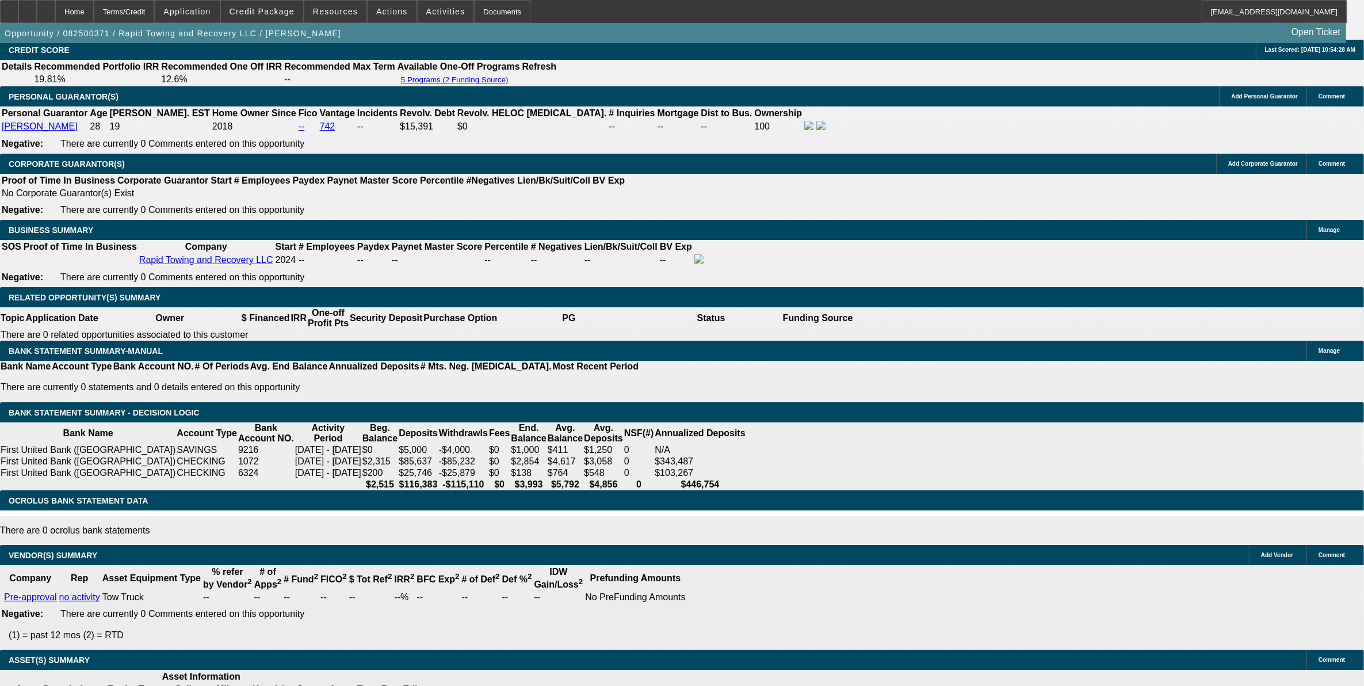
type input "18.5"
type input "$2,771.95"
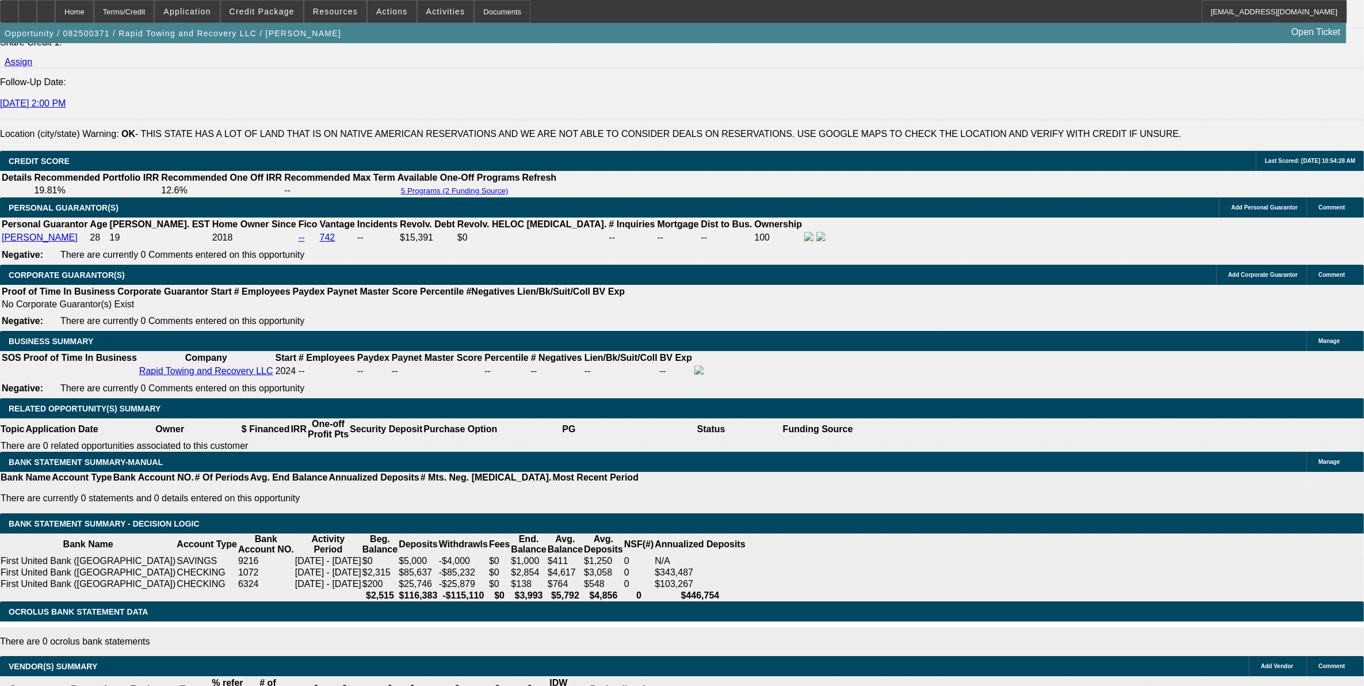
scroll to position [1367, 0]
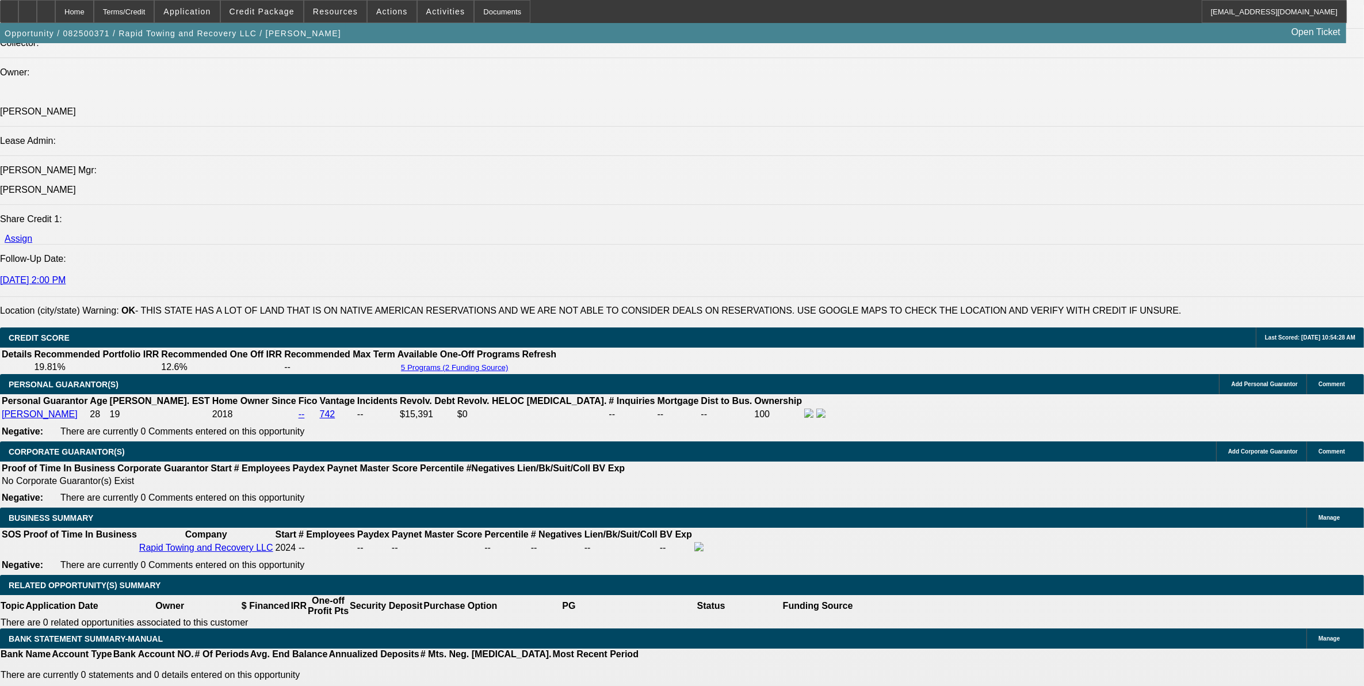
type input "18.5"
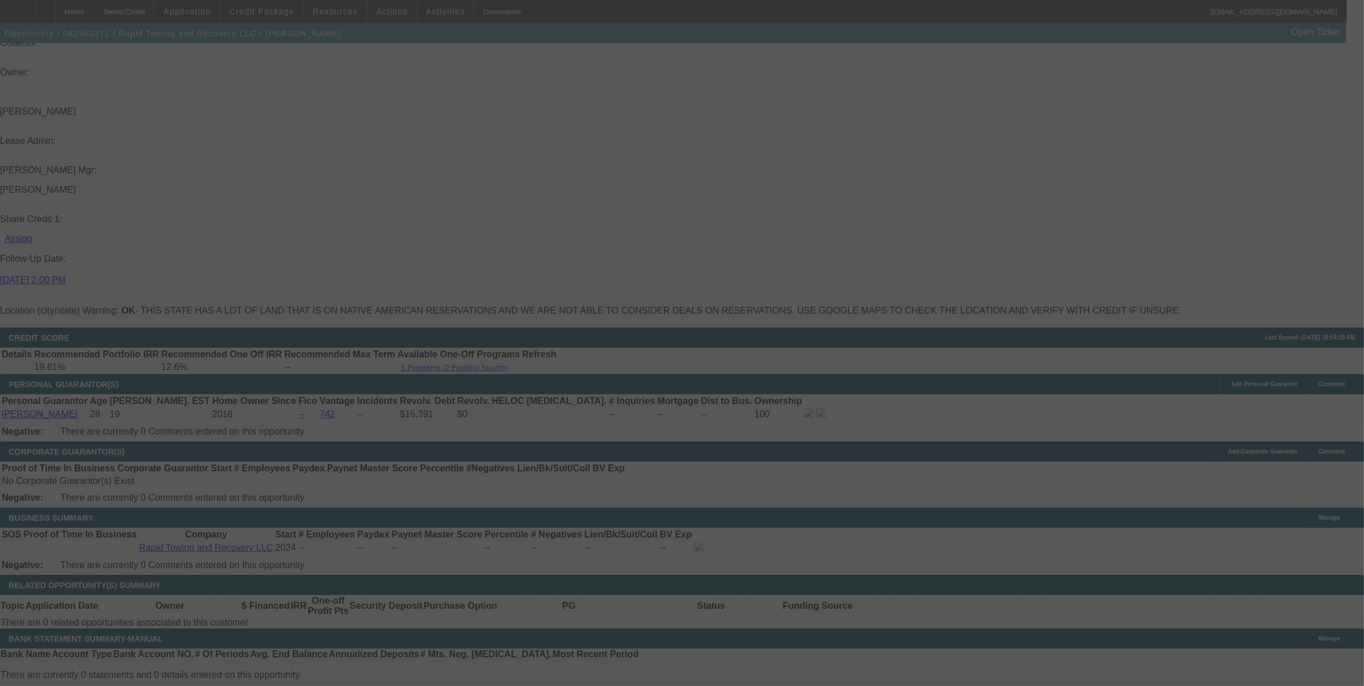
select select "0.1"
select select "0"
select select "2"
select select "0"
select select "6"
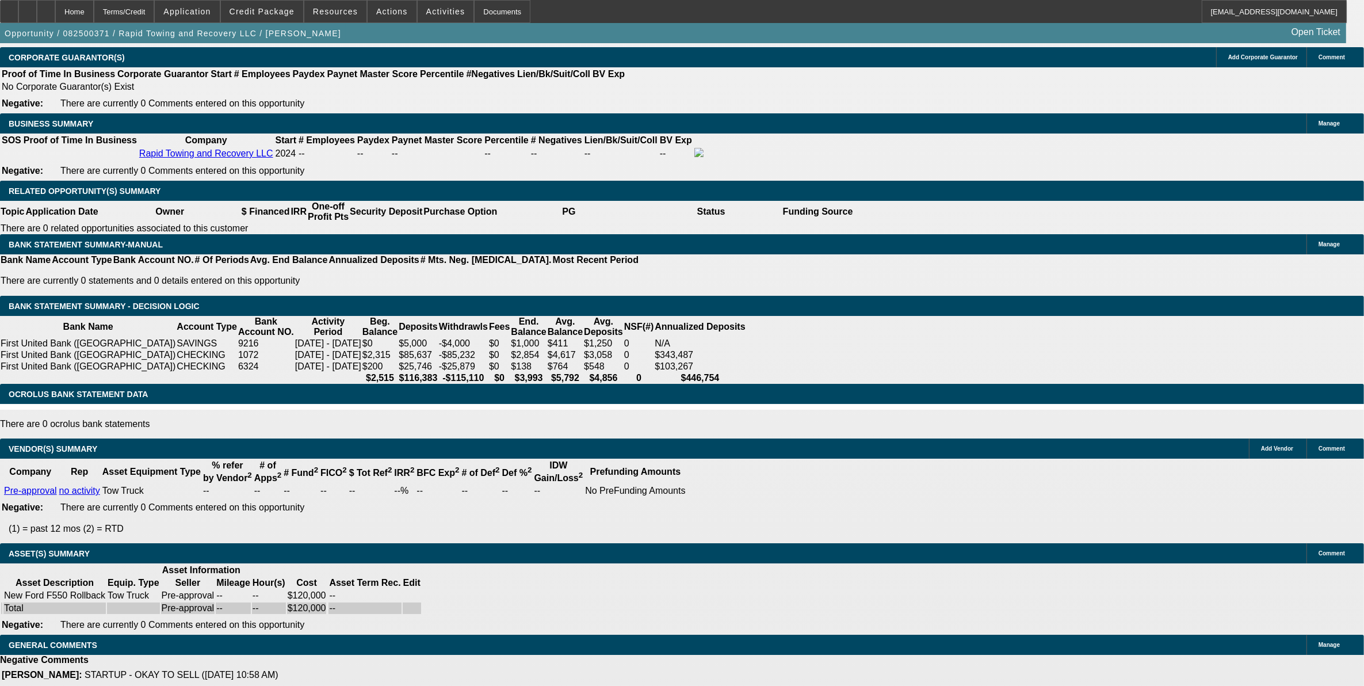
scroll to position [1726, 0]
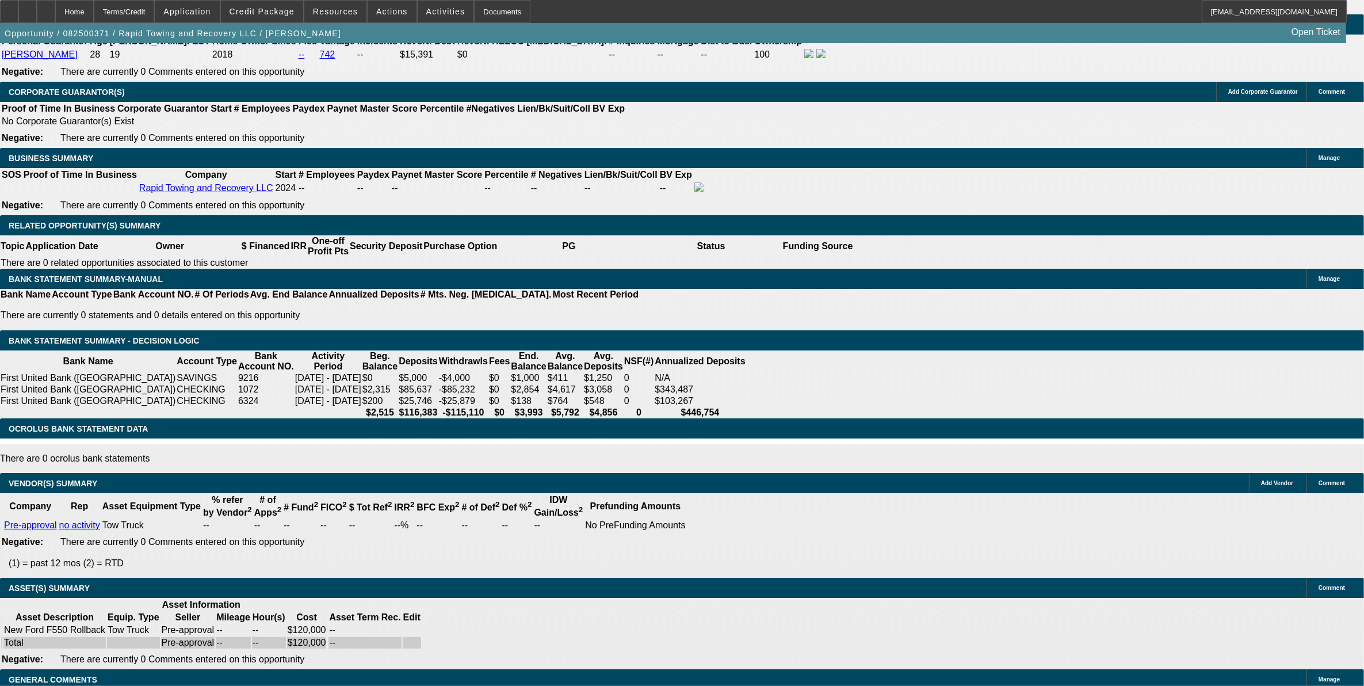
drag, startPoint x: 280, startPoint y: 177, endPoint x: 407, endPoint y: 197, distance: 128.8
type input "UNKNOWN"
type input "18."
type input "$2,742.49"
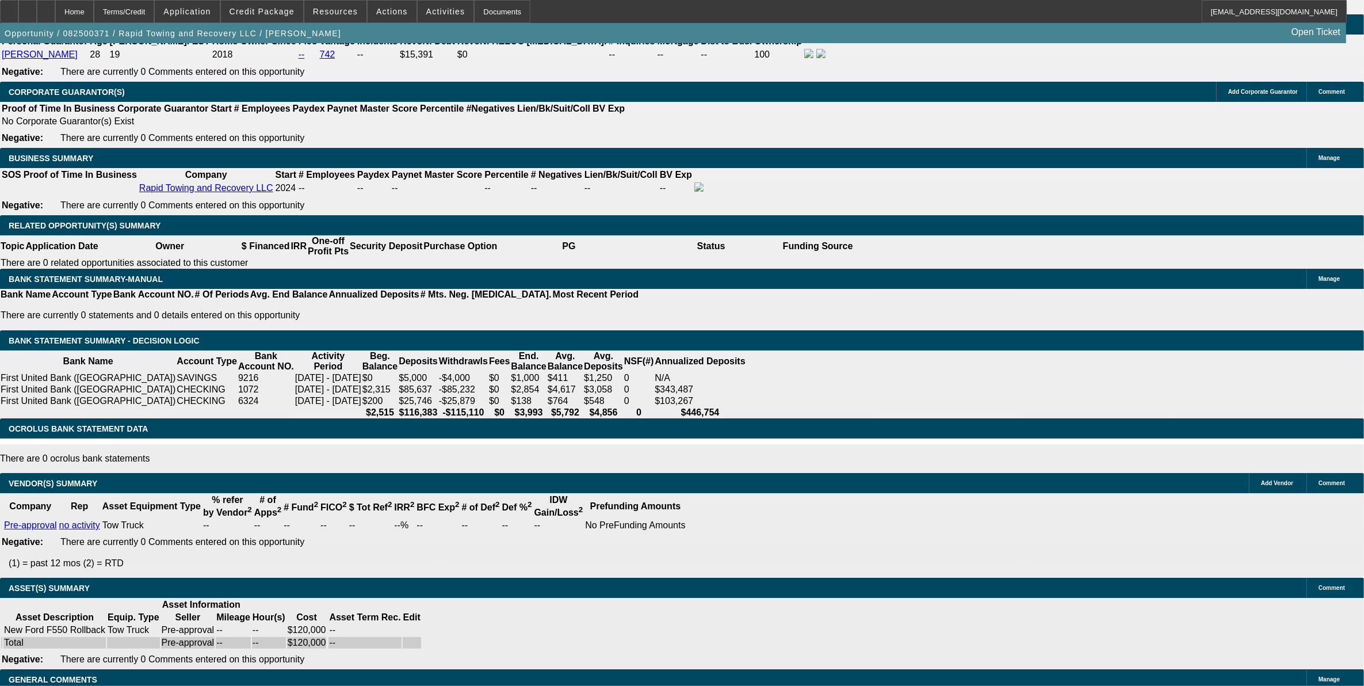
type input "18.5"
type input "$2,771.95"
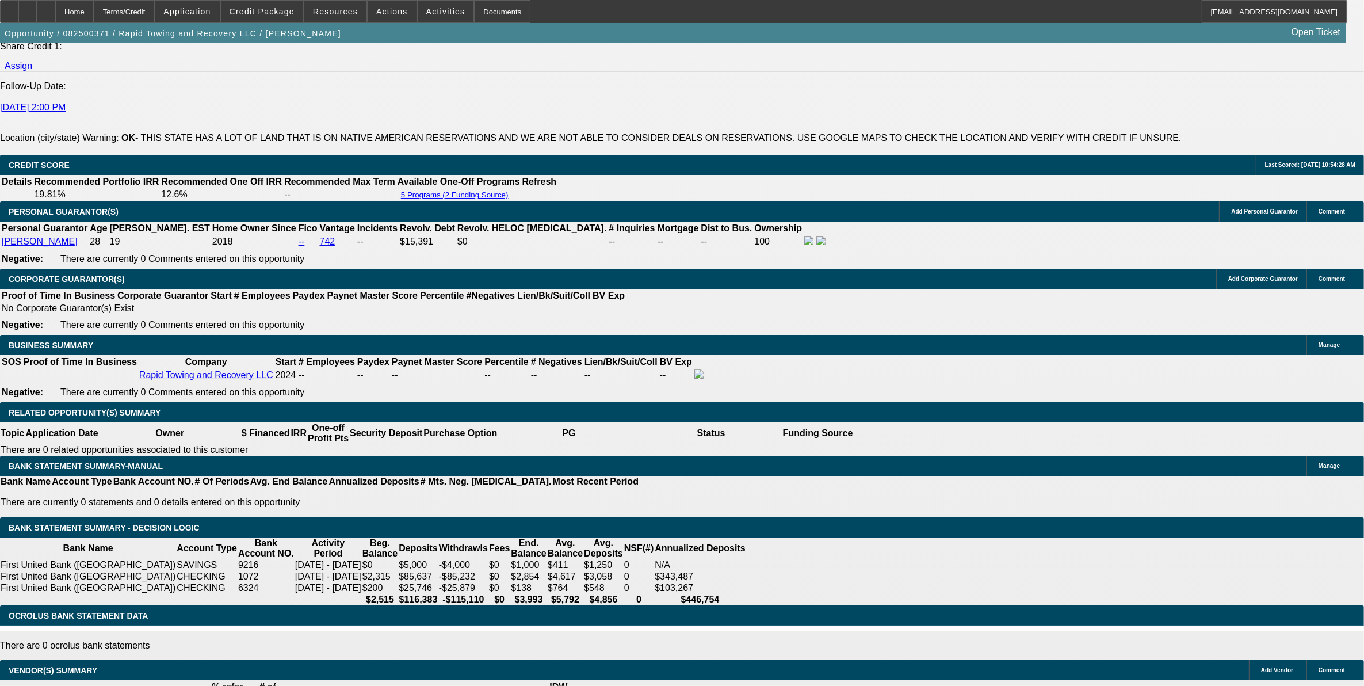
scroll to position [1367, 0]
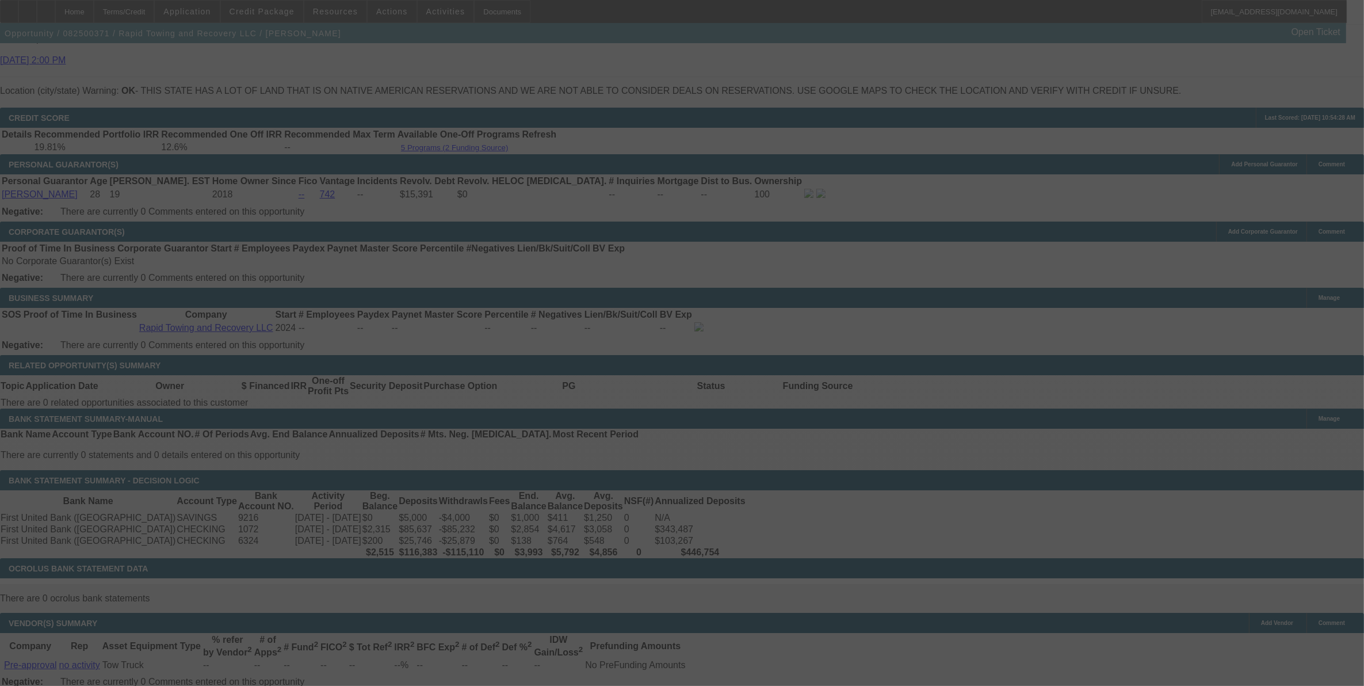
scroll to position [1726, 0]
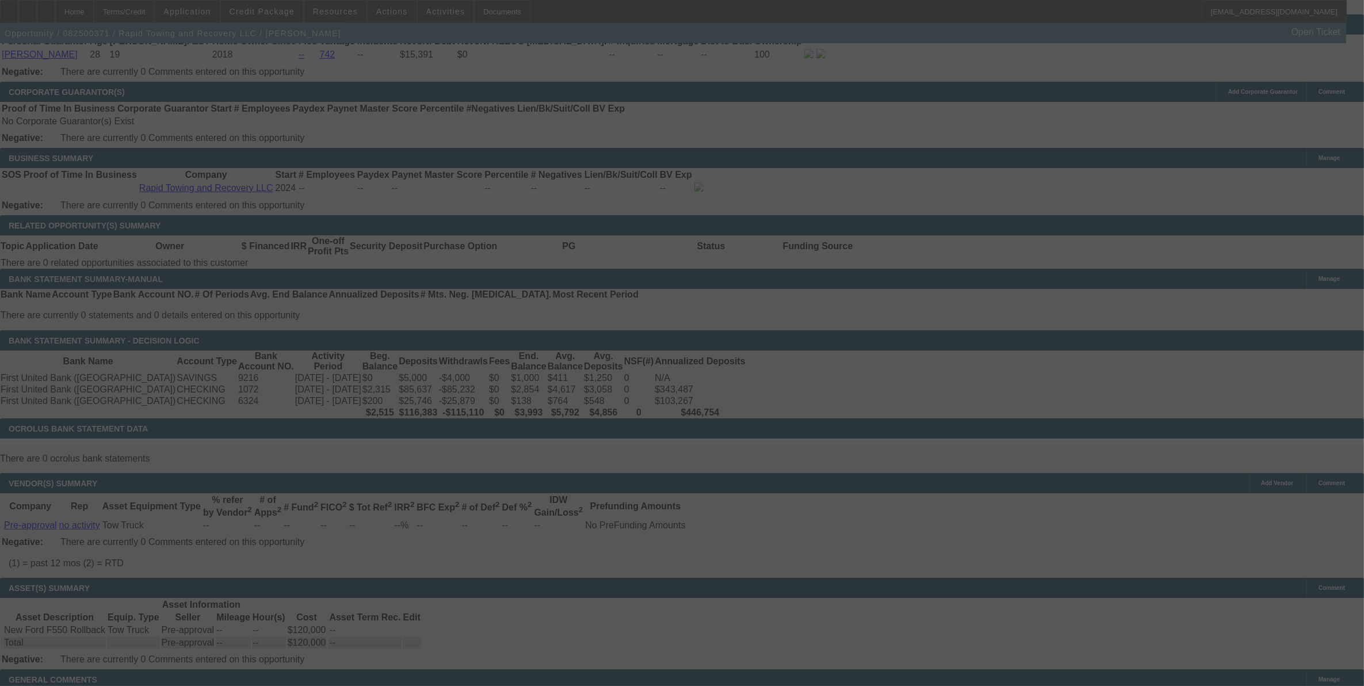
select select "0.1"
select select "0"
select select "2"
select select "0"
select select "6"
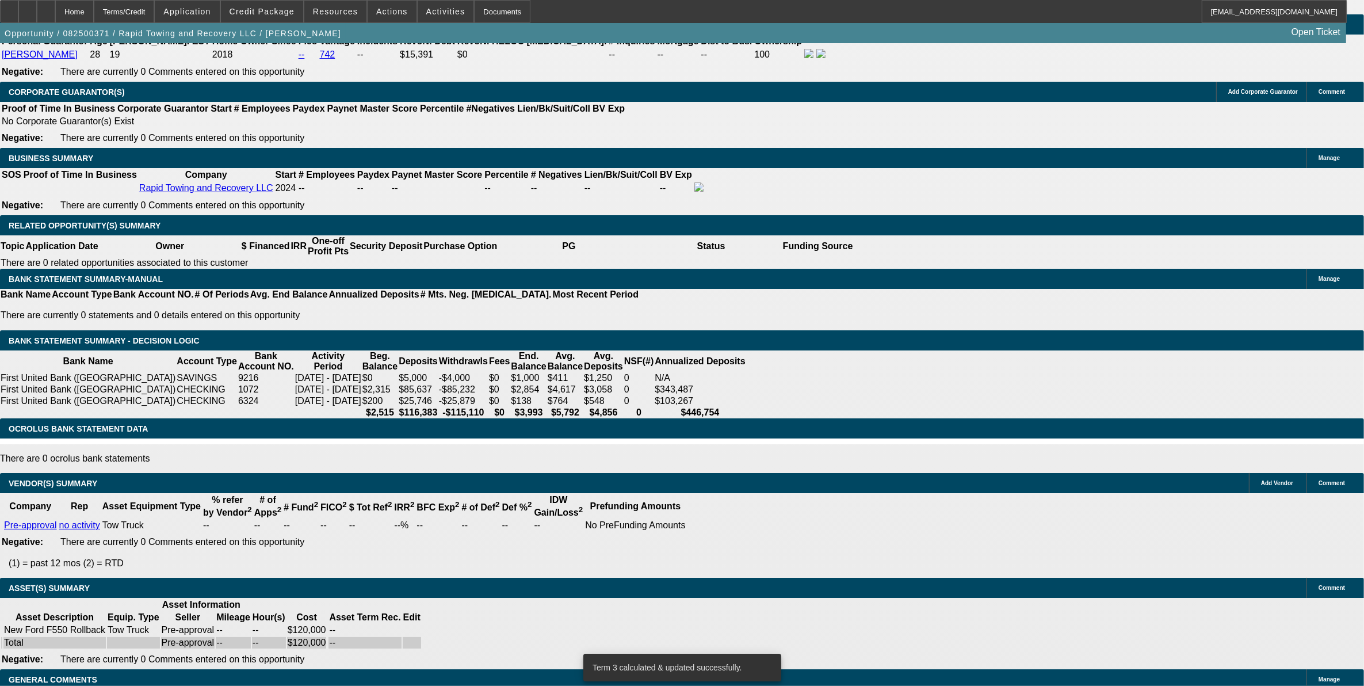
drag, startPoint x: 363, startPoint y: 177, endPoint x: 471, endPoint y: 139, distance: 114.1
type input "UNKNOWN"
type input "18"
type input "$2,742.49"
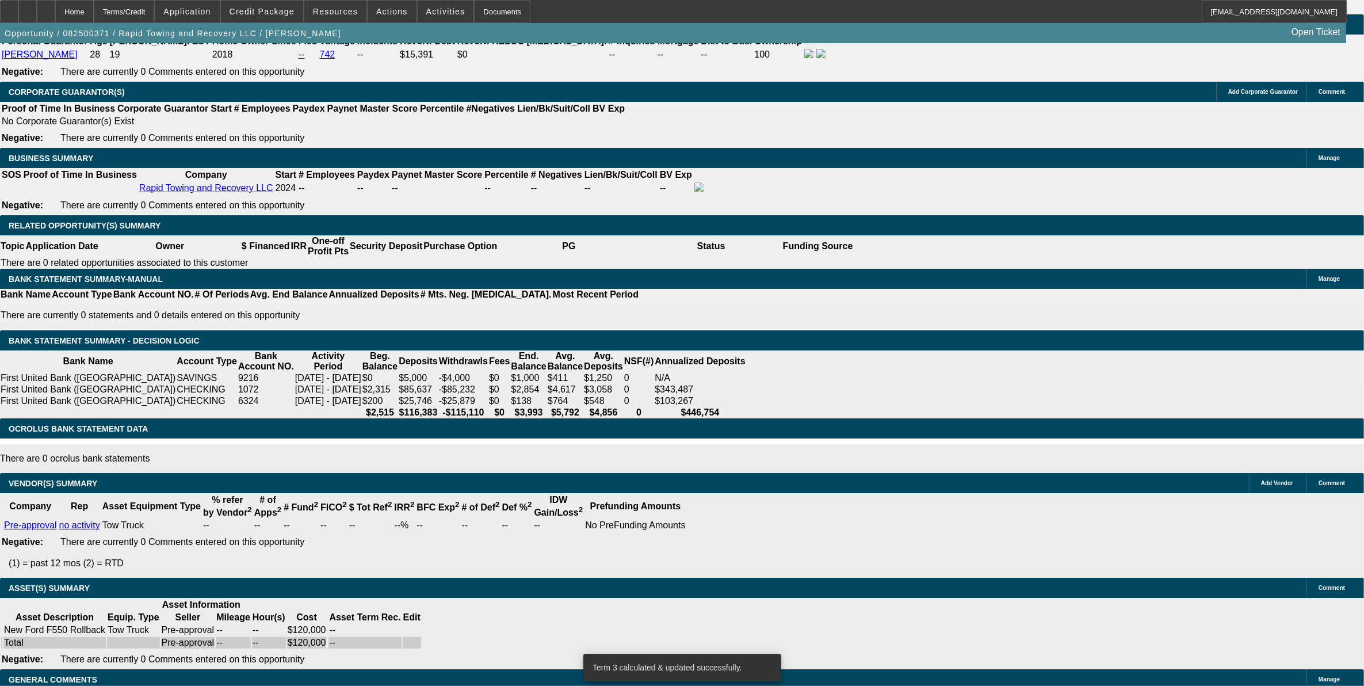
type input "18.6"
type input "$2,777.86"
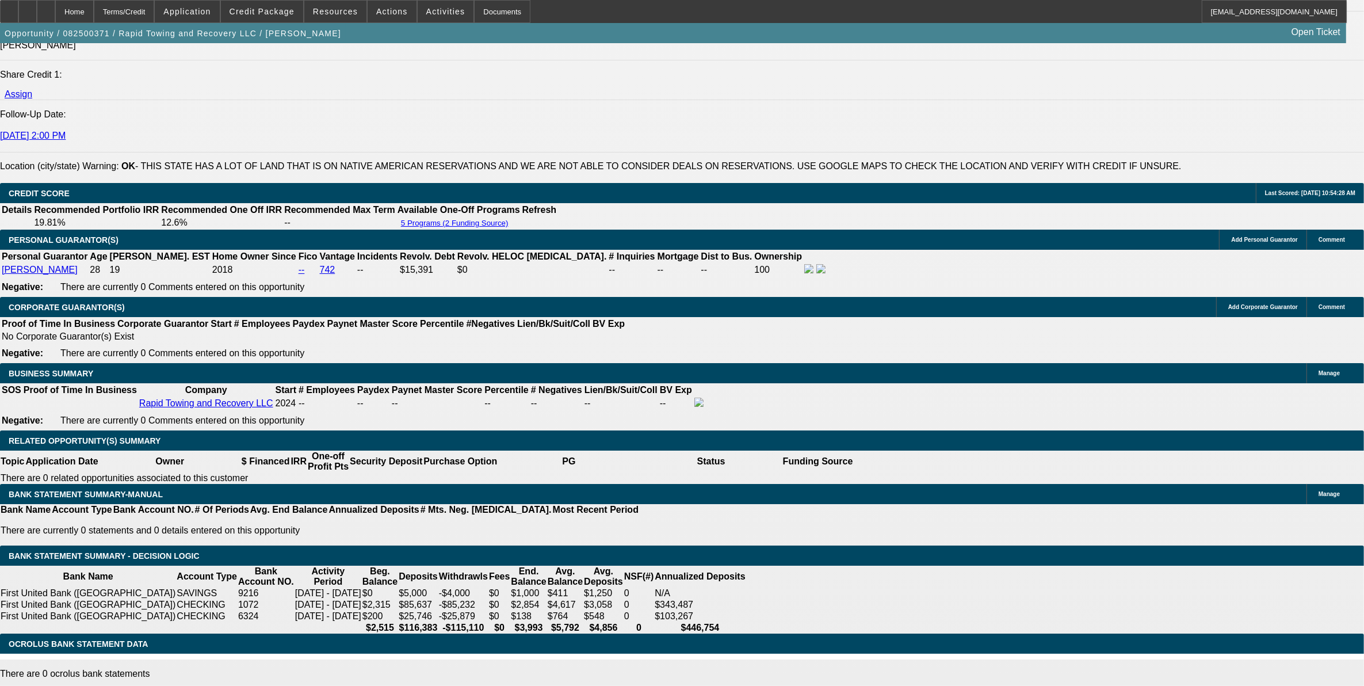
scroll to position [1511, 0]
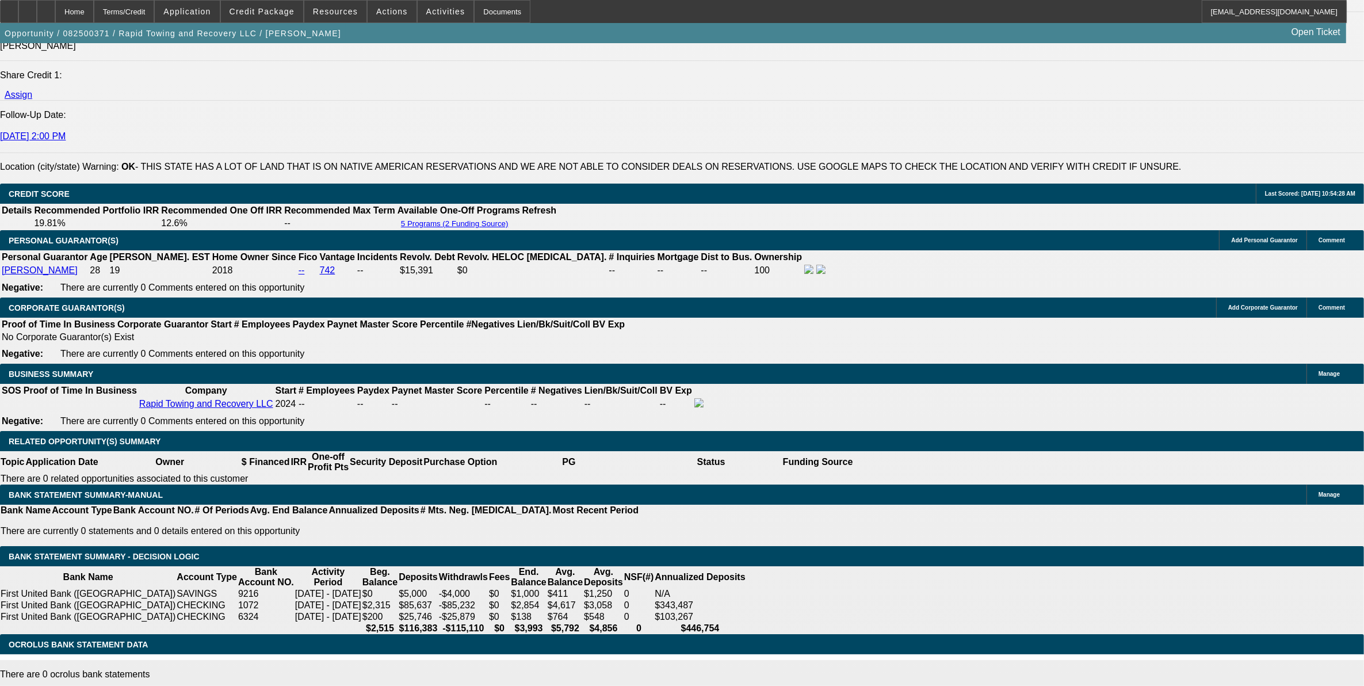
type input "18.6"
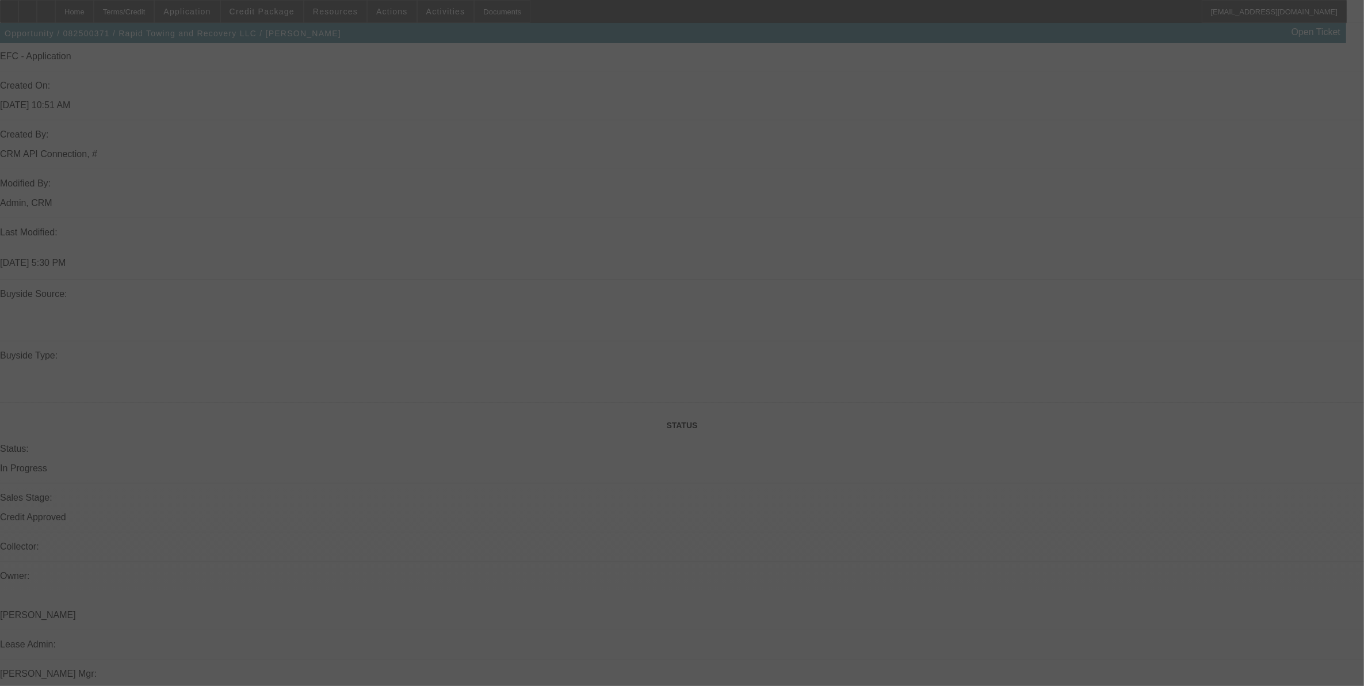
select select "0.1"
select select "0"
select select "2"
select select "0"
select select "6"
